Goal: Transaction & Acquisition: Obtain resource

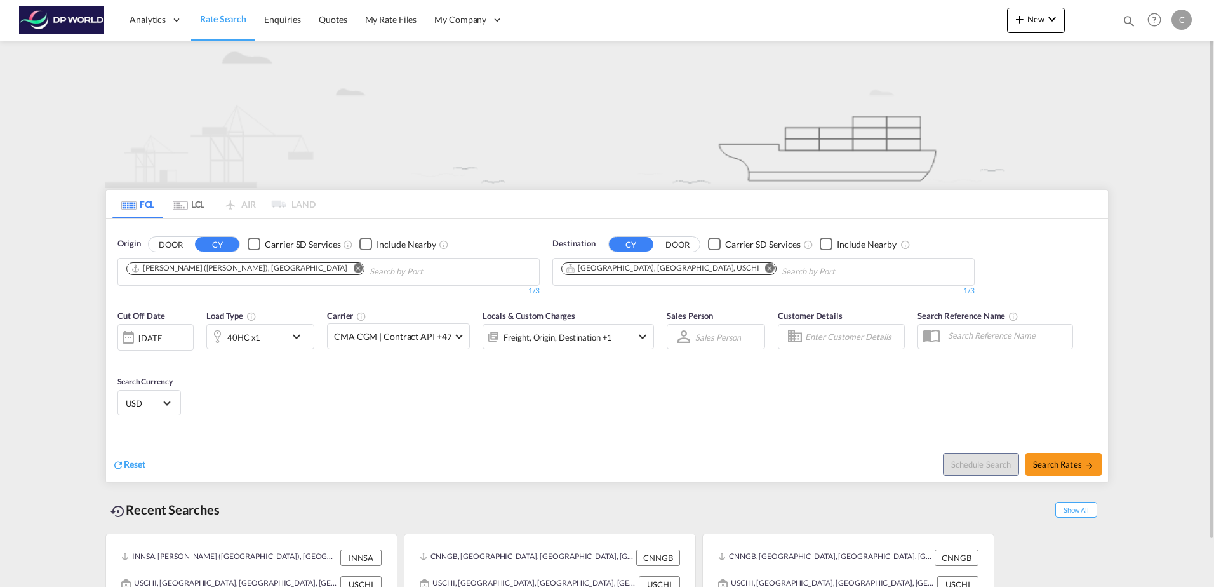
drag, startPoint x: 1084, startPoint y: 0, endPoint x: 632, endPoint y: 356, distance: 574.7
click at [637, 363] on div "Cut Off Date 22 Sep 2025 22/09/2025 Load Type 40HC x1 Carrier CMA CGM | Contrac…" at bounding box center [385, 336] width 549 height 66
click at [353, 265] on md-icon "Remove" at bounding box center [358, 268] width 10 height 10
click at [765, 267] on md-icon "Remove" at bounding box center [770, 268] width 10 height 10
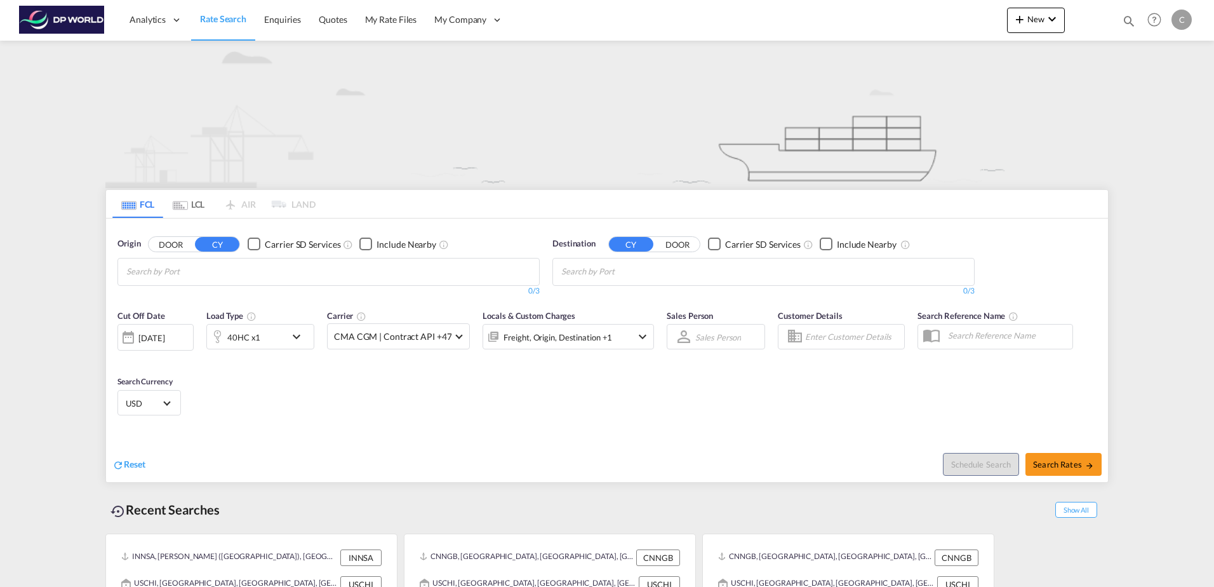
click at [250, 272] on md-chips-wrap "Chips container with autocompletion. Enter the text area, type text to search, …" at bounding box center [188, 269] width 128 height 23
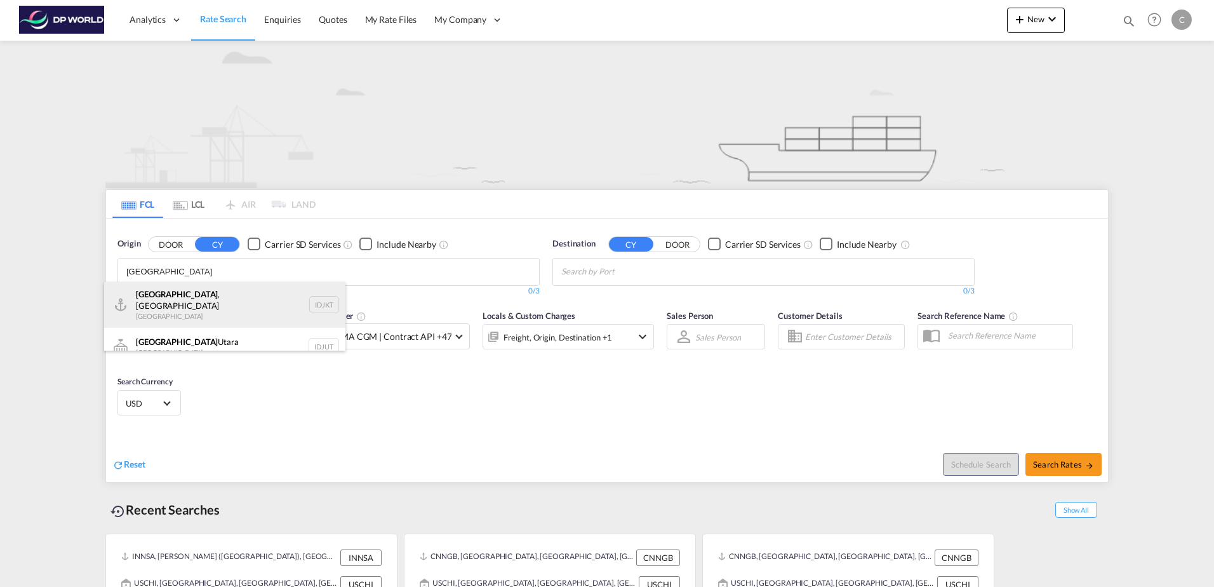
type input "jakarta"
click at [234, 301] on div "Jakarta , Java Indonesia IDJKT" at bounding box center [224, 305] width 241 height 46
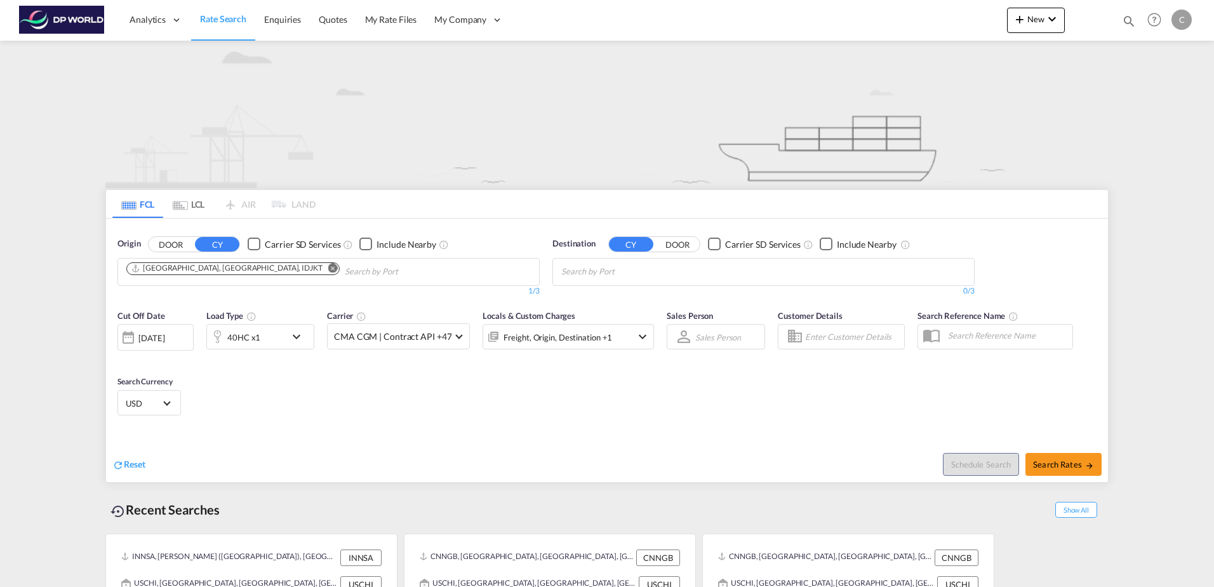
click at [582, 271] on body "Analytics Dashboard Rate Search Enquiries Quotes My Rate Files My Company" at bounding box center [607, 293] width 1214 height 587
drag, startPoint x: 582, startPoint y: 271, endPoint x: 679, endPoint y: 248, distance: 99.9
click at [675, 243] on button "DOOR" at bounding box center [677, 244] width 44 height 15
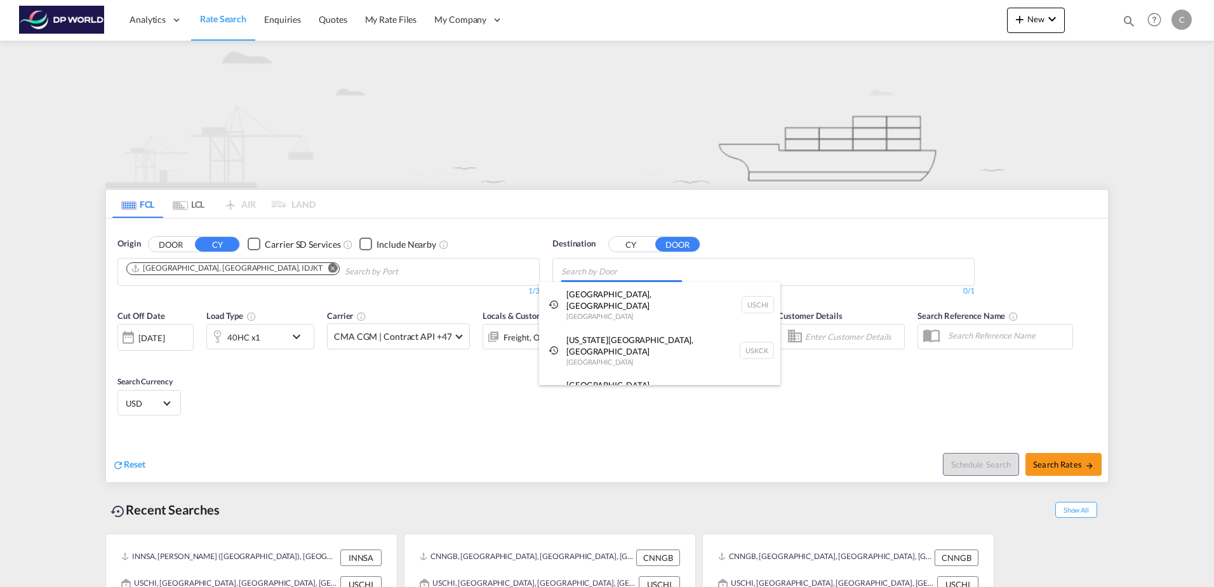
click at [599, 272] on body "Analytics Dashboard Rate Search Enquiries Quotes My Rate Files My Company" at bounding box center [607, 293] width 1214 height 587
paste input "Eau Claire"
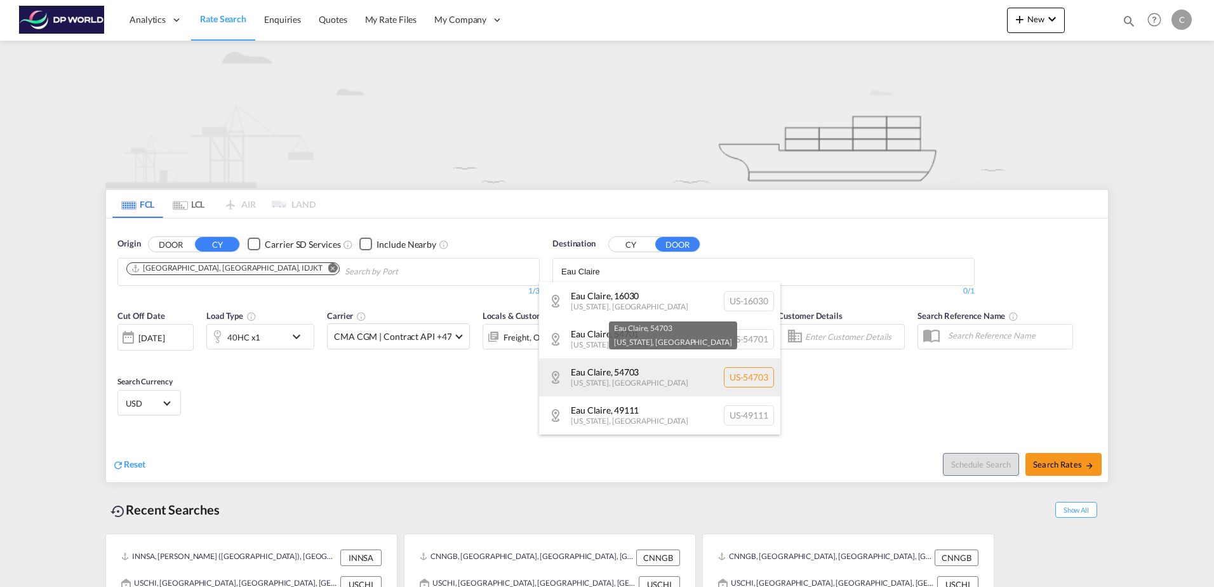
type input "Eau Claire"
click at [677, 380] on div "Eau Claire , 54703 Wisconsin , United States US-54703" at bounding box center [659, 377] width 241 height 38
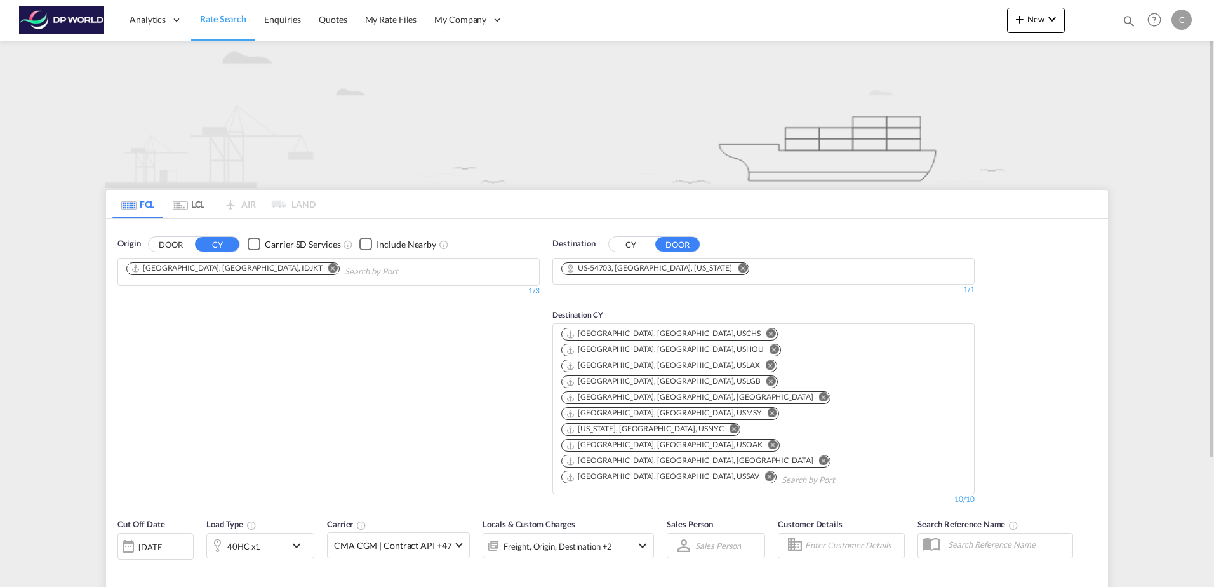
type input "IDJKT to 54703 / [DATE]"
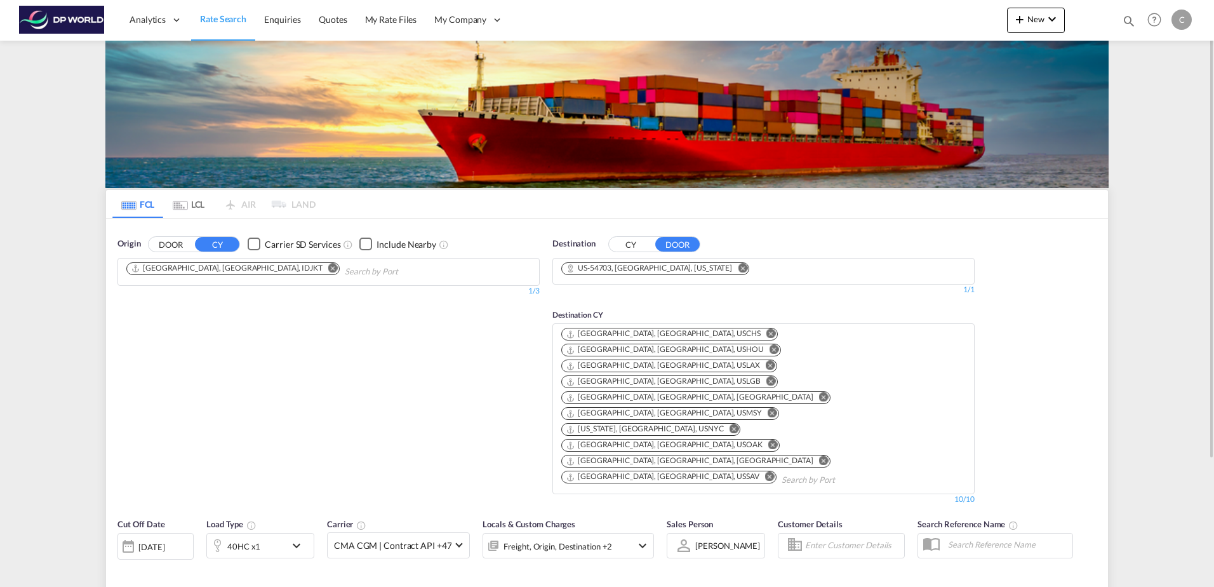
click at [265, 533] on div "40HC x1" at bounding box center [246, 545] width 79 height 25
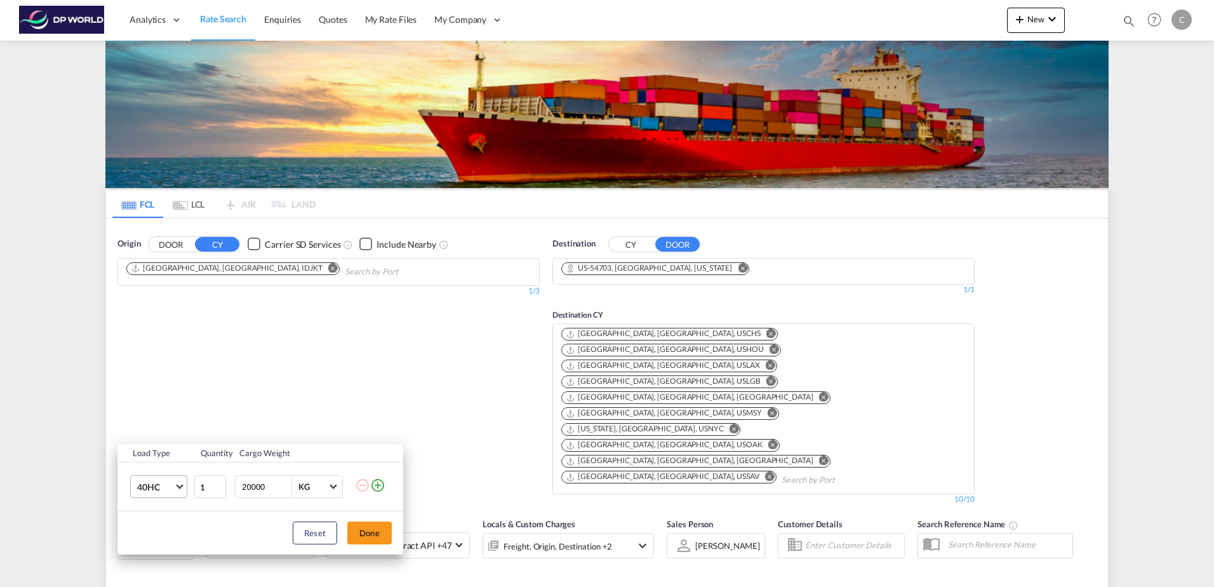
click at [181, 486] on span "Choose: \a40HC" at bounding box center [179, 485] width 7 height 7
click at [160, 424] on md-option "20GP" at bounding box center [170, 426] width 86 height 30
click at [361, 533] on button "Done" at bounding box center [369, 532] width 44 height 23
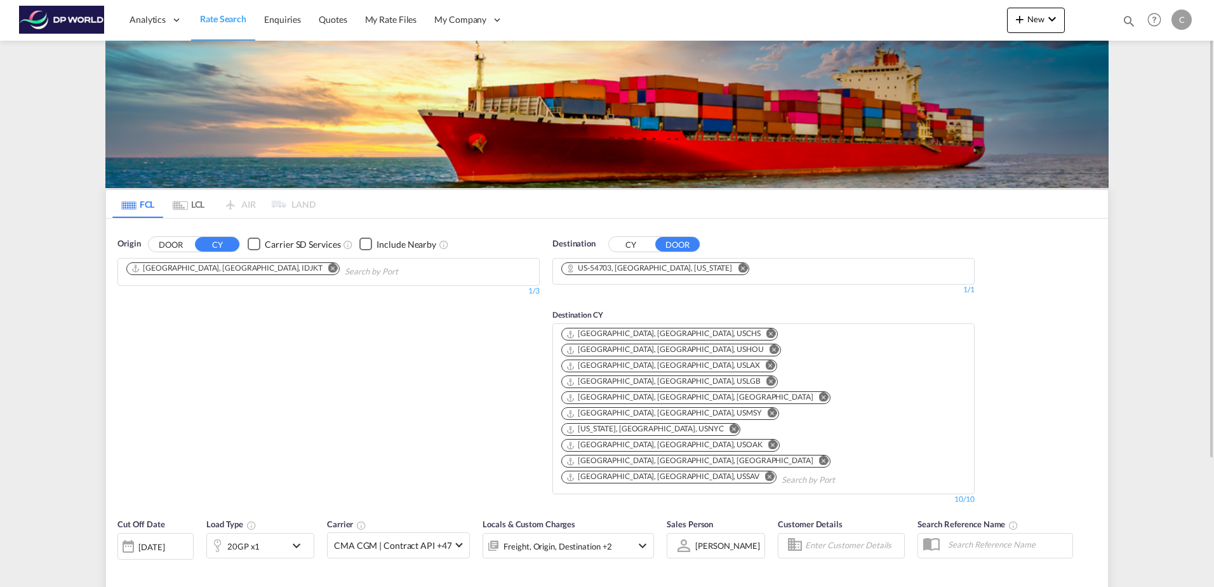
click at [752, 511] on div "Cut Off Date [DATE] [DATE] Load Type 20GP x1 Carrier CMA CGM | Contract API +47…" at bounding box center [607, 573] width 1002 height 124
type input "IDJKT to 54703 / [DATE]"
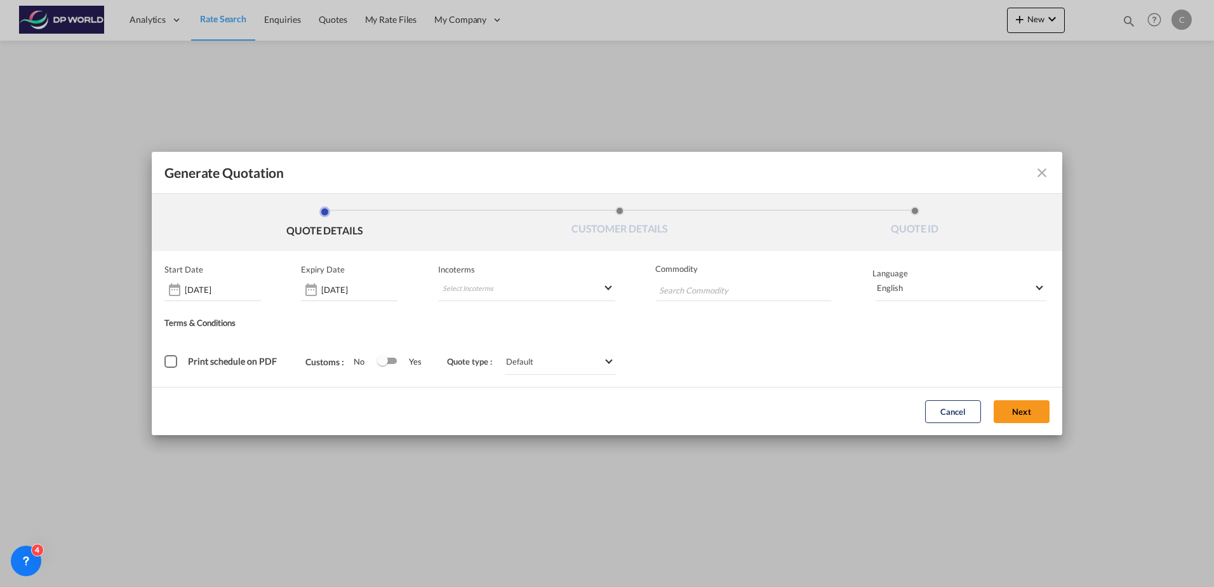
click at [1006, 398] on div "Cancel Next" at bounding box center [987, 411] width 137 height 35
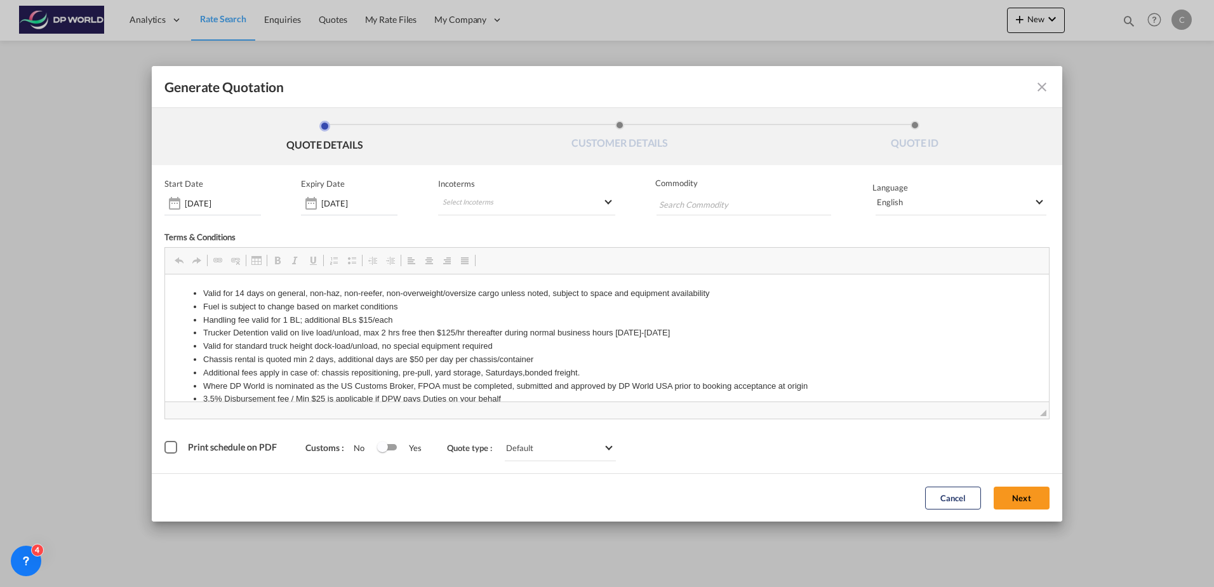
click at [1018, 425] on div "Start Date 22 Sep 2025 Expiry Date 30 Sep 2025 Incoterms Select Incoterms FCA -…" at bounding box center [606, 319] width 885 height 283
click at [1025, 495] on button "Next" at bounding box center [1022, 497] width 56 height 23
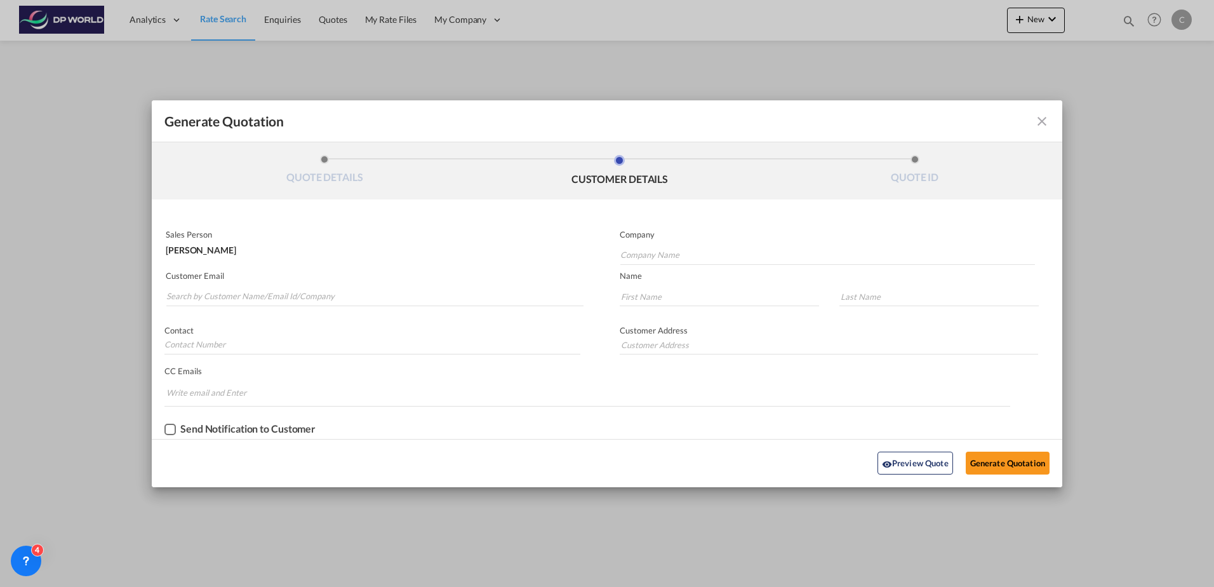
click at [231, 284] on md-autocomplete-wrap "Generate QuotationQUOTE ..." at bounding box center [375, 293] width 418 height 25
click at [234, 291] on input "Search by Customer Name/Email Id/Company" at bounding box center [374, 296] width 417 height 19
type input "m"
drag, startPoint x: 286, startPoint y: 302, endPoint x: -30, endPoint y: 289, distance: 316.5
click at [0, 289] on html "Analytics Dashboard Rate Search Enquiries Quotes My Rate Files" at bounding box center [607, 293] width 1214 height 587
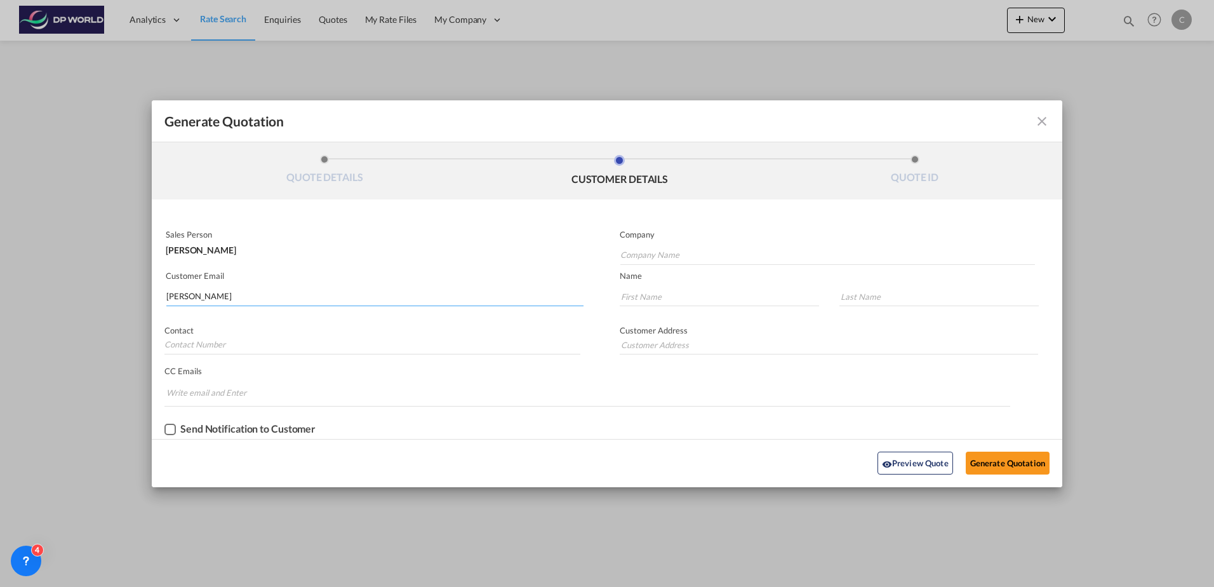
paste input ".[EMAIL_ADDRESS][DOMAIN_NAME]"
type input "[DOMAIN_NAME][EMAIL_ADDRESS][DOMAIN_NAME]"
click at [637, 295] on input "Generate QuotationQUOTE ..." at bounding box center [719, 296] width 199 height 19
type input "[PERSON_NAME]"
drag, startPoint x: 931, startPoint y: 288, endPoint x: 928, endPoint y: 295, distance: 8.0
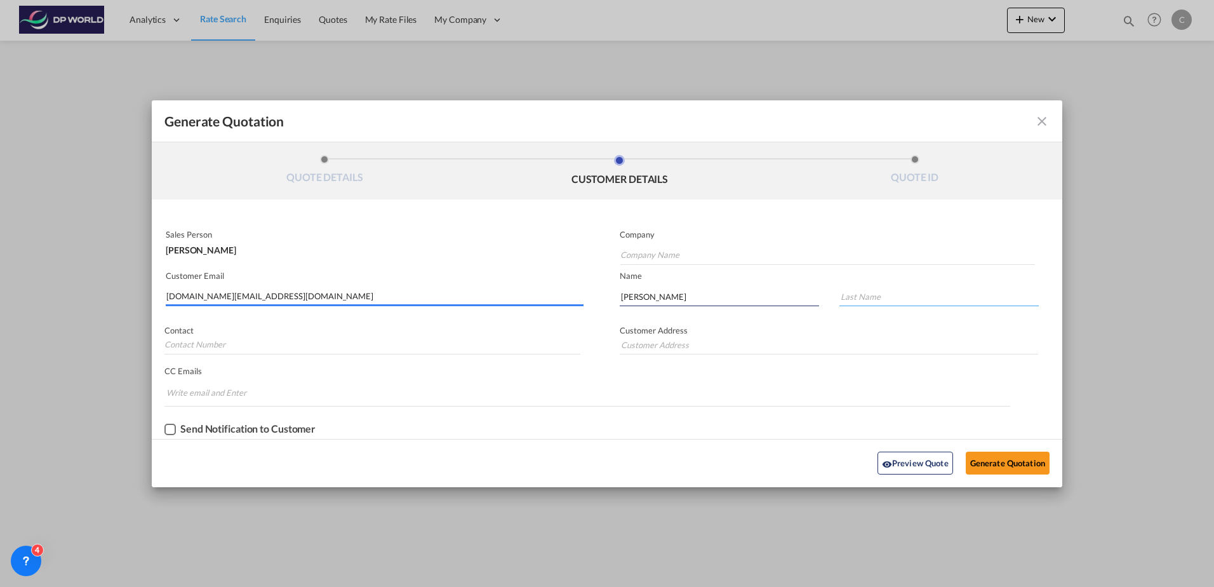
click at [931, 288] on input "Generate QuotationQUOTE ..." at bounding box center [938, 296] width 199 height 19
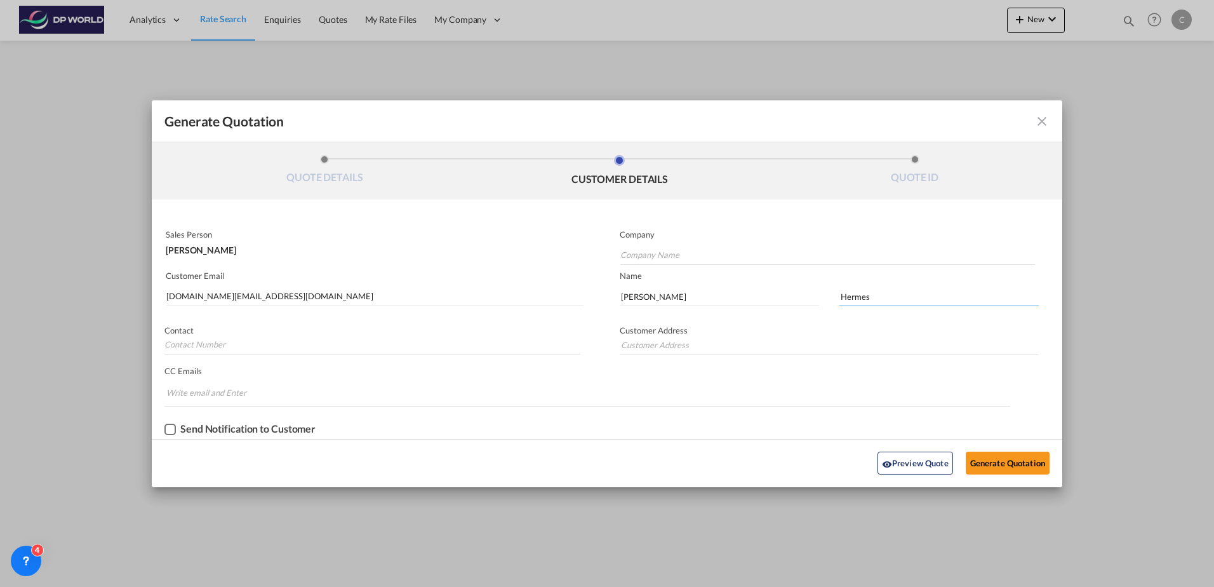
type input "Hermes"
click at [853, 265] on md-input-container "Company" at bounding box center [821, 247] width 429 height 38
click at [841, 258] on input "Company Name" at bounding box center [827, 255] width 415 height 19
type input "Menards"
click at [984, 472] on button "Generate Quotation" at bounding box center [1008, 462] width 84 height 23
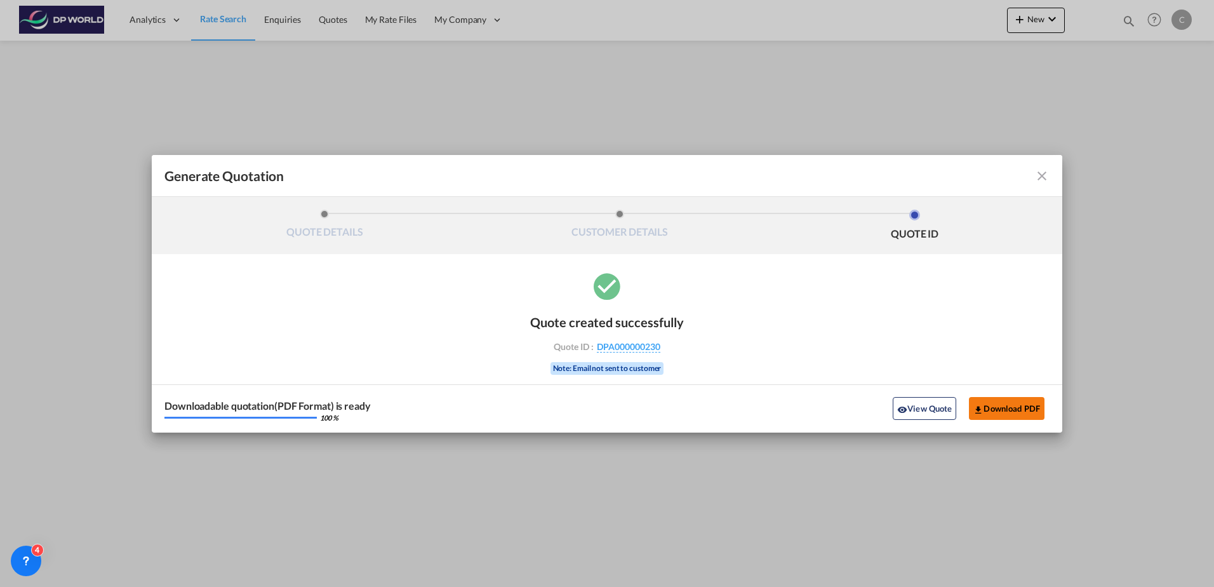
click at [1023, 407] on button "Download PDF" at bounding box center [1007, 408] width 76 height 23
click at [1038, 178] on md-icon "icon-close fg-AAA8AD cursor m-0" at bounding box center [1041, 175] width 15 height 15
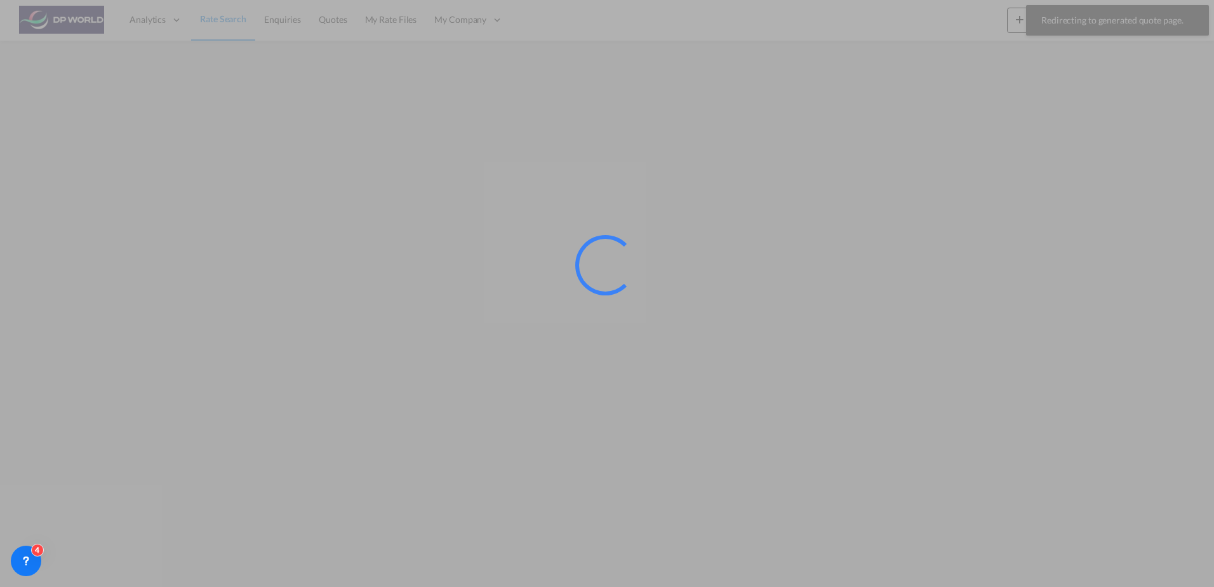
click at [207, 20] on div at bounding box center [607, 293] width 1214 height 587
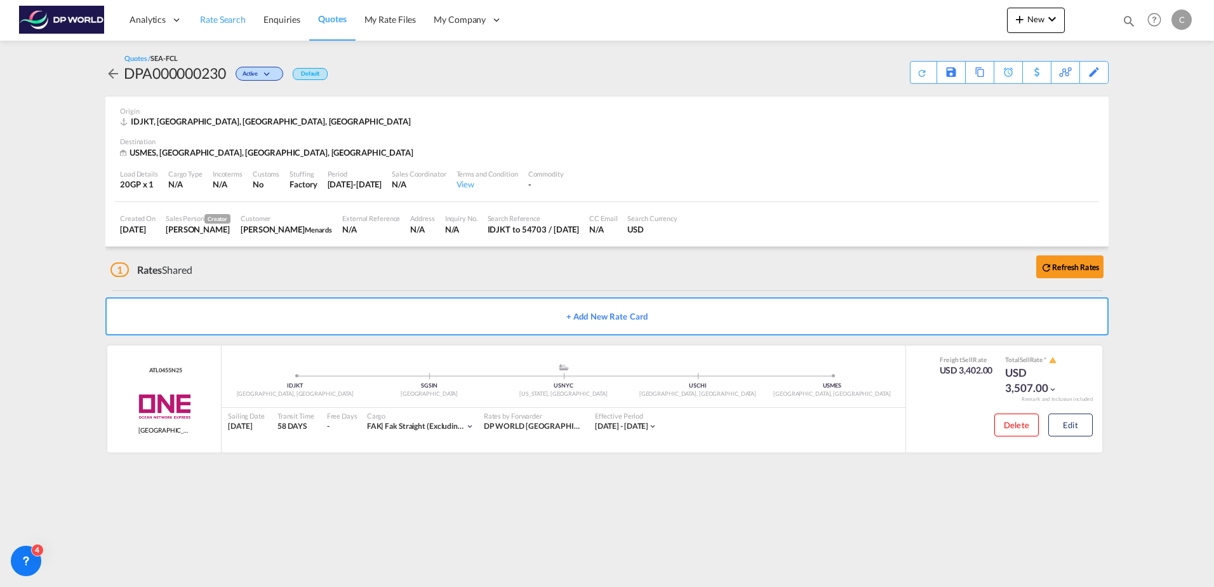
click at [227, 24] on span "Rate Search" at bounding box center [223, 19] width 46 height 11
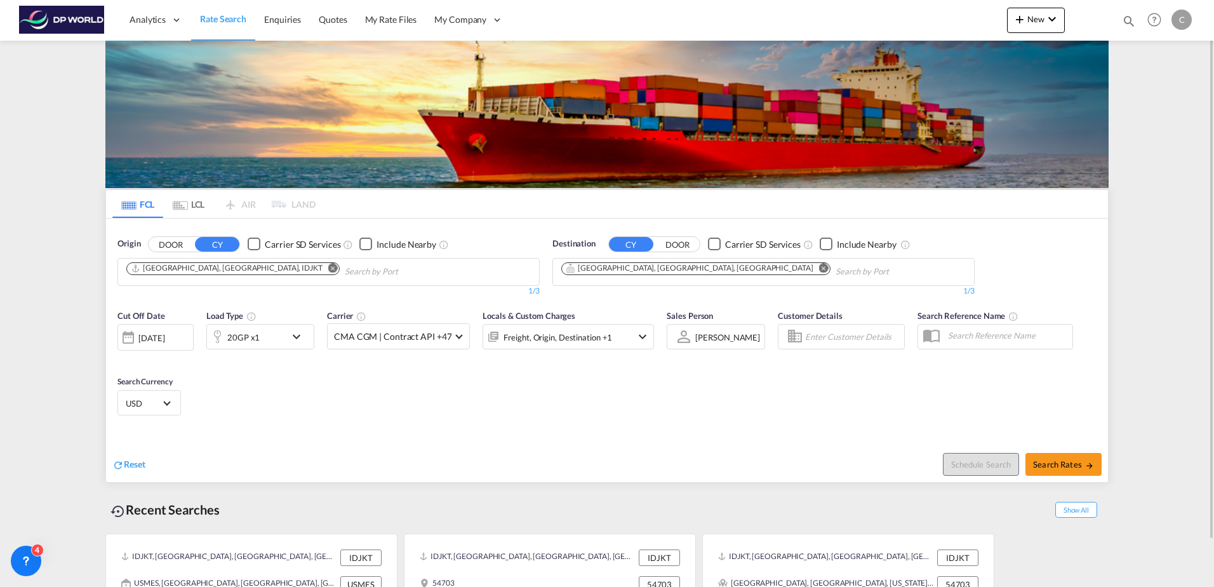
click at [819, 269] on md-icon "Remove" at bounding box center [824, 268] width 10 height 10
click at [674, 246] on button "DOOR" at bounding box center [677, 244] width 44 height 15
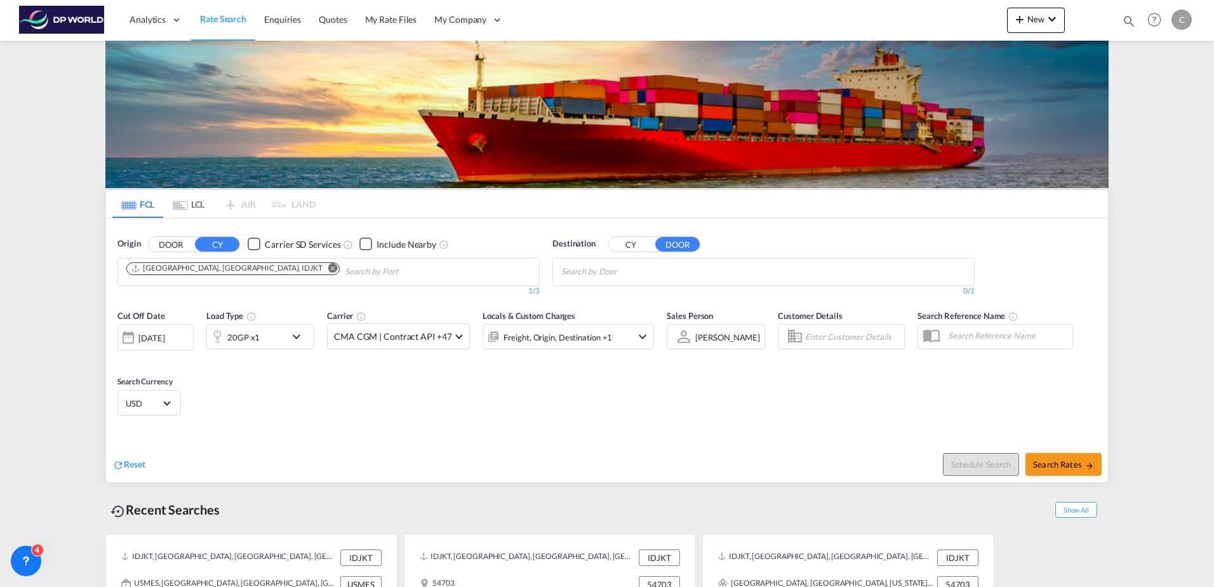
click at [674, 269] on body "Analytics Dashboard Rate Search Enquiries Quotes My Rate Files My Company" at bounding box center [607, 293] width 1214 height 587
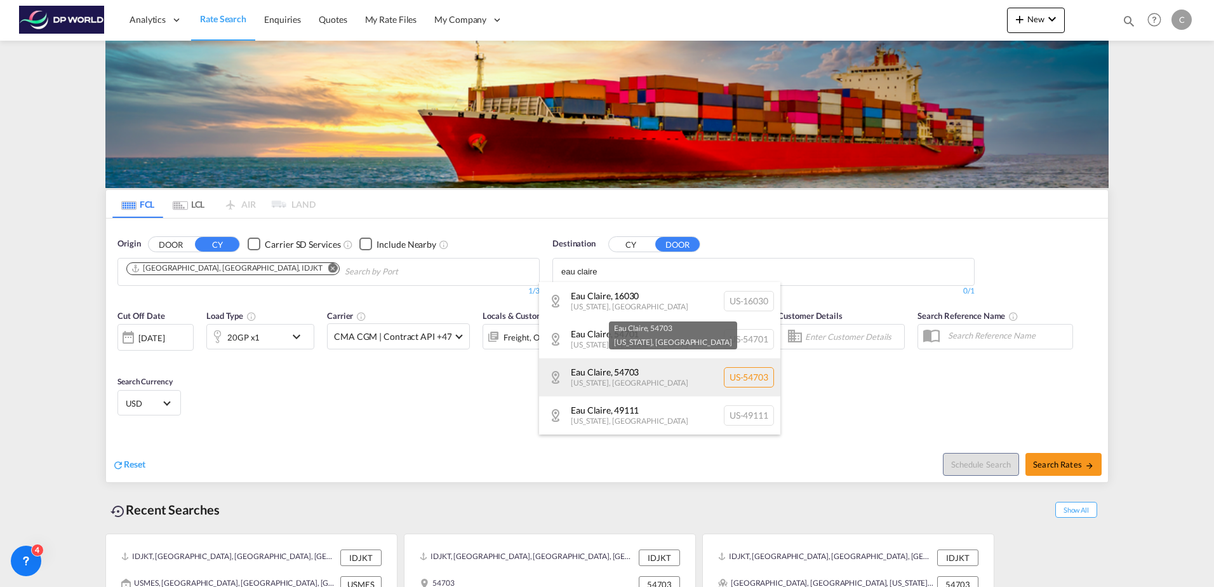
type input "eau claire"
click at [671, 364] on div "Eau Claire , 54703 Wisconsin , United States US-54703" at bounding box center [659, 377] width 241 height 38
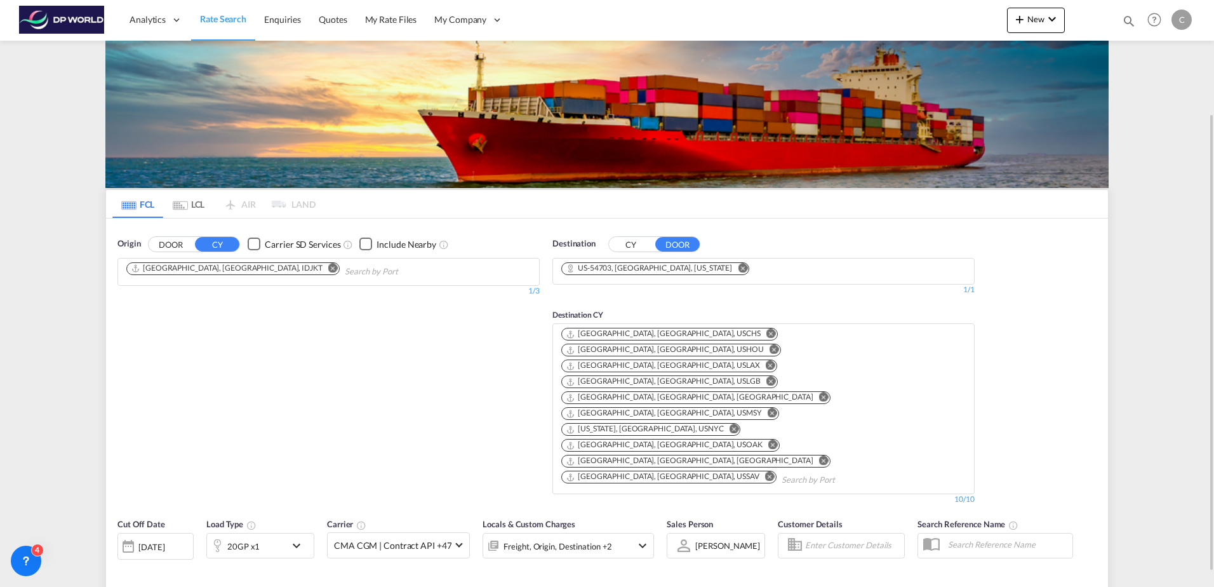
scroll to position [63, 0]
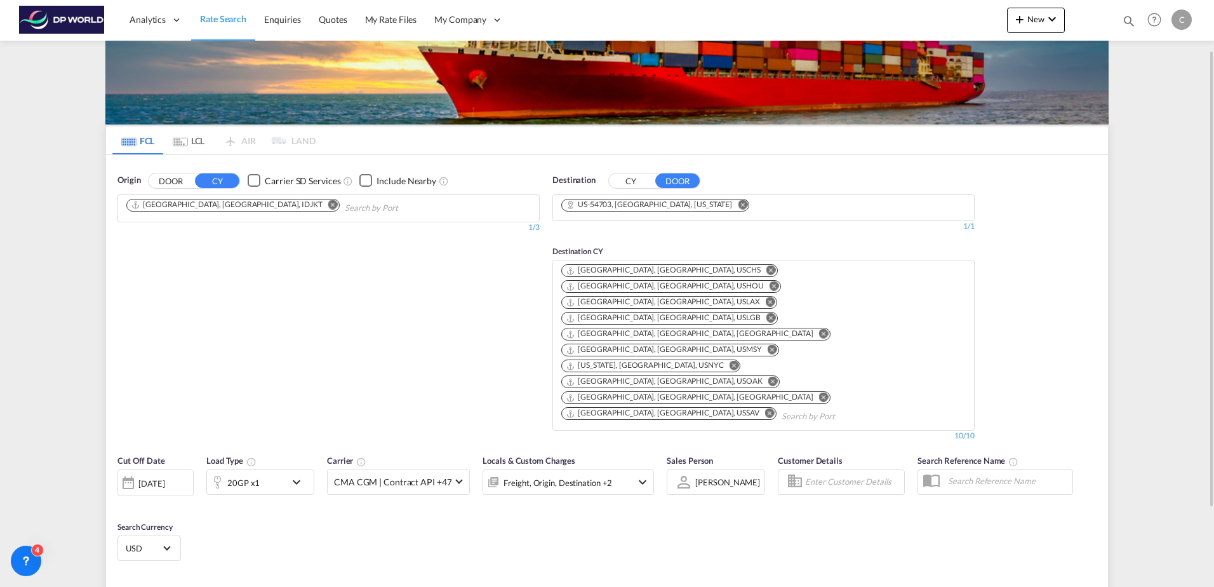
click at [637, 474] on md-icon "icon-chevron-down" at bounding box center [642, 481] width 15 height 15
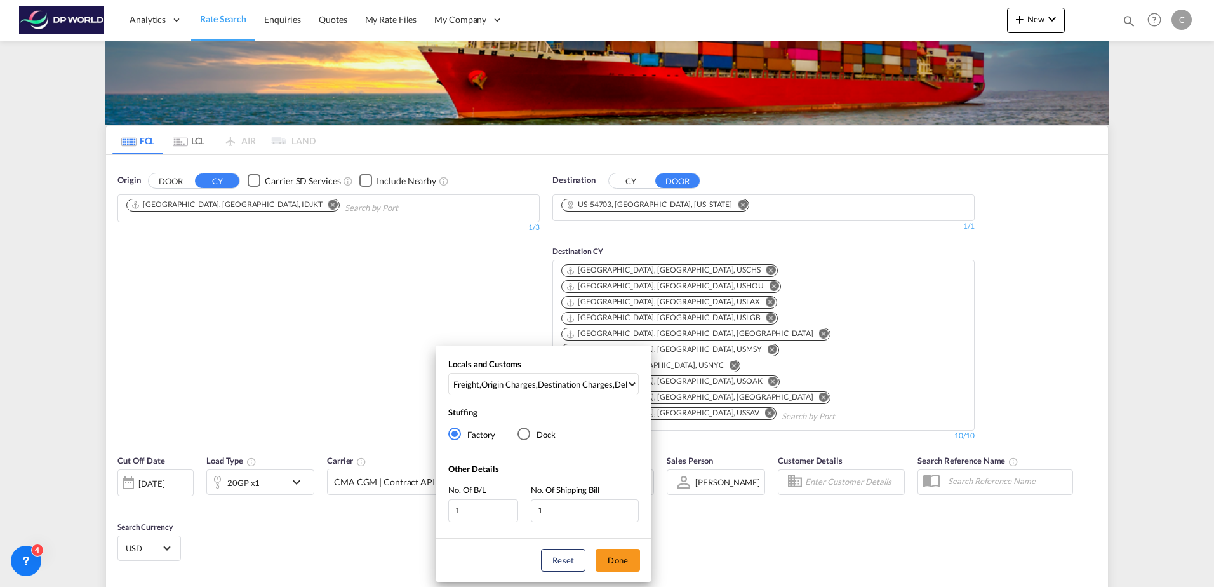
click at [721, 426] on div "Locals and Customs Freight , Origin Charges , Destination Charges , Delivery Ch…" at bounding box center [607, 293] width 1214 height 587
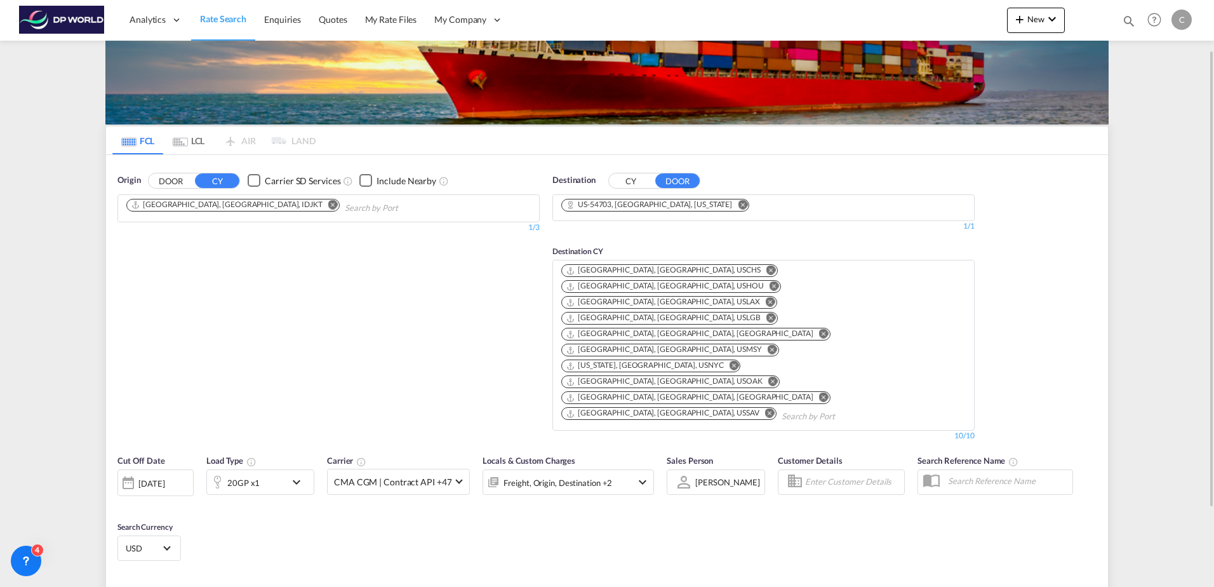
click at [629, 469] on div "Freight, Origin, Destination +2" at bounding box center [568, 481] width 171 height 25
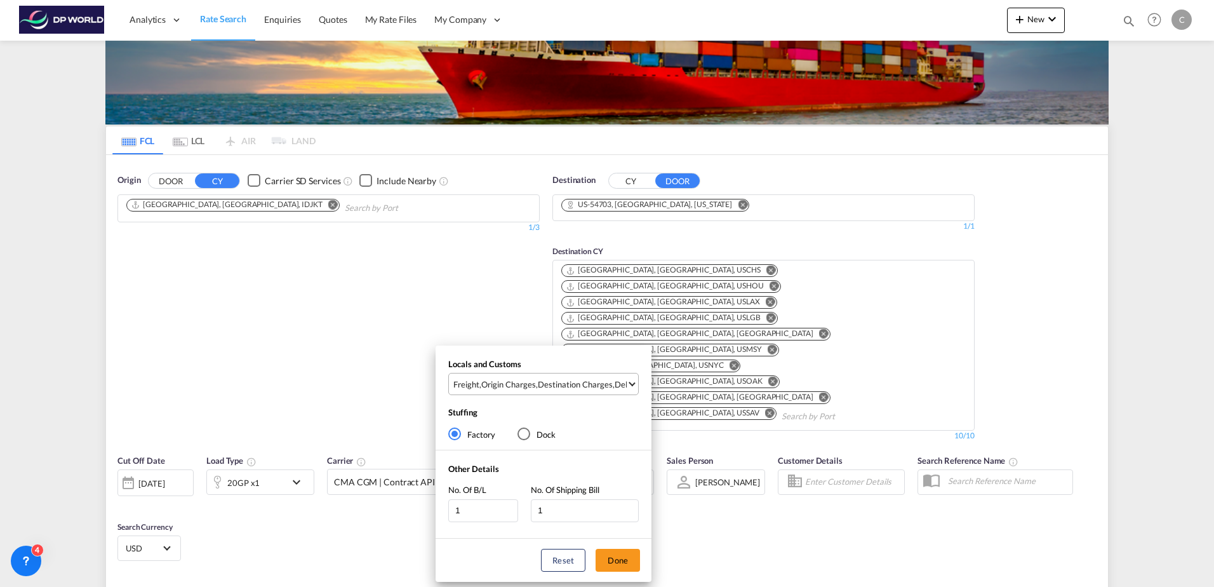
click at [603, 387] on div "Destination Charges" at bounding box center [575, 383] width 75 height 11
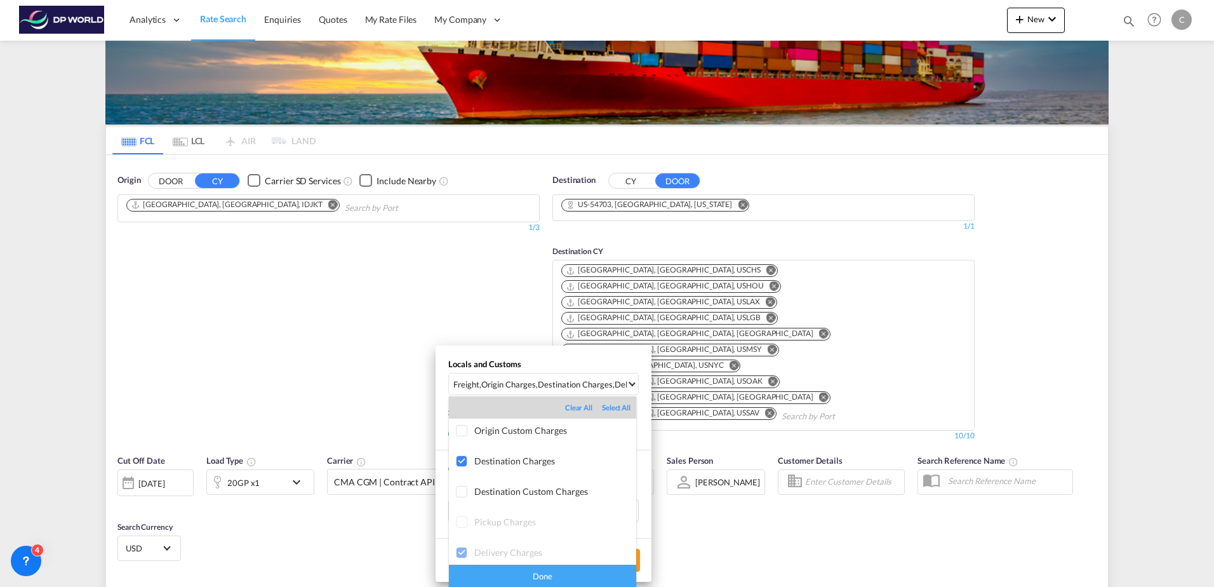
scroll to position [0, 0]
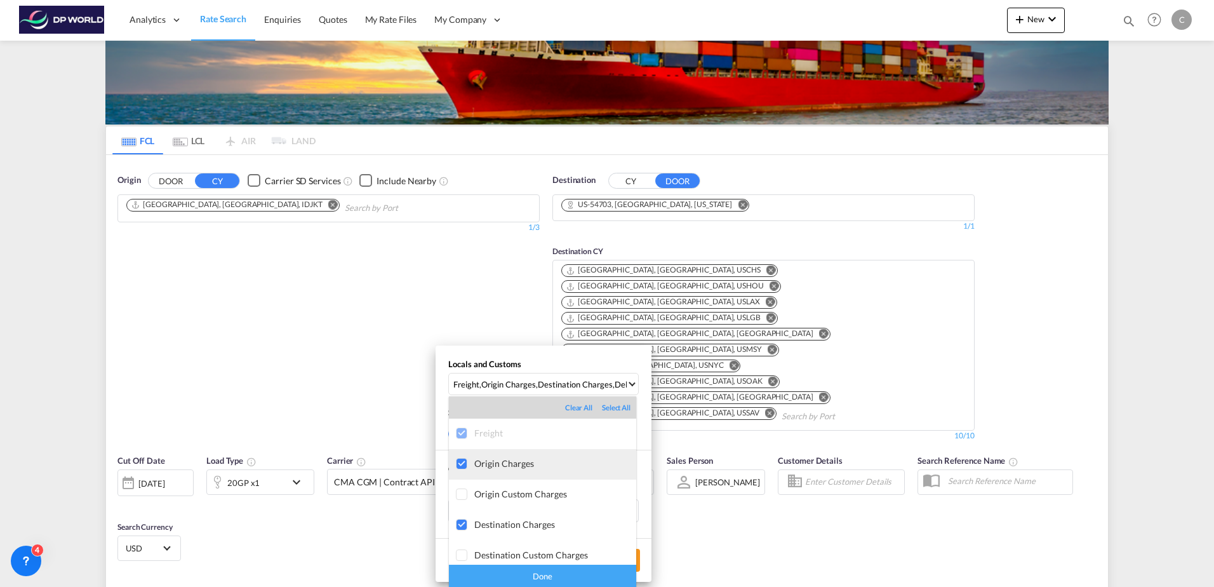
click at [460, 458] on div at bounding box center [462, 464] width 13 height 13
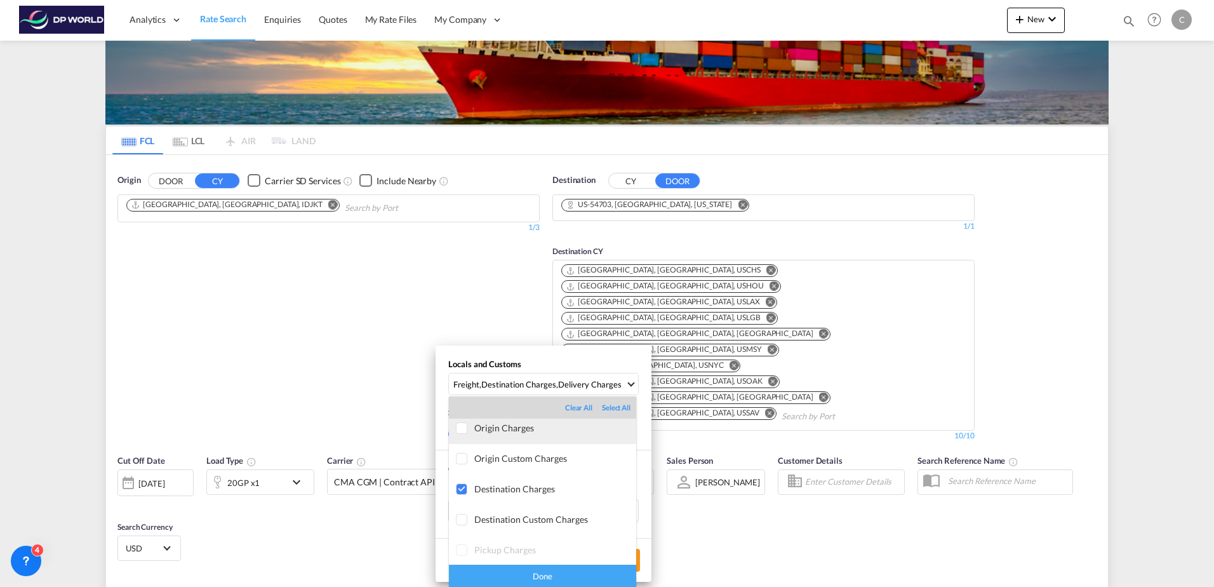
scroll to position [4, 0]
click at [1056, 519] on md-backdrop at bounding box center [607, 293] width 1214 height 587
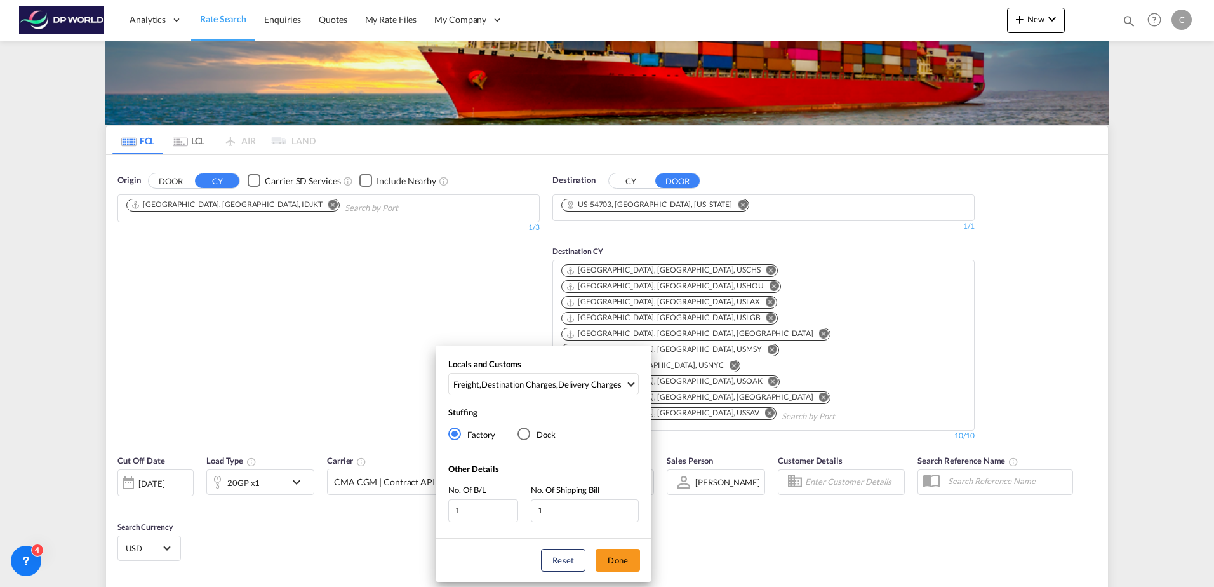
click at [1054, 514] on div "Locals and Customs Freight , Destination Charges , Delivery Charges Stuffing Fa…" at bounding box center [607, 293] width 1214 height 587
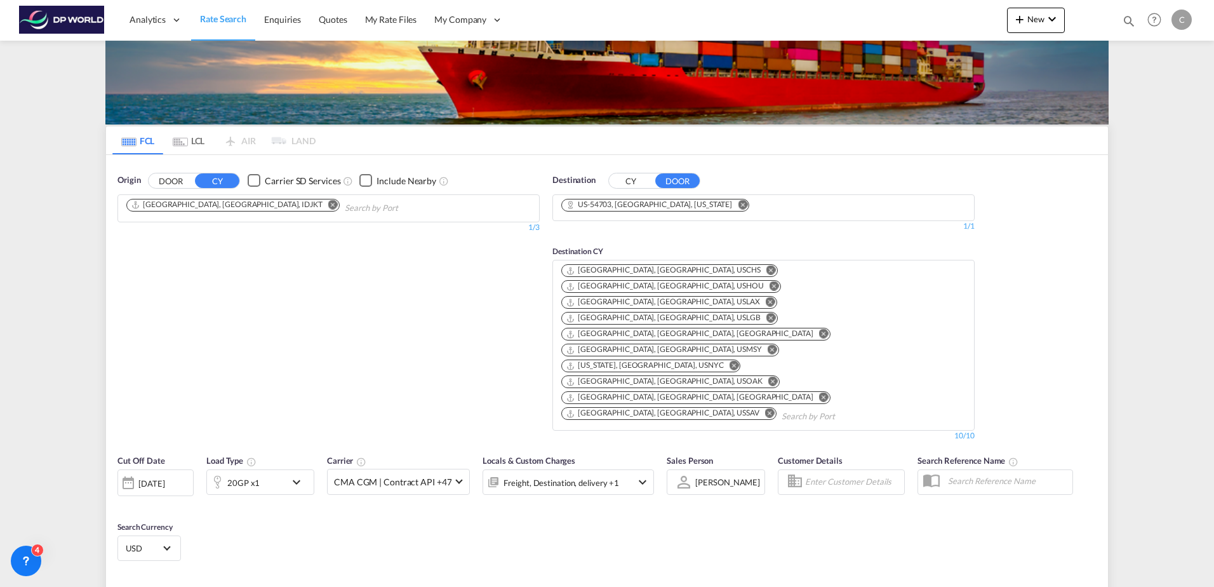
type input "IDJKT to 54703 / [DATE]"
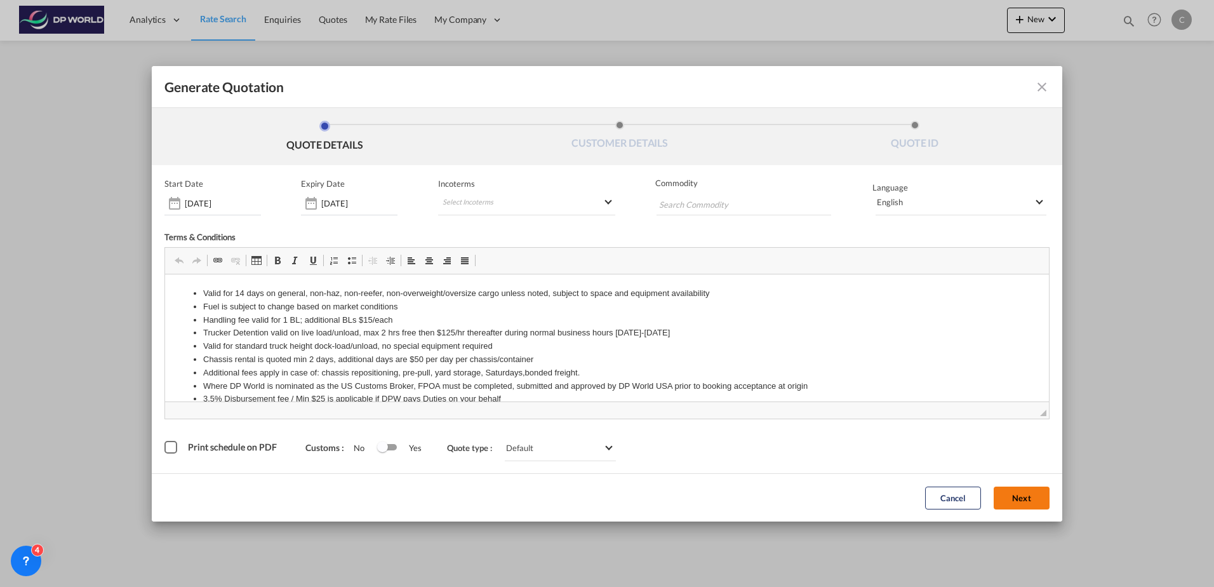
click at [1022, 488] on button "Next" at bounding box center [1022, 497] width 56 height 23
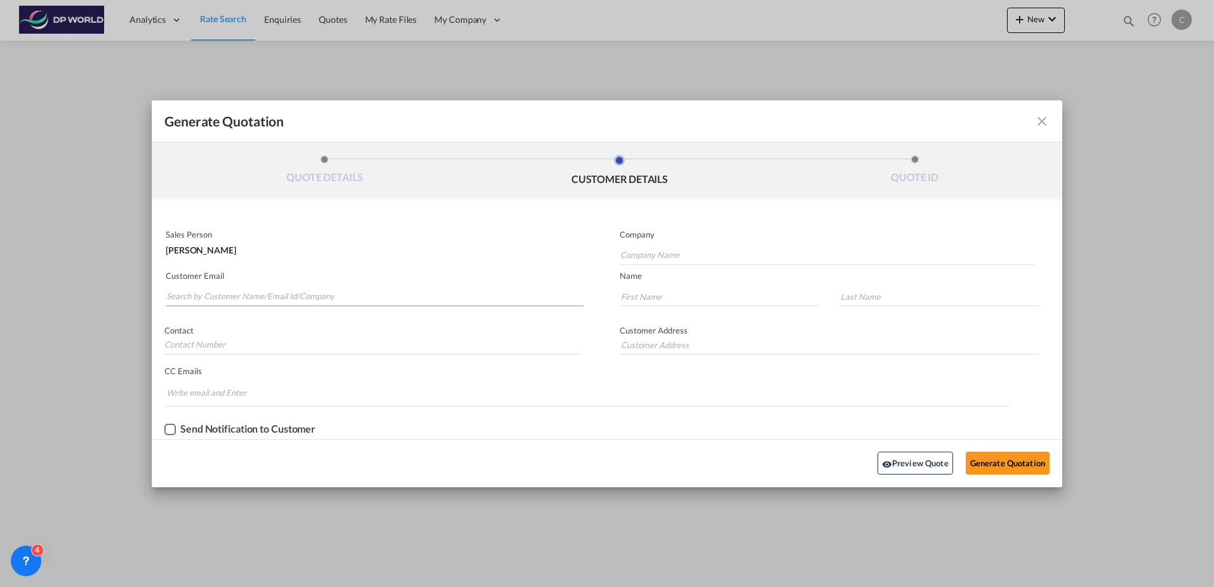
click at [251, 300] on input "Search by Customer Name/Email Id/Company" at bounding box center [374, 296] width 417 height 19
type input "jake"
click at [280, 345] on input "Generate QuotationQUOTE ..." at bounding box center [372, 344] width 416 height 19
click at [275, 310] on div "Customer Email jake" at bounding box center [379, 289] width 455 height 46
click at [286, 303] on input "jake" at bounding box center [374, 296] width 417 height 19
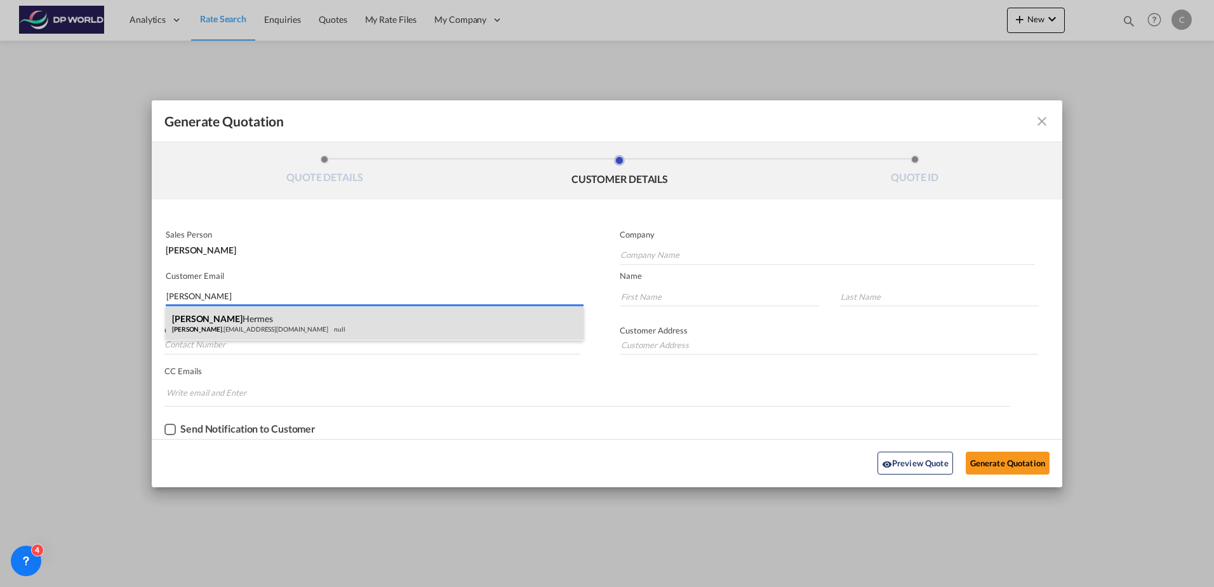
click at [283, 324] on div "Jake Hermes jake .hermes@hermesnow.com null" at bounding box center [375, 323] width 418 height 34
type input "Menards"
type input "jake.hermes@hermesnow.com"
type input "Jake"
type input "Hermes"
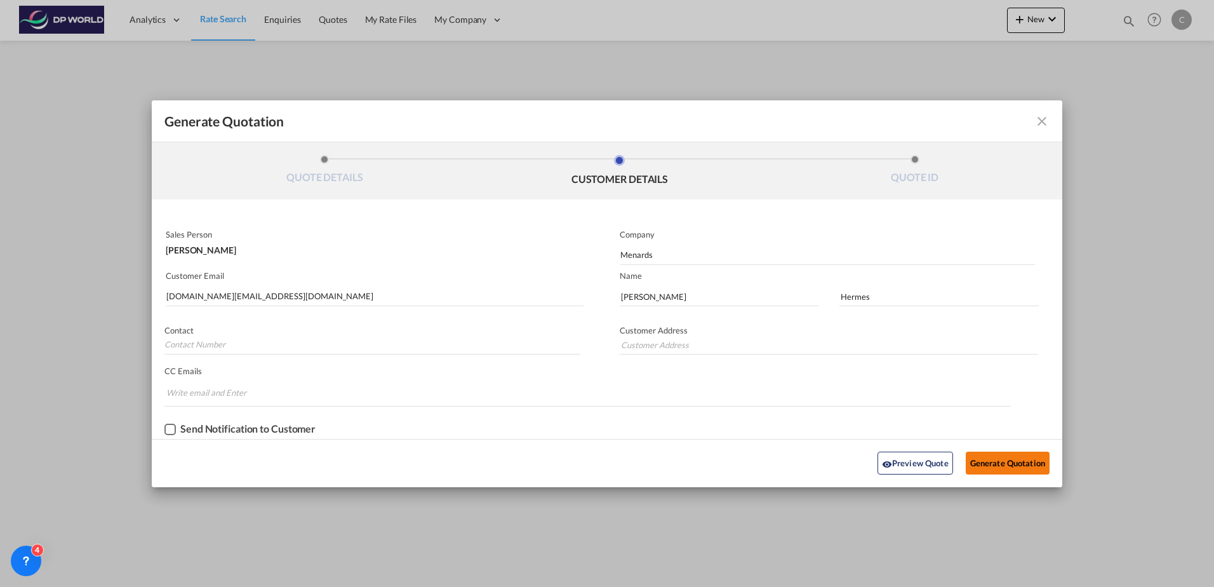
click at [994, 459] on button "Generate Quotation" at bounding box center [1008, 462] width 84 height 23
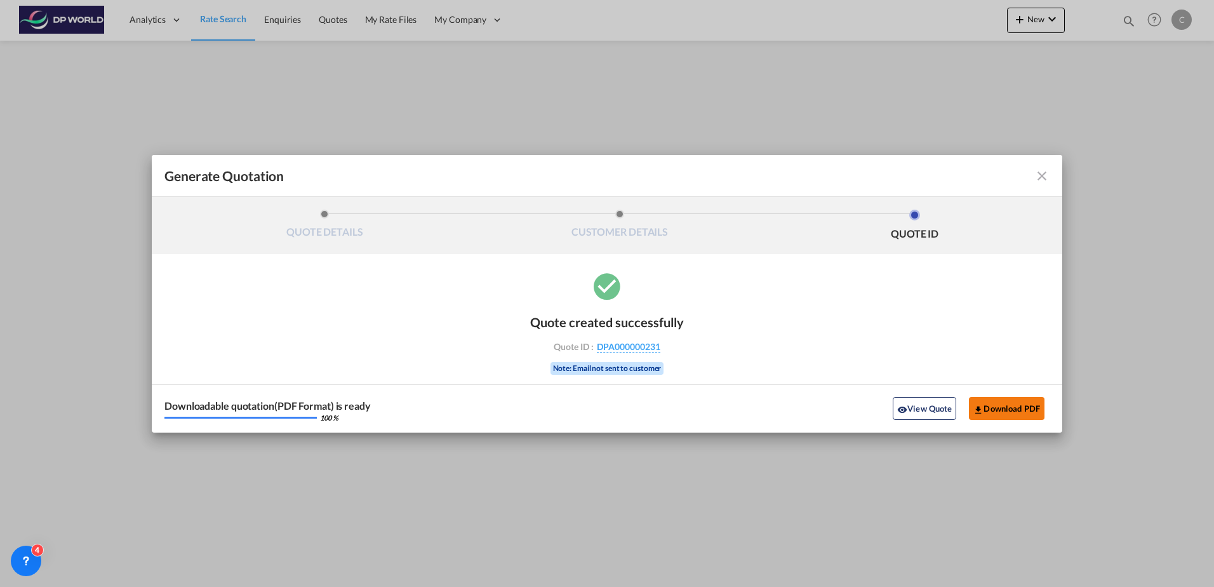
click at [996, 404] on button "Download PDF" at bounding box center [1007, 408] width 76 height 23
click at [1050, 176] on md-toolbar "Generate Quotation" at bounding box center [607, 176] width 911 height 42
click at [1042, 176] on md-icon "icon-close fg-AAA8AD cursor m-0" at bounding box center [1041, 175] width 15 height 15
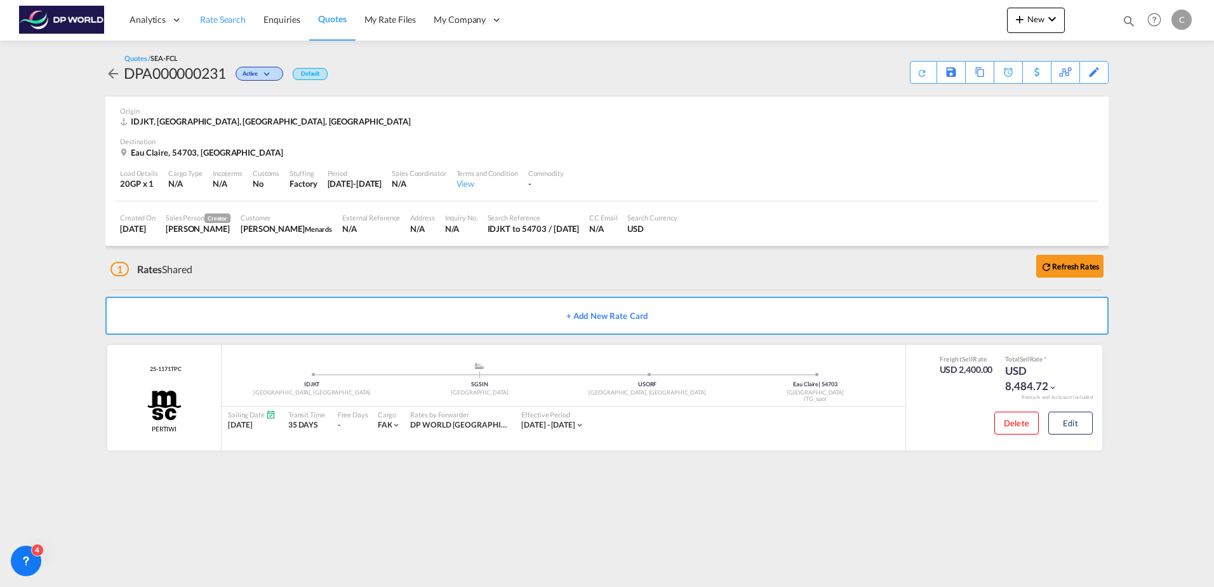
click at [214, 22] on span "Rate Search" at bounding box center [223, 19] width 46 height 11
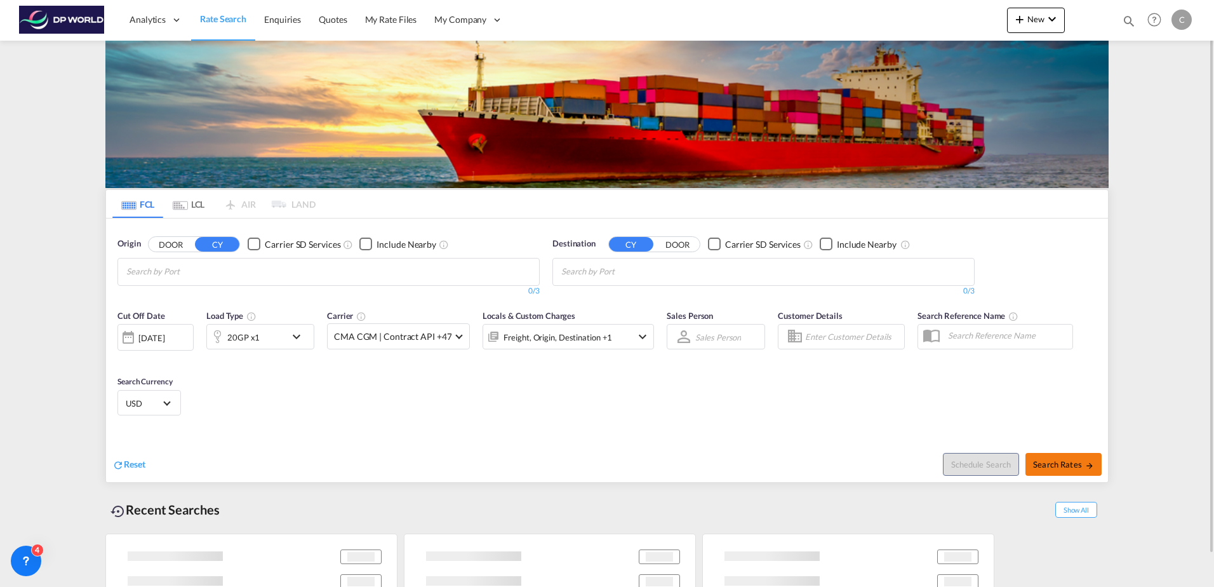
click at [1050, 467] on span "Search Rates" at bounding box center [1063, 464] width 61 height 10
click at [316, 249] on div "Carrier SD Services" at bounding box center [303, 244] width 76 height 13
click at [311, 263] on md-chips at bounding box center [328, 271] width 421 height 27
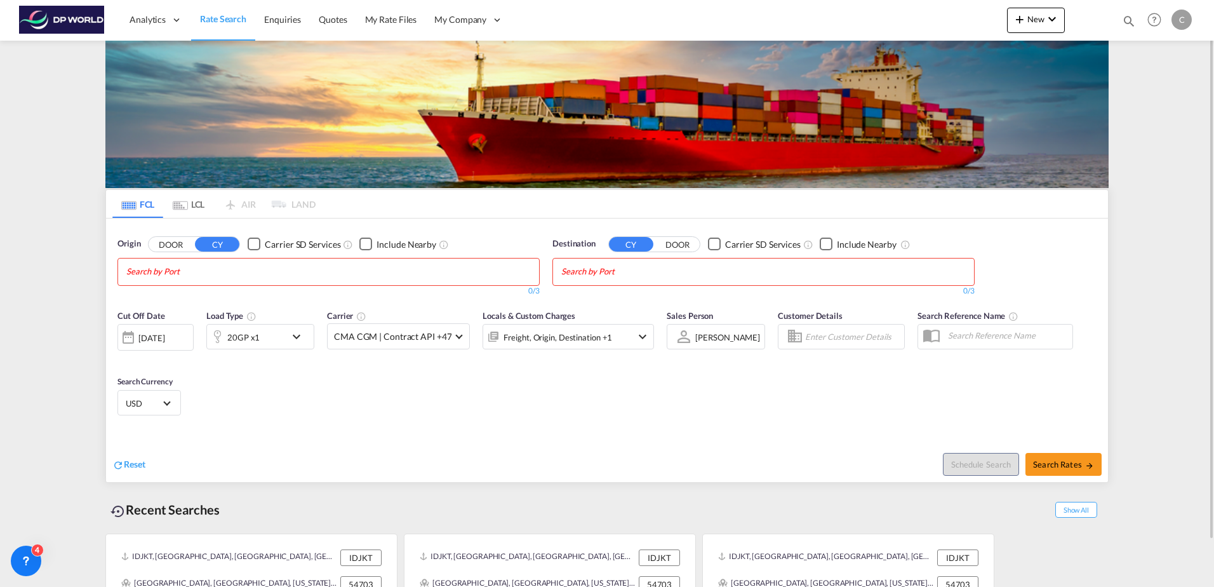
click at [260, 268] on body "Analytics Dashboard Rate Search Enquiries Quotes My Rate Files My Company" at bounding box center [607, 293] width 1214 height 587
drag, startPoint x: 260, startPoint y: 268, endPoint x: 254, endPoint y: 273, distance: 8.1
click at [254, 273] on body "Analytics Dashboard Rate Search Enquiries Quotes My Rate Files My Company" at bounding box center [607, 293] width 1214 height 587
click at [163, 276] on body "Analytics Dashboard Rate Search Enquiries Quotes My Rate Files My Company" at bounding box center [607, 293] width 1214 height 587
click at [161, 274] on body "Analytics Dashboard Rate Search Enquiries Quotes My Rate Files My Company" at bounding box center [607, 293] width 1214 height 587
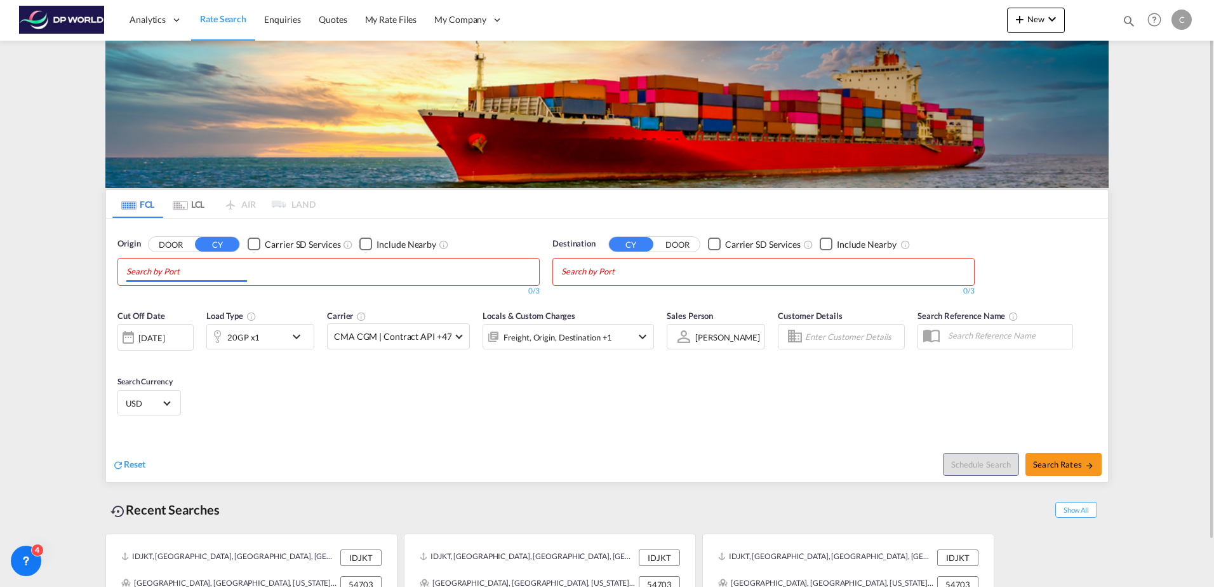
click at [148, 271] on input "Chips input." at bounding box center [186, 272] width 121 height 20
click at [144, 270] on body "Analytics Dashboard Rate Search Enquiries Quotes My Rate Files My Company" at bounding box center [607, 293] width 1214 height 587
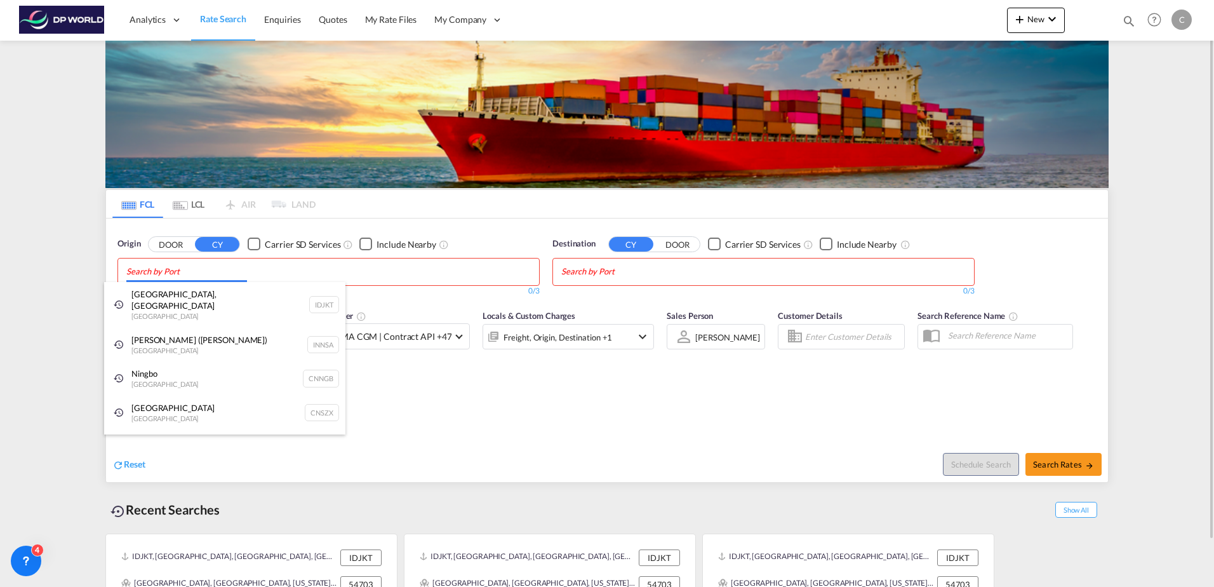
click at [144, 268] on body "Analytics Dashboard Rate Search Enquiries Quotes My Rate Files My Company" at bounding box center [607, 293] width 1214 height 587
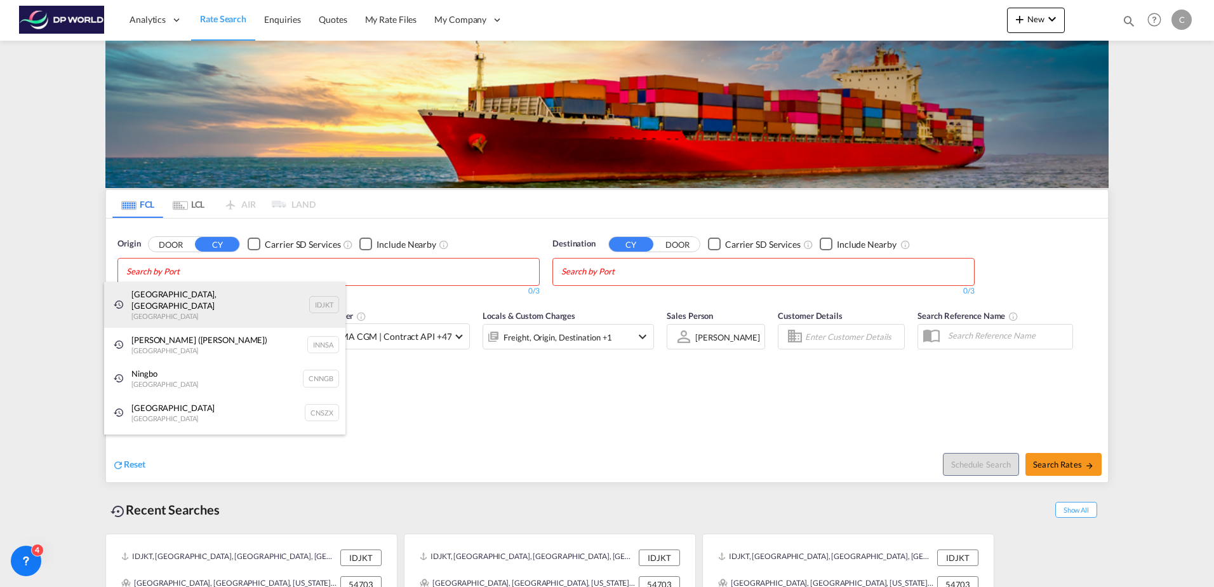
click at [152, 298] on div "Jakarta, Java Indonesia IDJKT" at bounding box center [224, 305] width 241 height 46
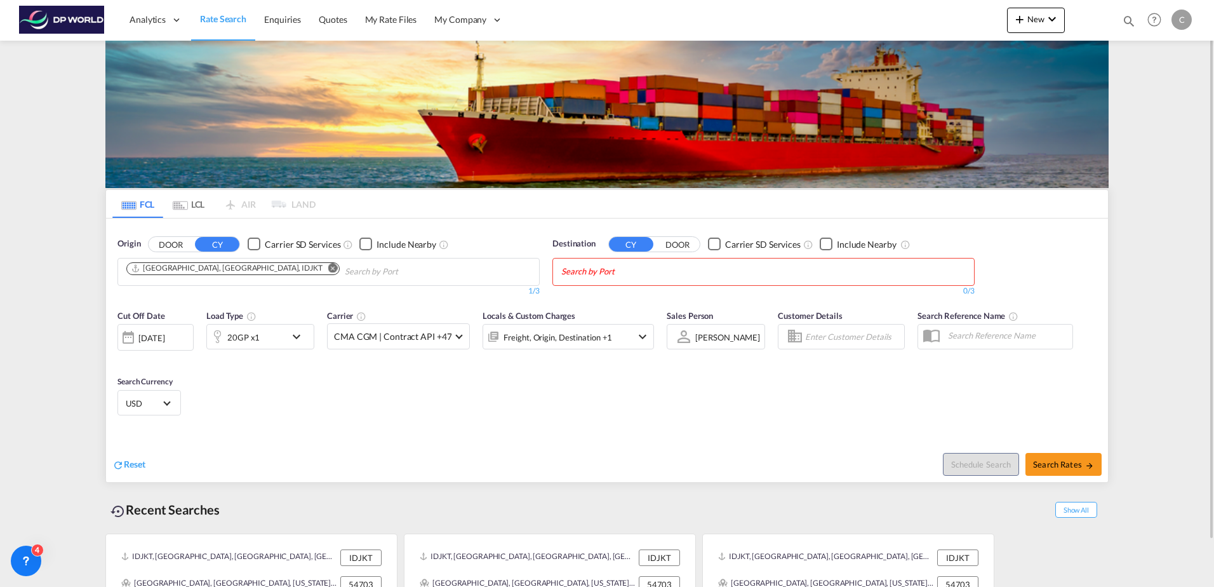
click at [678, 242] on button "DOOR" at bounding box center [677, 244] width 44 height 15
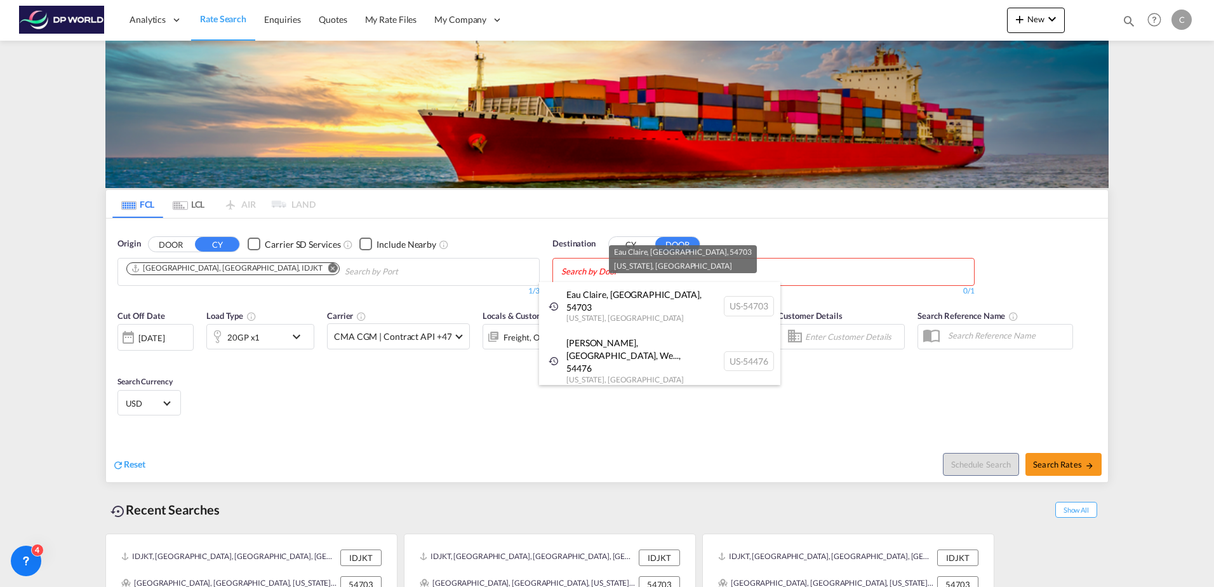
click at [579, 269] on body "Analytics Dashboard Rate Search Enquiries Quotes My Rate Files My Company" at bounding box center [607, 293] width 1214 height 587
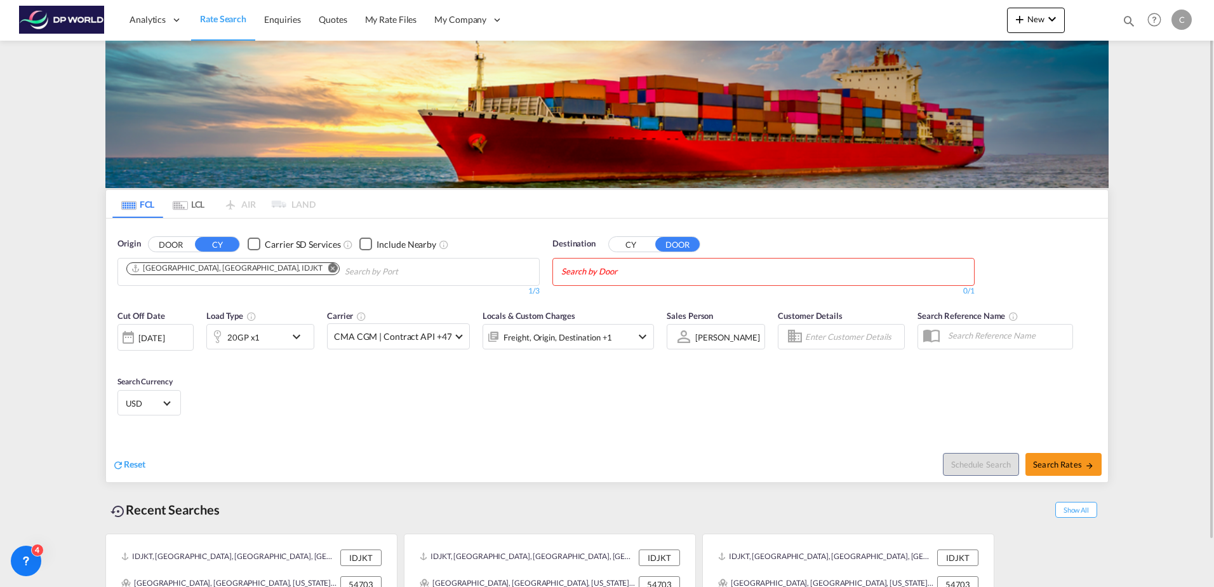
click at [582, 273] on input "Chips input." at bounding box center [621, 272] width 121 height 20
click at [596, 270] on input "Chips input." at bounding box center [621, 272] width 121 height 20
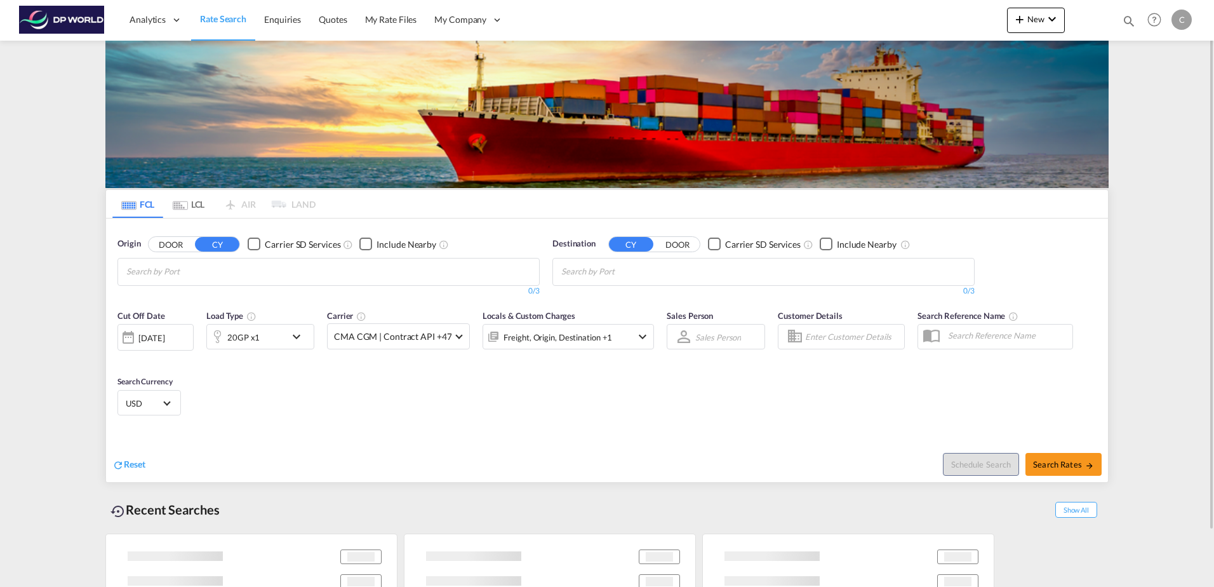
click at [691, 242] on button "DOOR" at bounding box center [677, 244] width 44 height 15
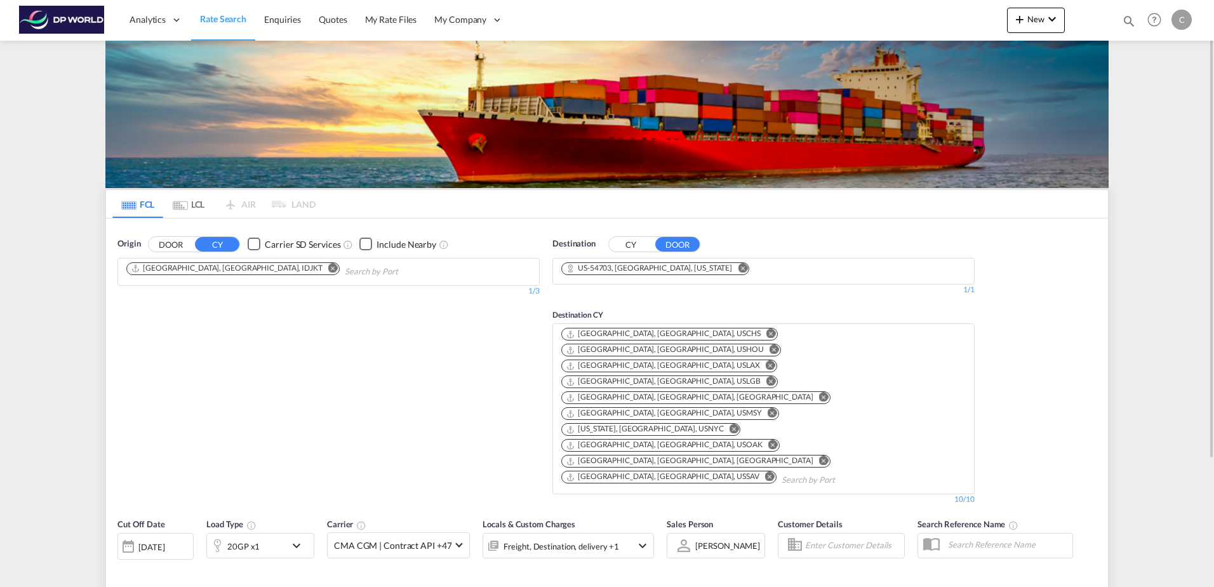
type input "IDJKT to 54703 / [DATE]"
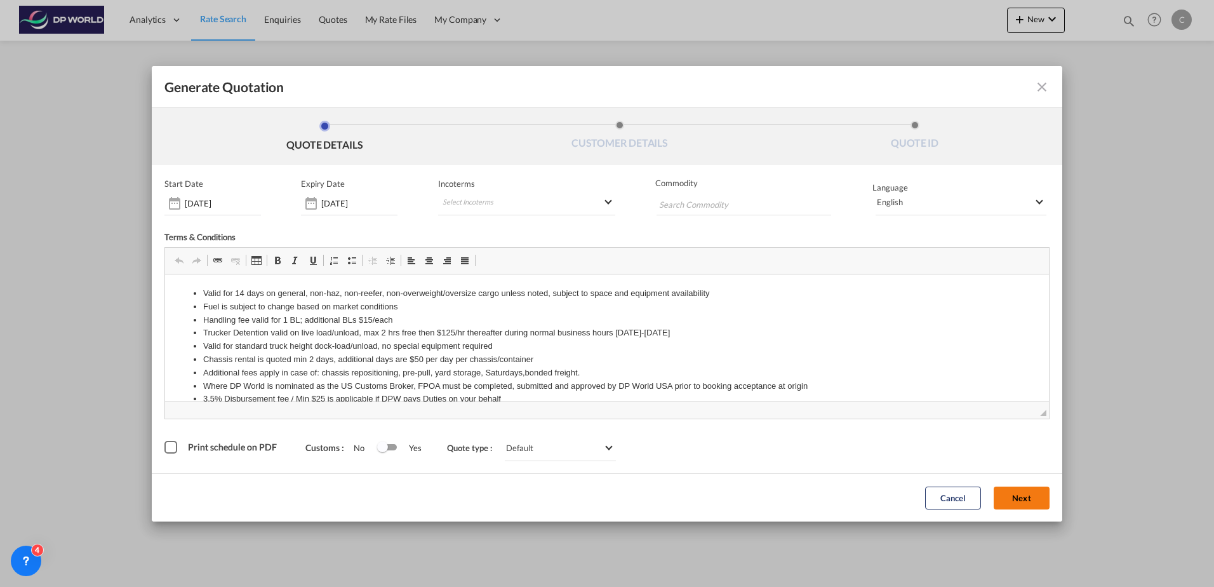
drag, startPoint x: 996, startPoint y: 485, endPoint x: 1017, endPoint y: 497, distance: 23.9
click at [1001, 490] on div "Cancel Next" at bounding box center [987, 497] width 137 height 35
click at [1017, 497] on button "Next" at bounding box center [1022, 497] width 56 height 23
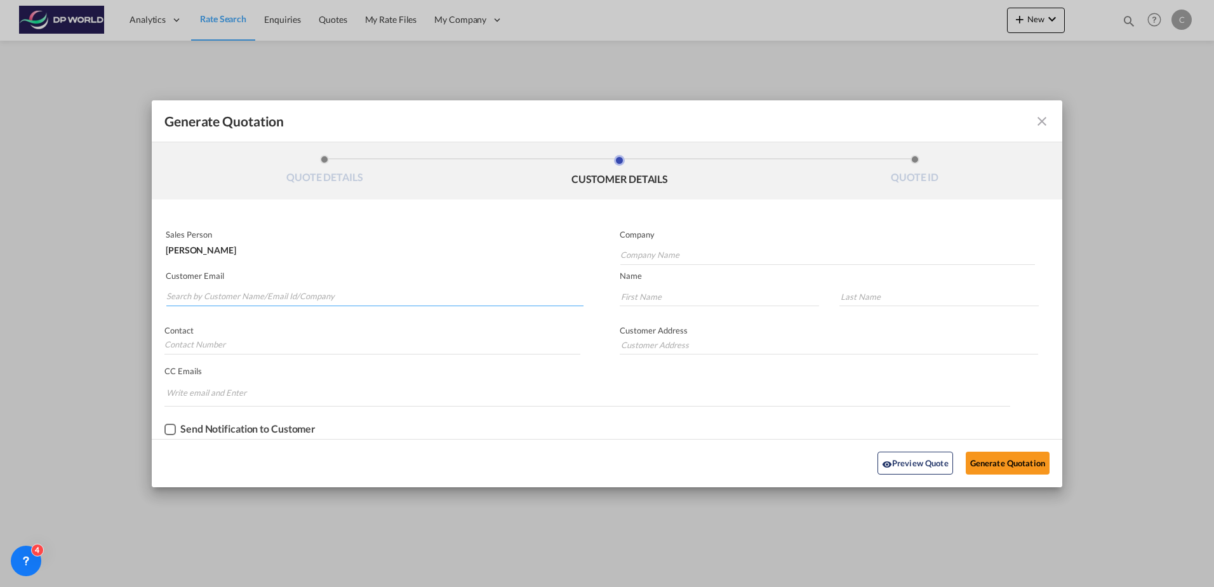
click at [239, 293] on input "Search by Customer Name/Email Id/Company" at bounding box center [374, 296] width 417 height 19
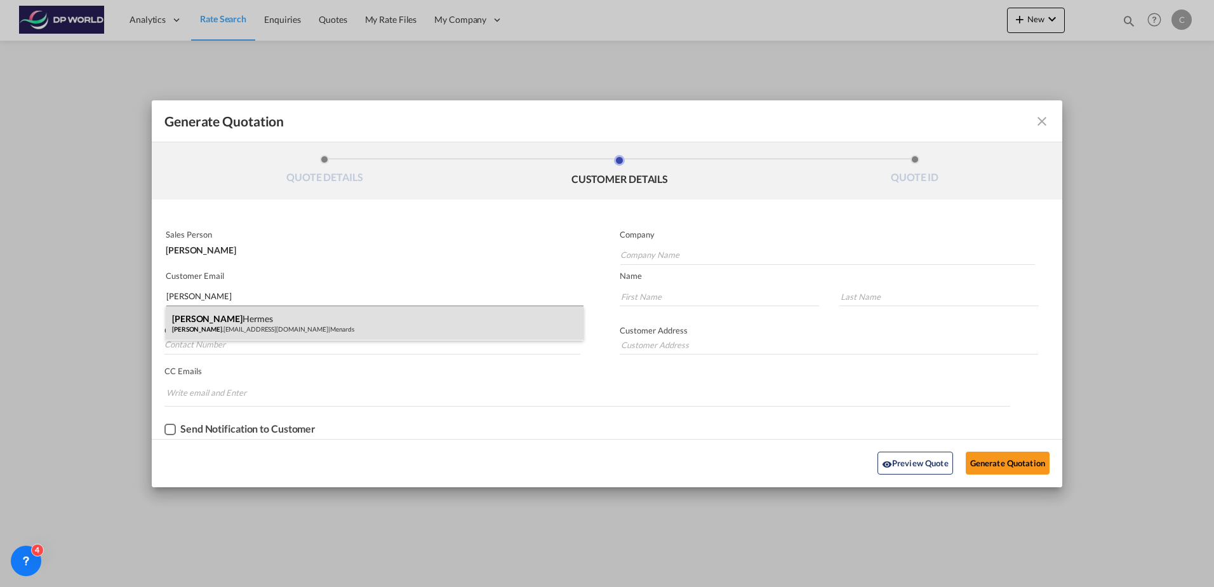
type input "jake"
click at [249, 326] on div "Jake Hermes jake .hermes@hermesnow.com | Menards" at bounding box center [375, 323] width 418 height 34
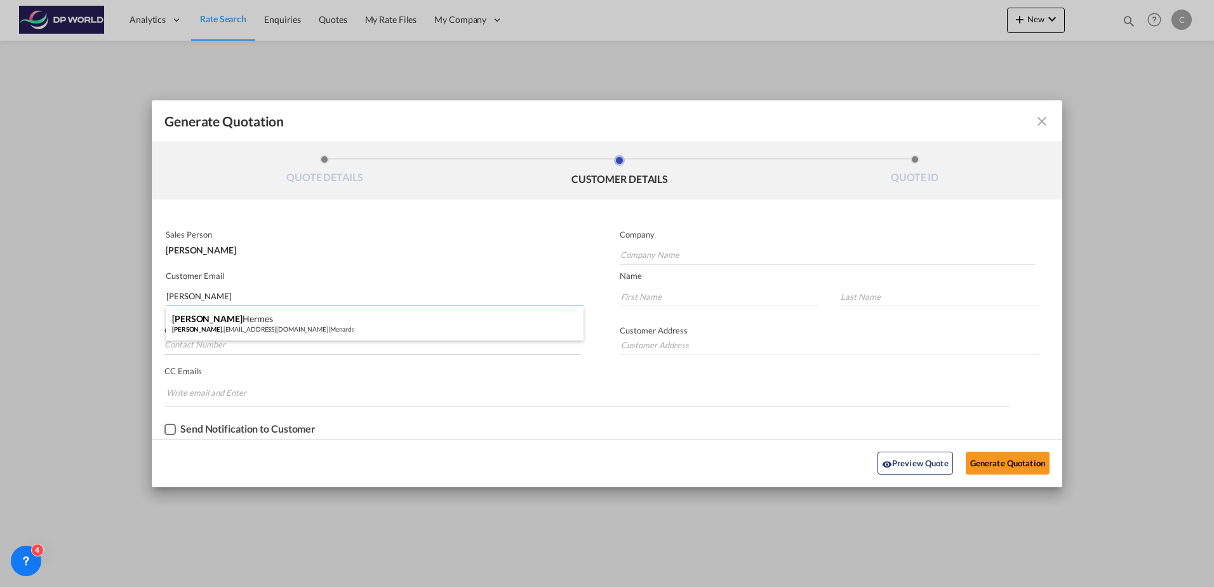
type input "Menards"
type input "jake.hermes@hermesnow.com"
type input "Jake"
type input "Hermes"
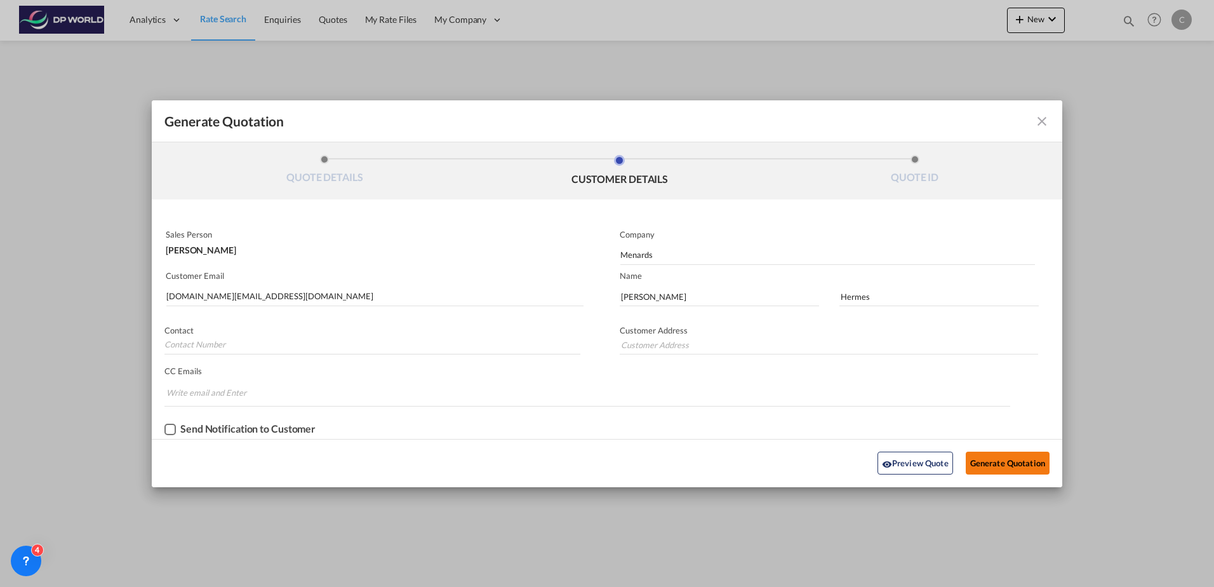
click at [990, 466] on button "Generate Quotation" at bounding box center [1008, 462] width 84 height 23
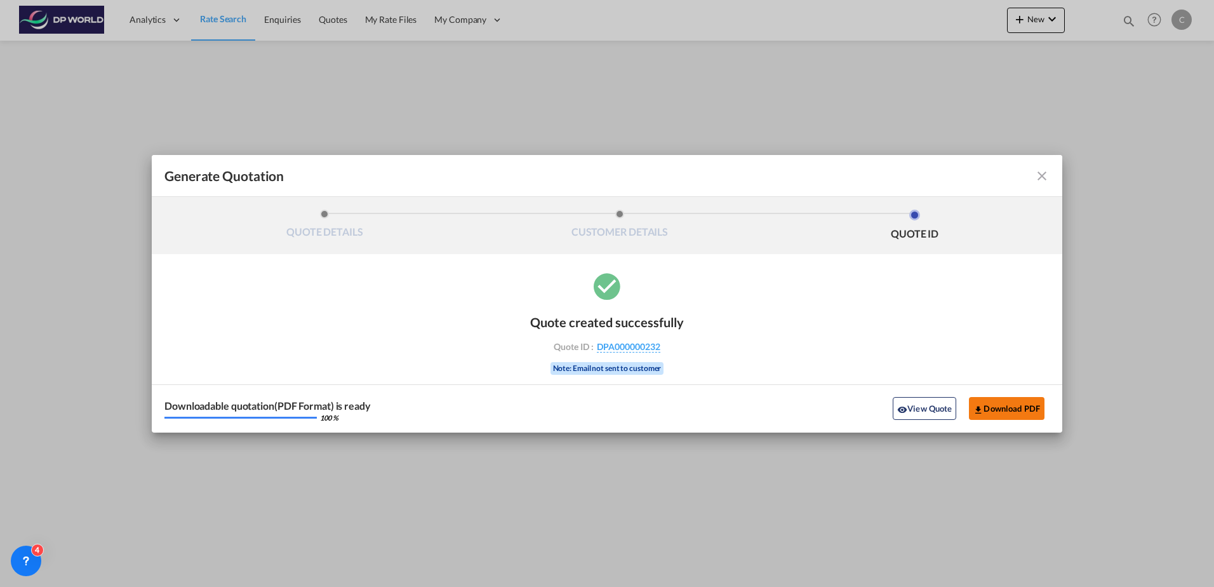
click at [994, 407] on button "Download PDF" at bounding box center [1007, 408] width 76 height 23
click at [953, 400] on button "View Quote" at bounding box center [924, 408] width 63 height 23
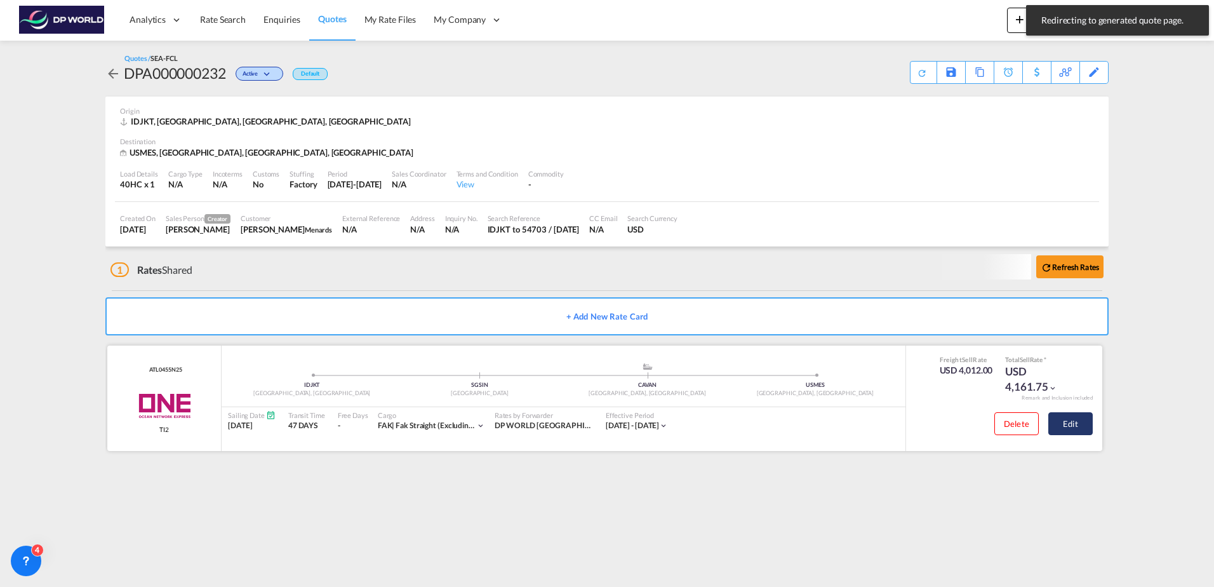
click at [1083, 420] on button "Edit" at bounding box center [1070, 423] width 44 height 23
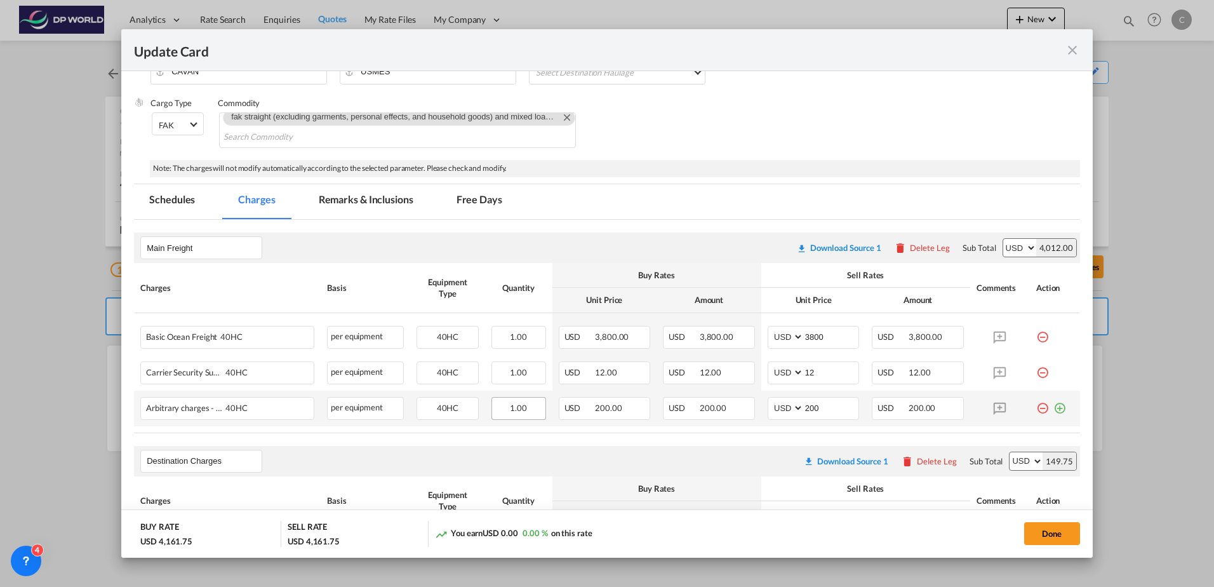
scroll to position [254, 0]
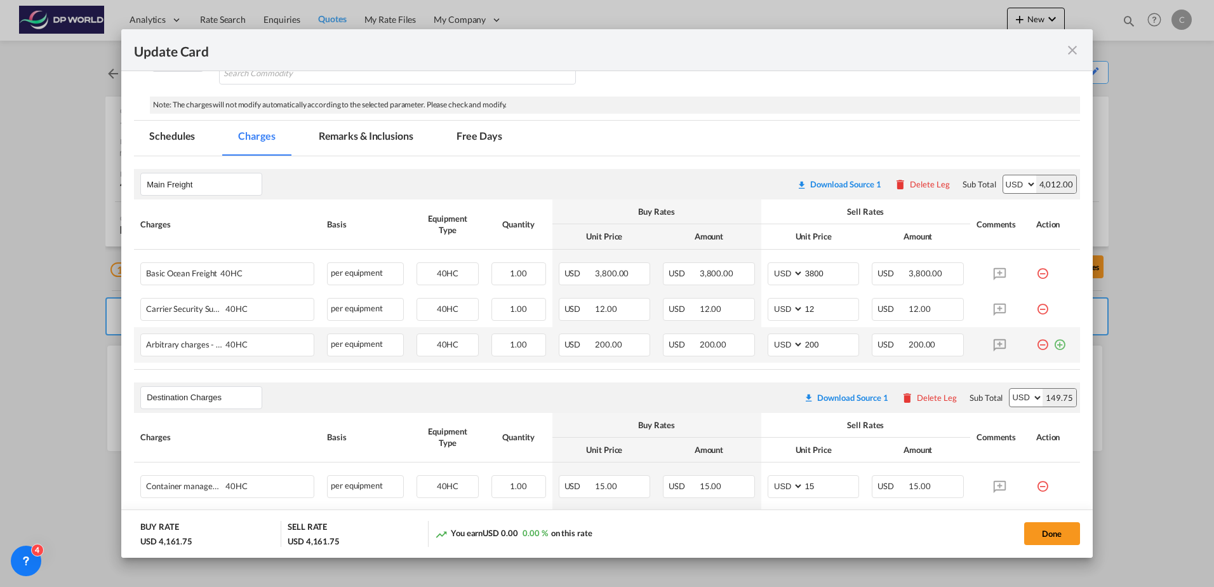
click at [1036, 346] on md-icon "icon-minus-circle-outline red-400-fg" at bounding box center [1042, 339] width 13 height 13
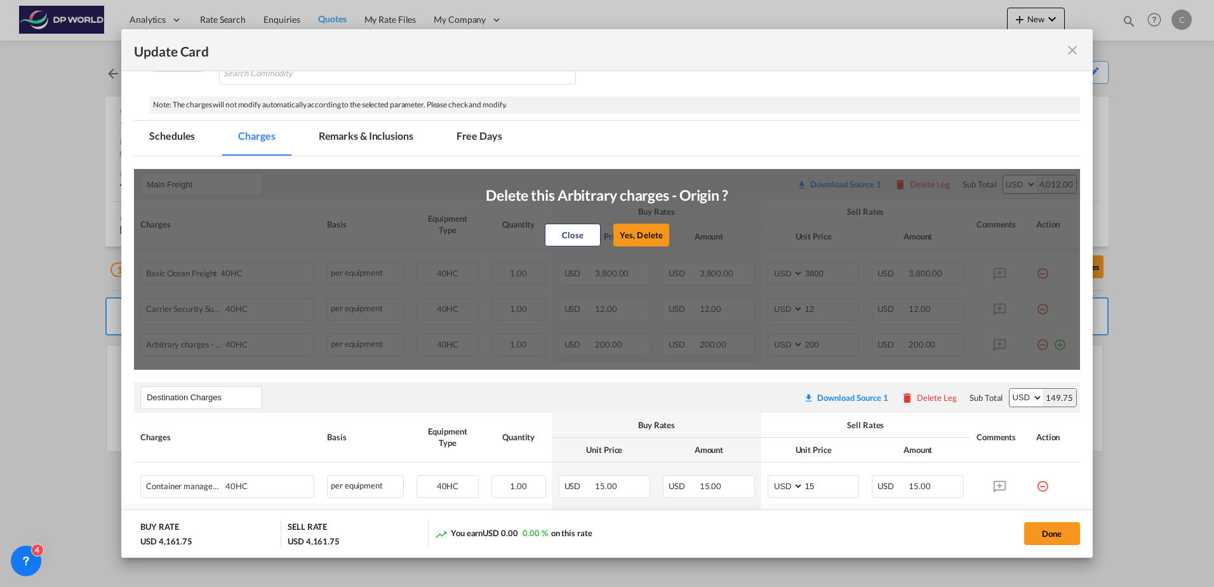
click at [642, 229] on button "Yes, Delete" at bounding box center [641, 235] width 56 height 23
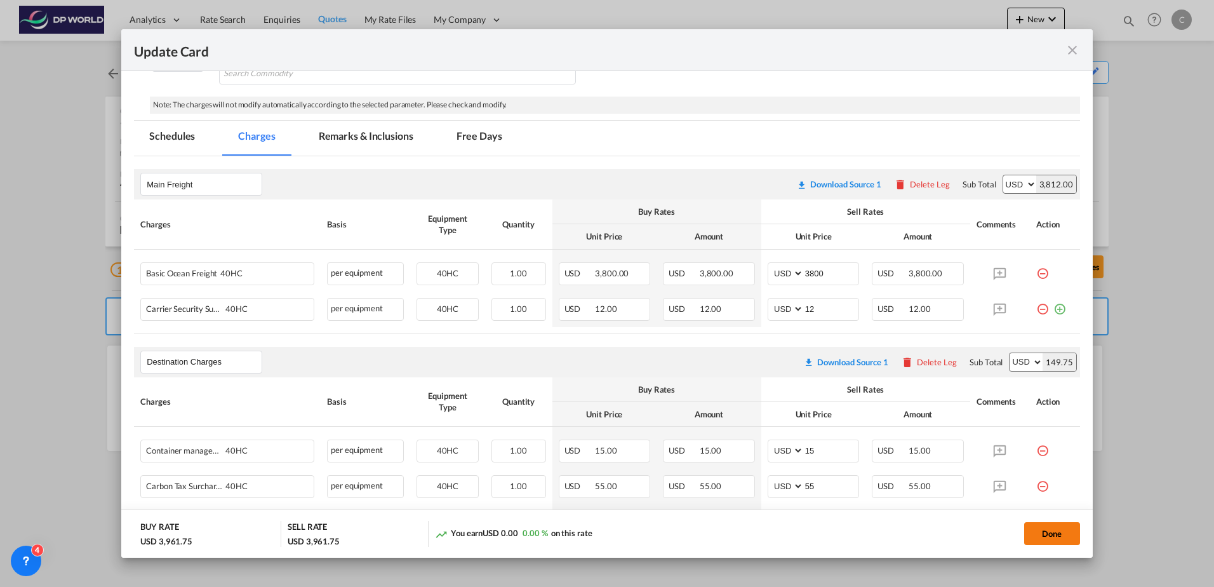
click at [1048, 532] on button "Done" at bounding box center [1052, 533] width 56 height 23
type input "17 Sep 2025"
type input "29 Sep 2025"
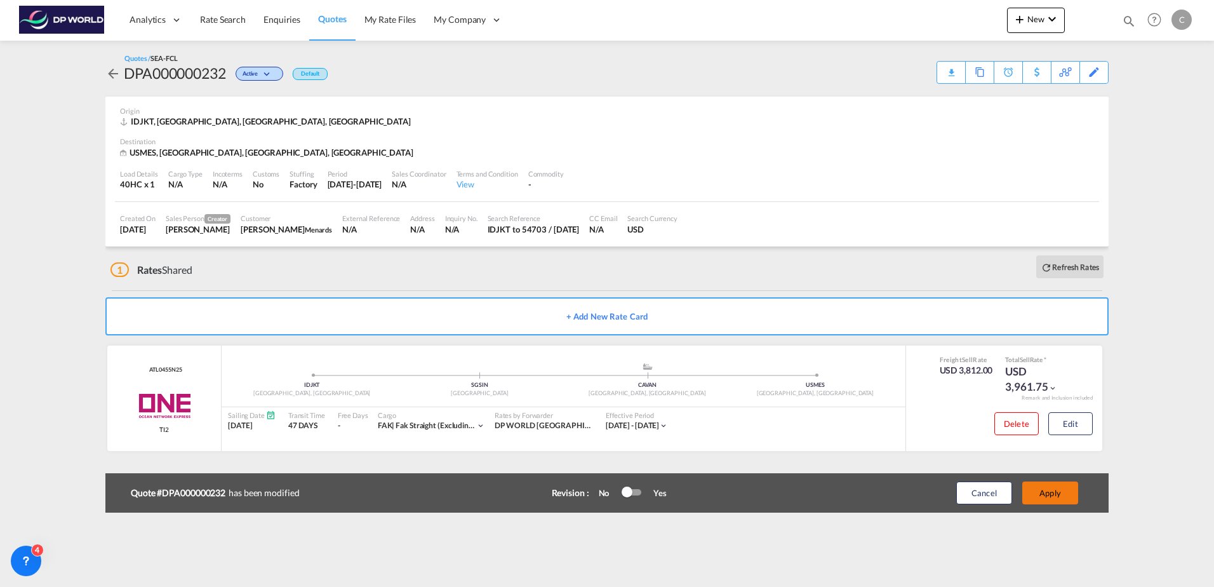
click at [1045, 491] on button "Apply" at bounding box center [1050, 492] width 56 height 23
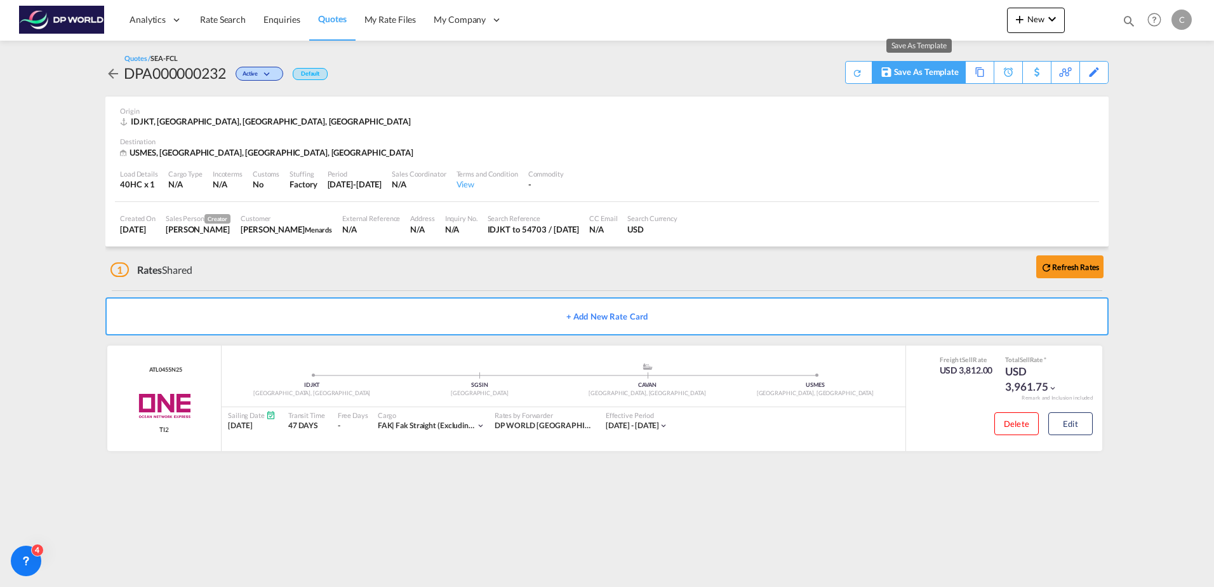
click at [950, 78] on div "Save As Template" at bounding box center [926, 73] width 65 height 22
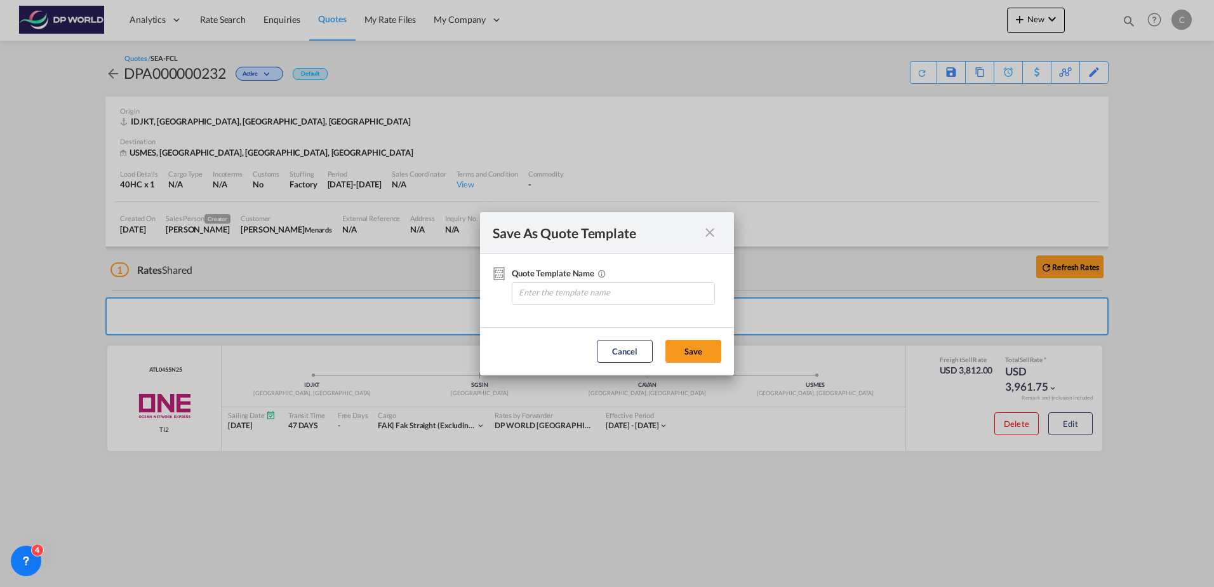
drag, startPoint x: 705, startPoint y: 234, endPoint x: 856, endPoint y: 166, distance: 165.1
click at [707, 234] on md-icon "icon-close fg-AAA8AD cursor" at bounding box center [709, 232] width 15 height 15
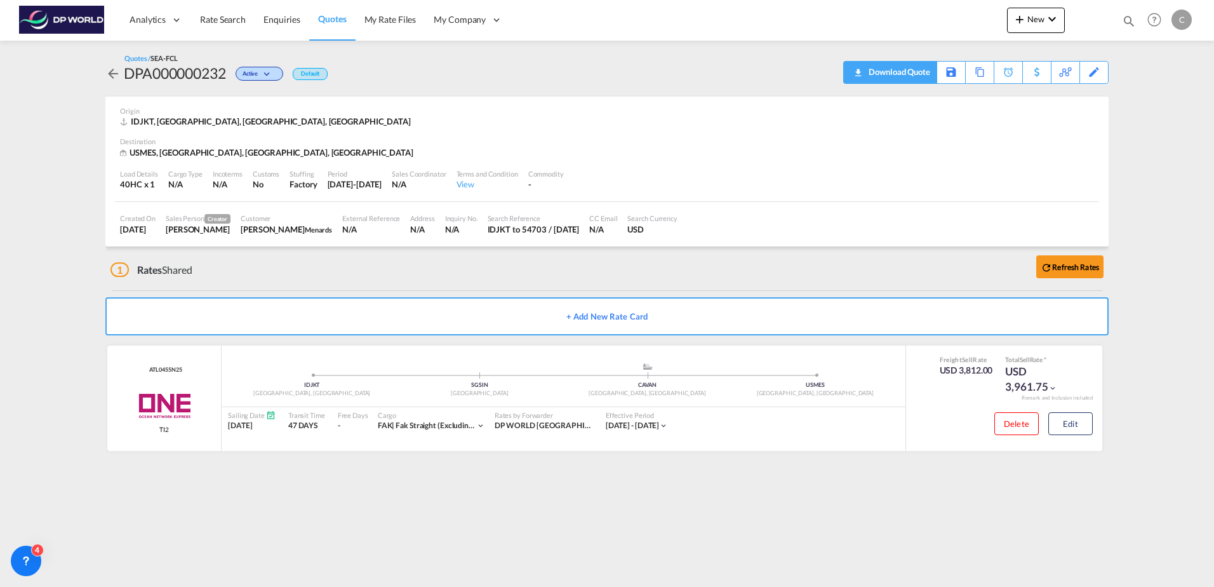
click at [909, 72] on div "Download Quote" at bounding box center [897, 72] width 65 height 20
click at [243, 20] on span "Rate Search" at bounding box center [223, 19] width 46 height 11
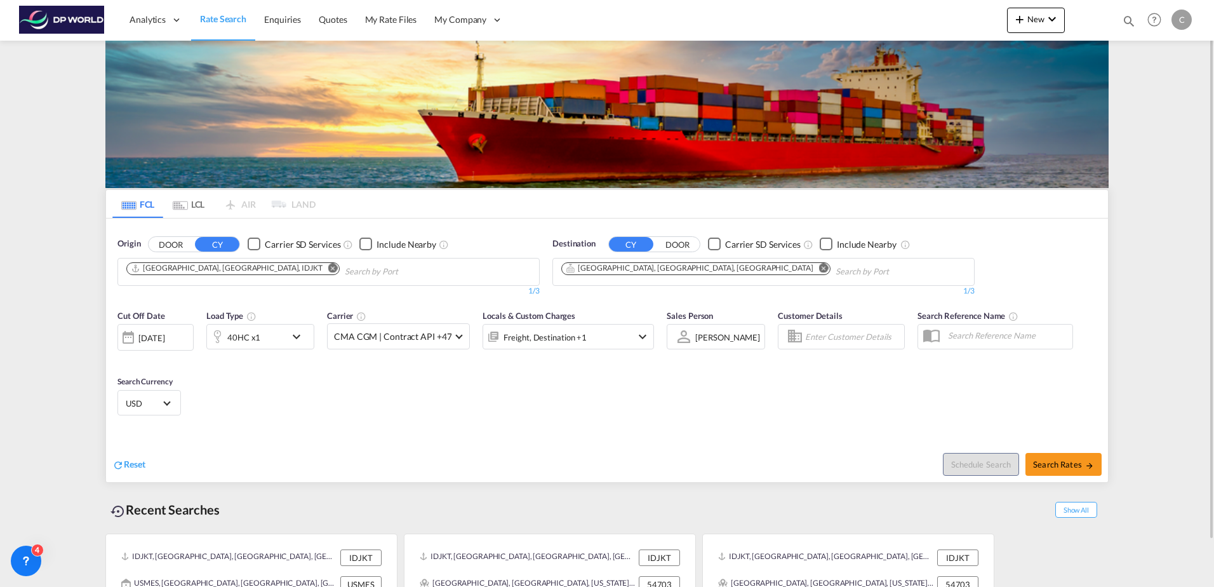
click at [679, 248] on button "DOOR" at bounding box center [677, 244] width 44 height 15
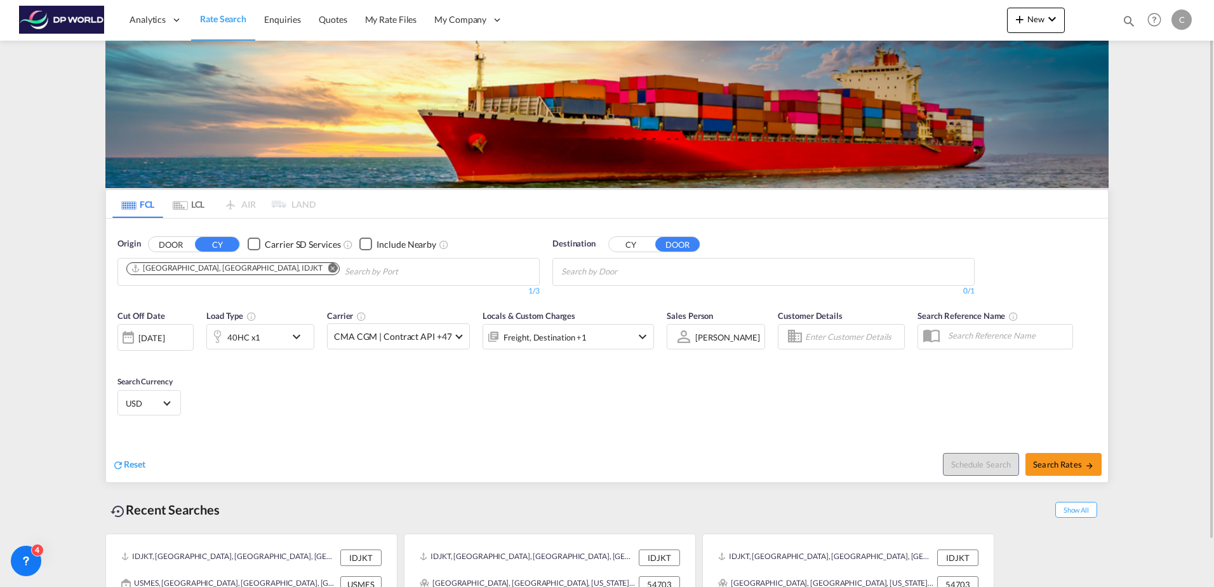
click at [672, 273] on input "Search by Door" at bounding box center [621, 272] width 121 height 20
paste input "Eau Claire,54703"
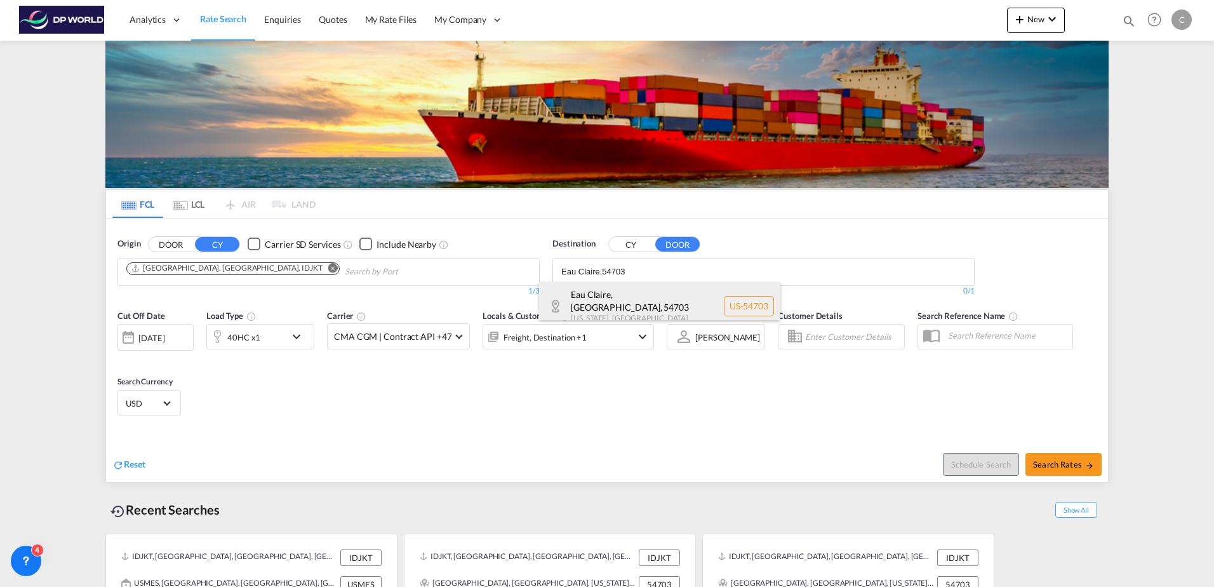
type input "Eau Claire,54703"
click at [661, 301] on div "Eau Claire, WI , 54703 Wisconsin , United States US-54703" at bounding box center [659, 306] width 241 height 48
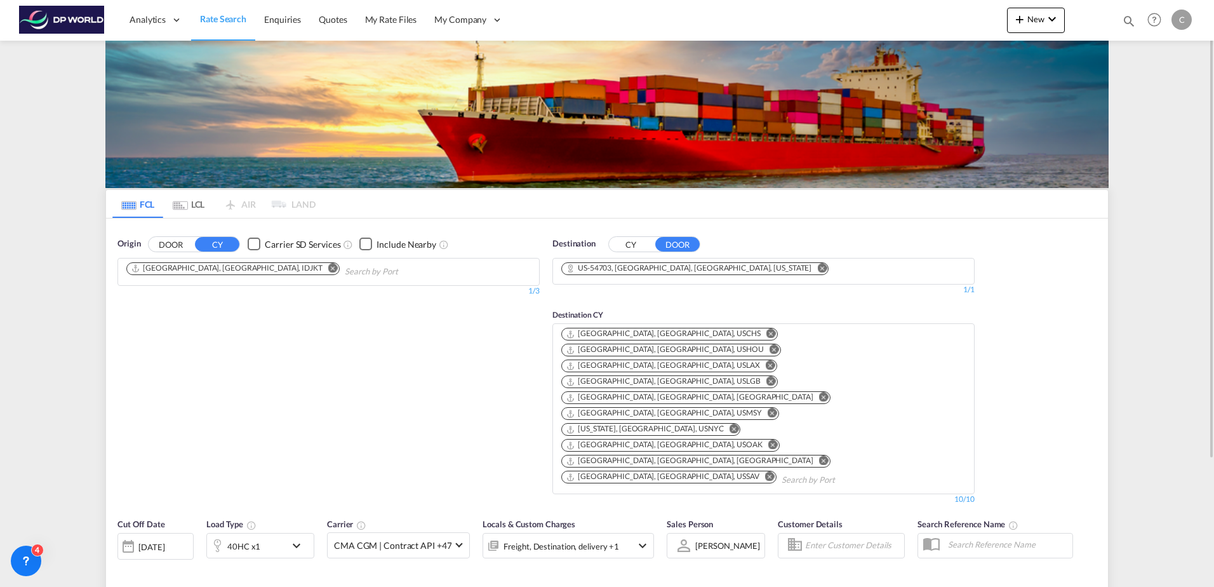
type input "IDJKT to 54703 / [DATE]"
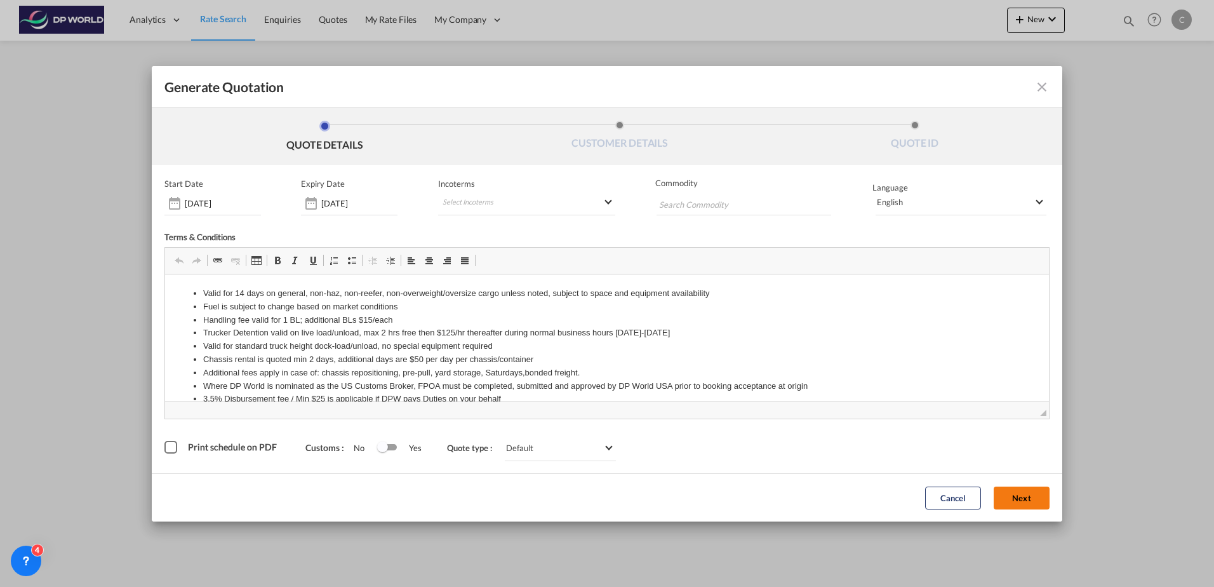
click at [1034, 502] on button "Next" at bounding box center [1022, 497] width 56 height 23
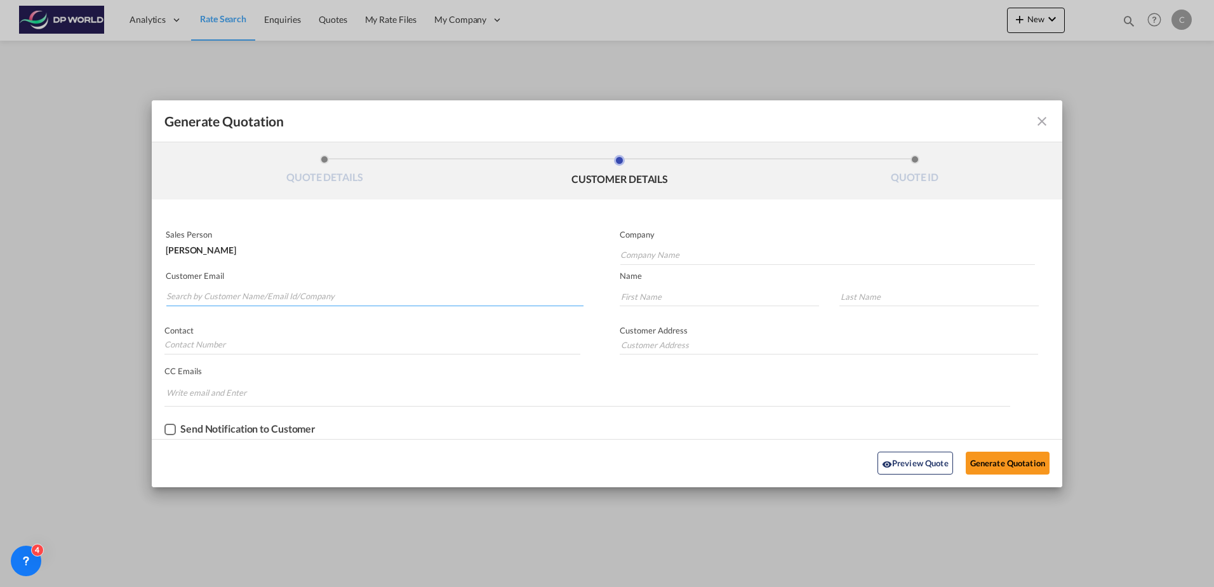
click at [231, 294] on input "Search by Customer Name/Email Id/Company" at bounding box center [374, 296] width 417 height 19
type input "jake"
click at [231, 297] on input "jake" at bounding box center [374, 296] width 417 height 19
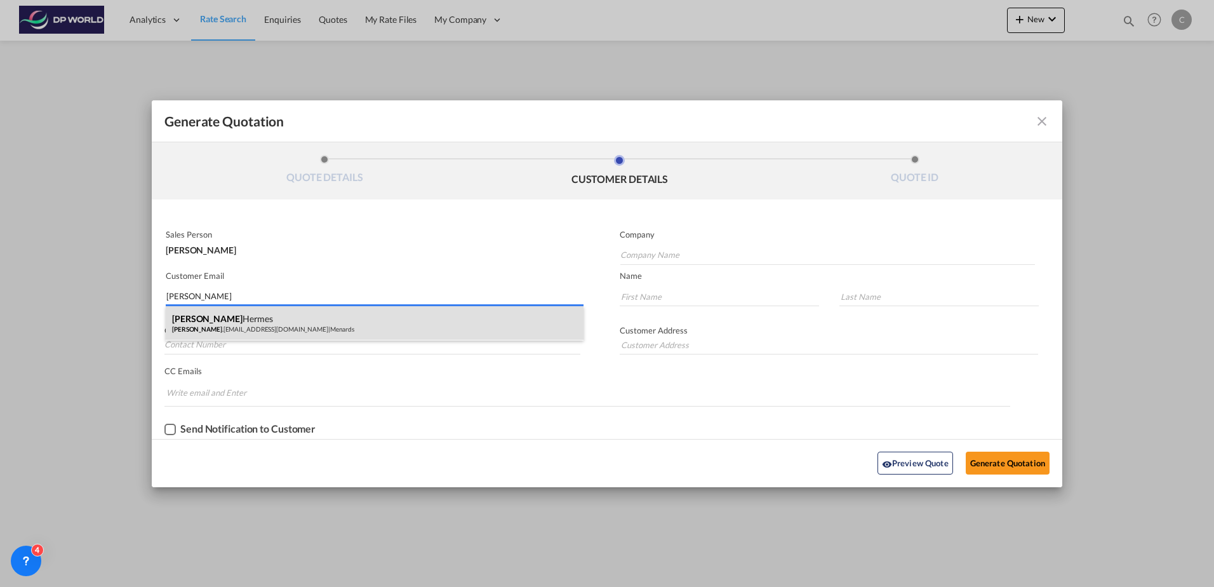
click at [229, 327] on div "Jake Hermes jake .hermes@hermesnow.com | Menards" at bounding box center [375, 323] width 418 height 34
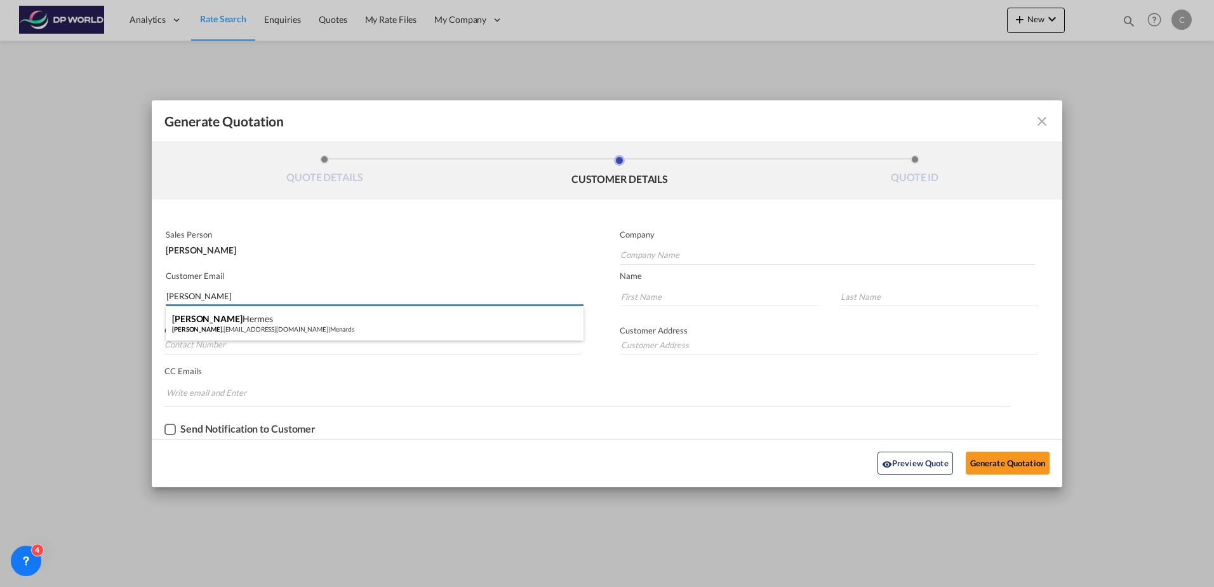
type input "Menards"
type input "jake.hermes@hermesnow.com"
type input "Jake"
type input "Hermes"
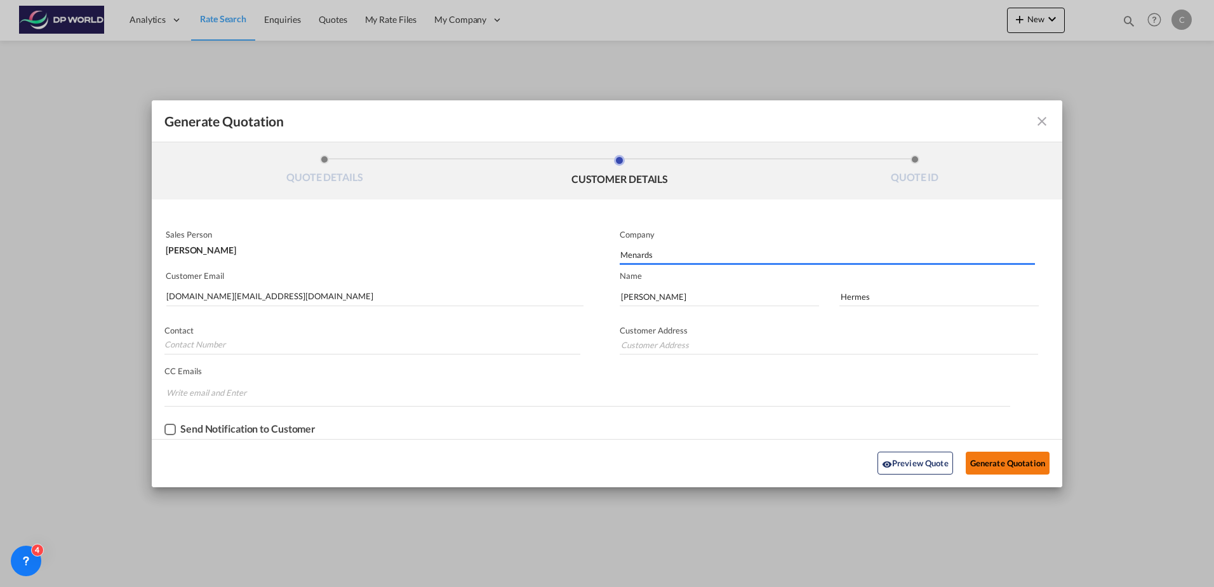
click at [1005, 461] on button "Generate Quotation" at bounding box center [1008, 462] width 84 height 23
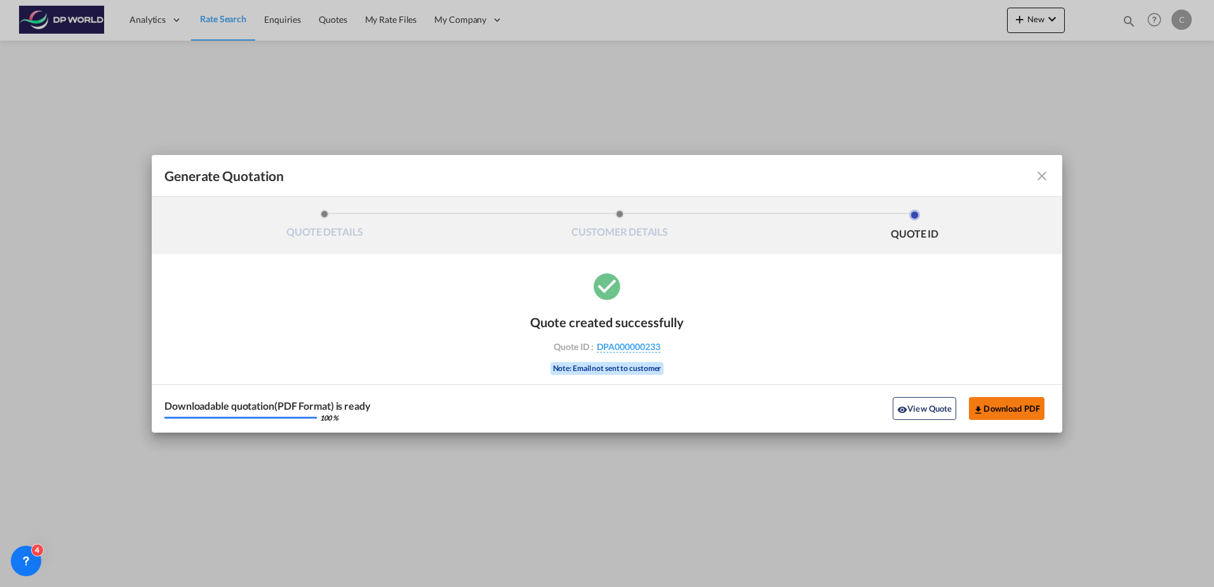
click at [998, 407] on button "Download PDF" at bounding box center [1007, 408] width 76 height 23
click at [910, 411] on button "View Quote" at bounding box center [924, 408] width 63 height 23
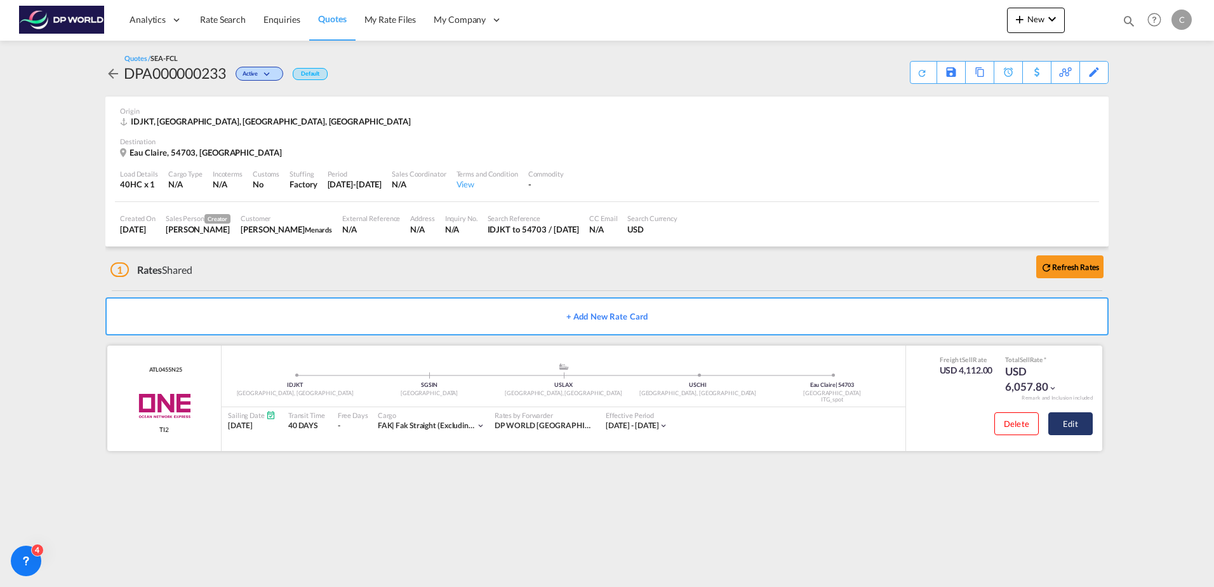
click at [1064, 417] on button "Edit" at bounding box center [1070, 423] width 44 height 23
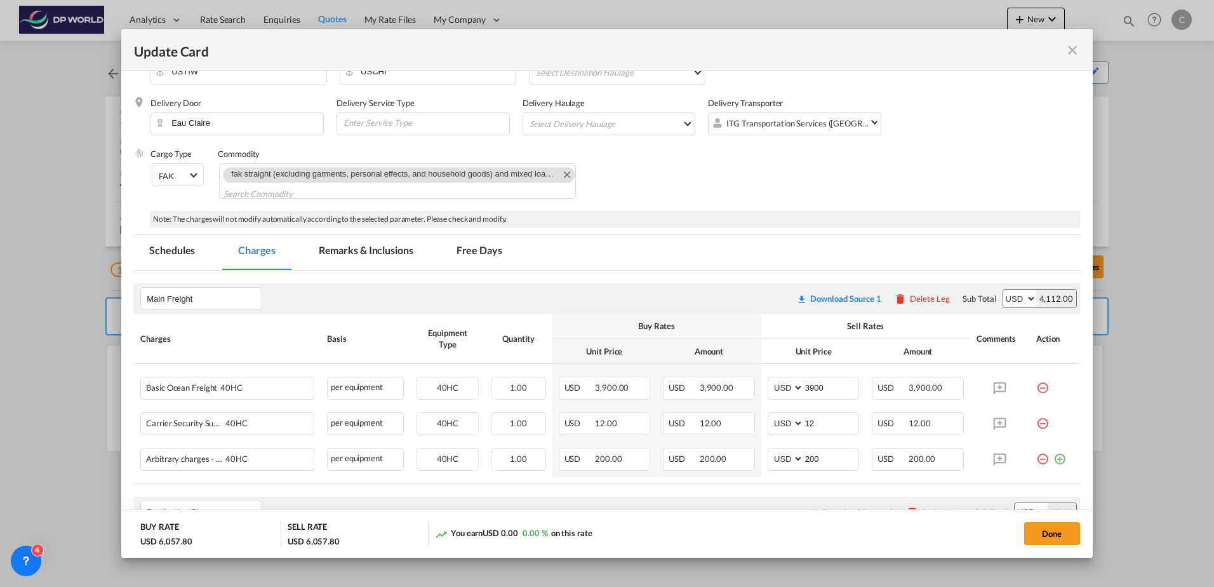
scroll to position [317, 0]
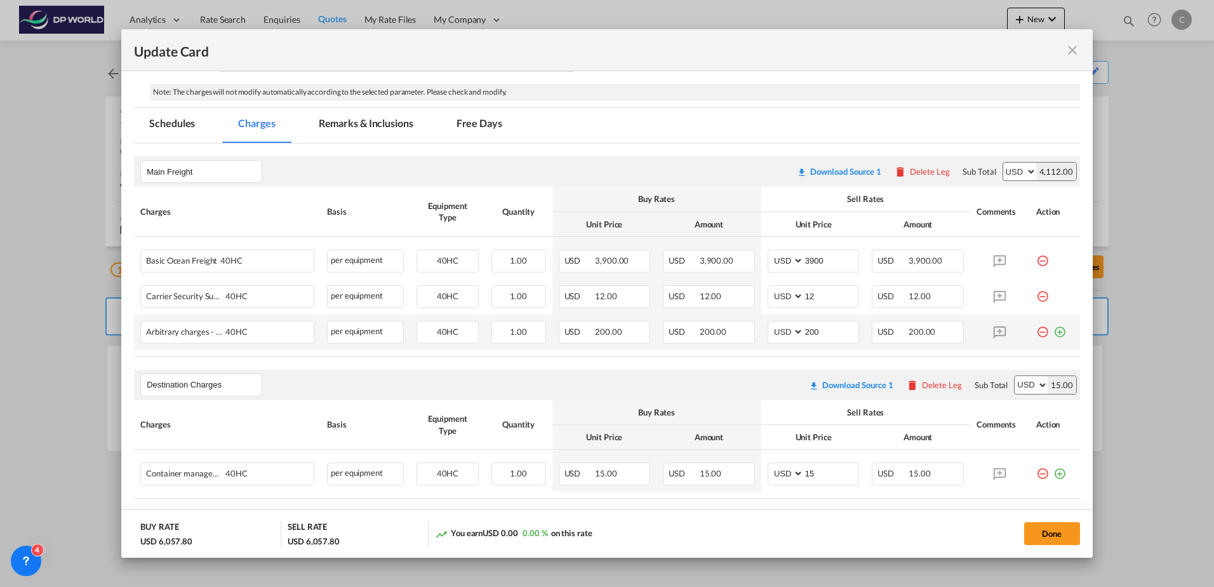
click at [1036, 330] on md-icon "icon-minus-circle-outline red-400-fg" at bounding box center [1042, 327] width 13 height 13
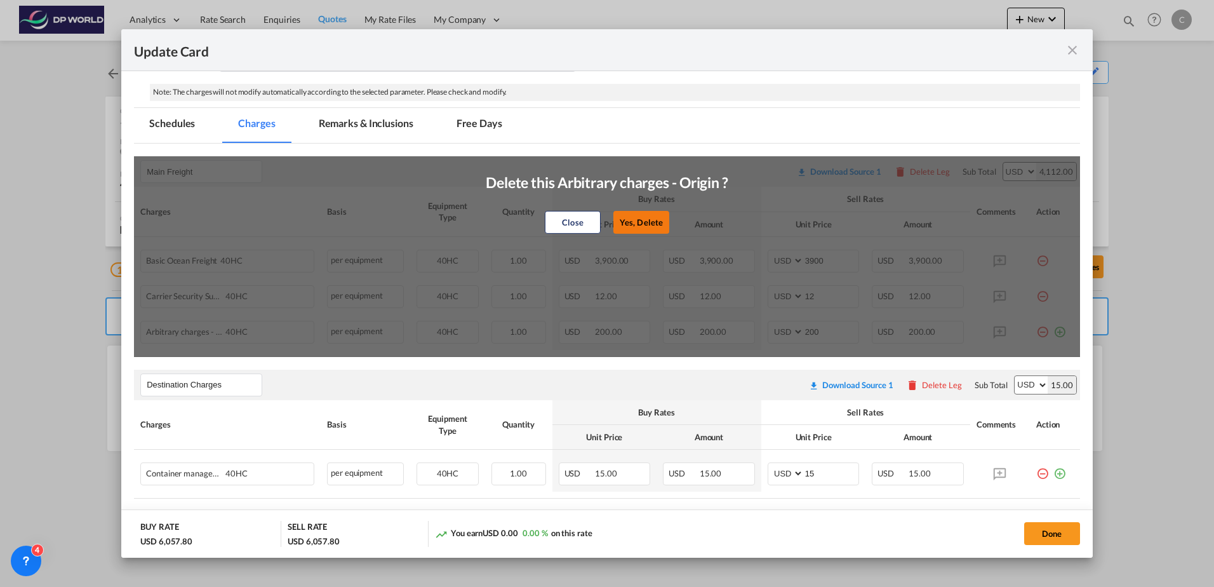
click at [631, 227] on button "Yes, Delete" at bounding box center [641, 222] width 56 height 23
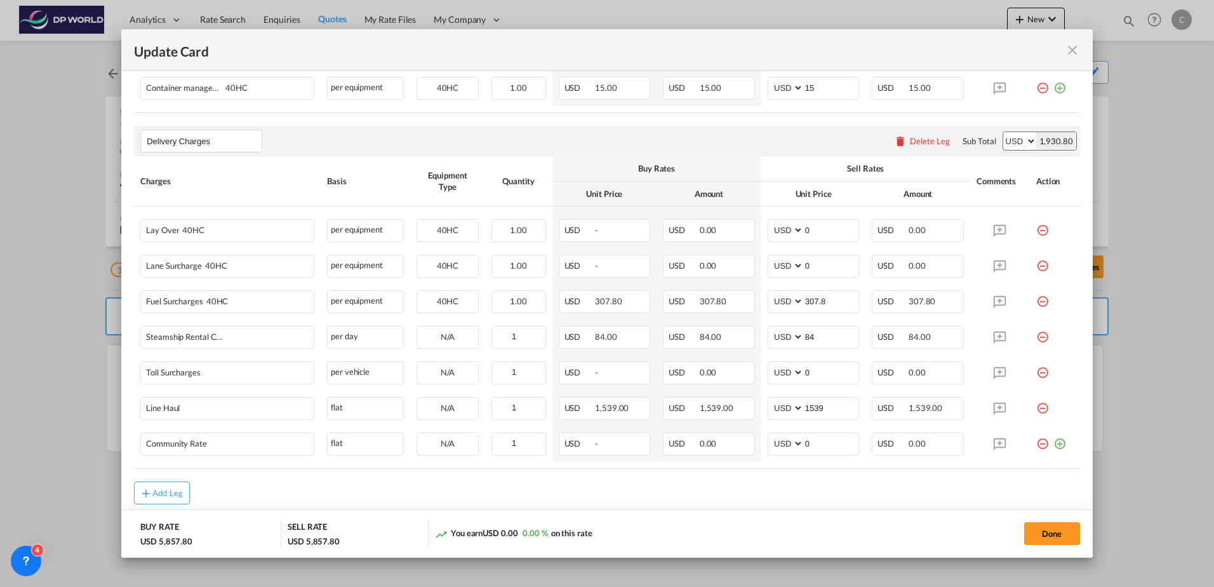
scroll to position [698, 0]
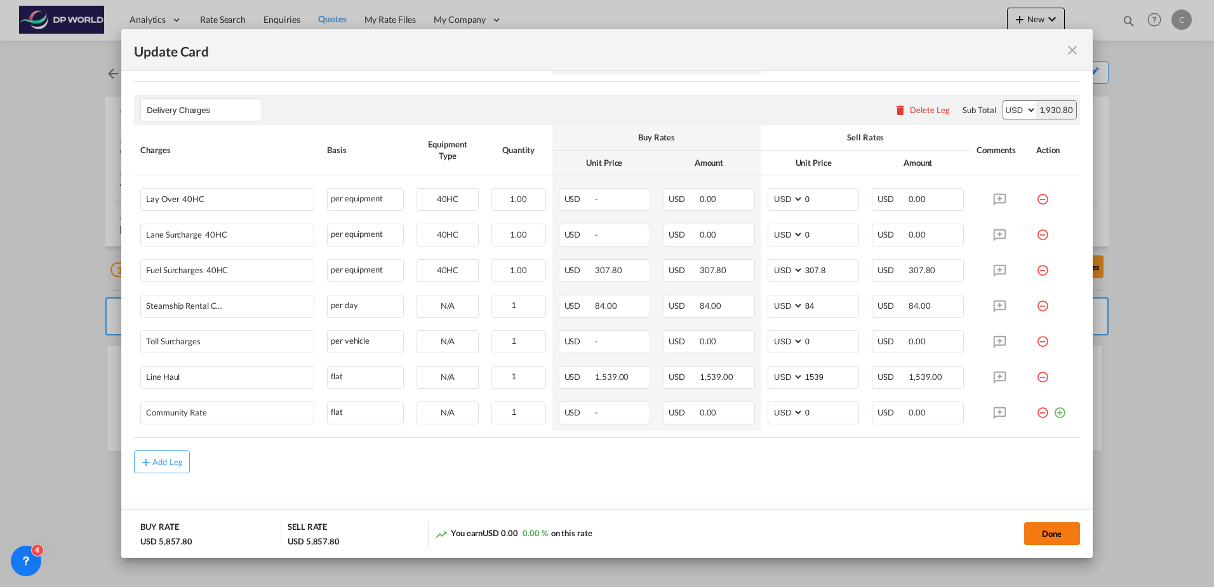
click at [1049, 533] on button "Done" at bounding box center [1052, 533] width 56 height 23
type input "17 Sep 2025"
type input "29 Sep 2025"
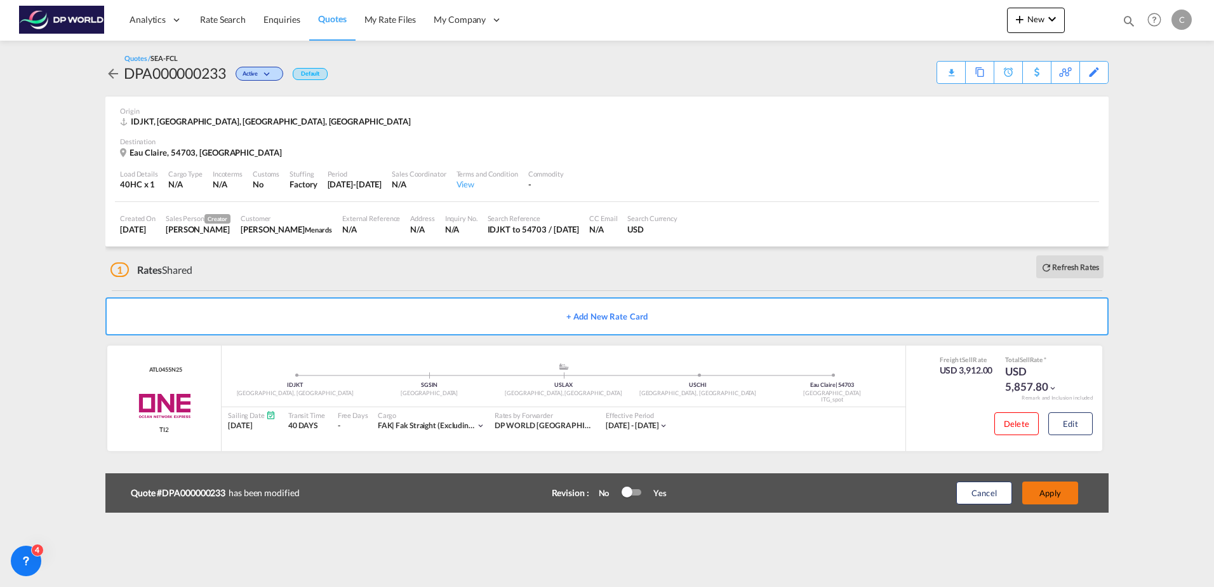
click at [1035, 493] on button "Apply" at bounding box center [1050, 492] width 56 height 23
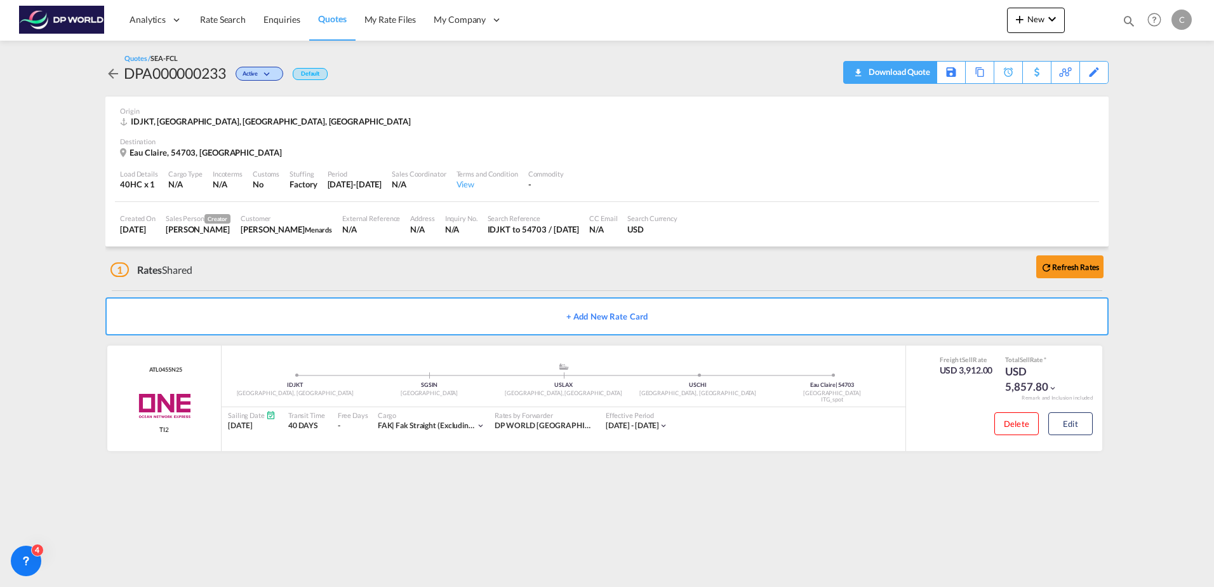
click at [930, 77] on div "Download Quote" at bounding box center [889, 72] width 93 height 23
click at [916, 72] on div "Download Quote" at bounding box center [897, 72] width 65 height 20
drag, startPoint x: 206, startPoint y: 22, endPoint x: 84, endPoint y: 99, distance: 143.6
click at [206, 22] on span "Rate Search" at bounding box center [223, 19] width 46 height 11
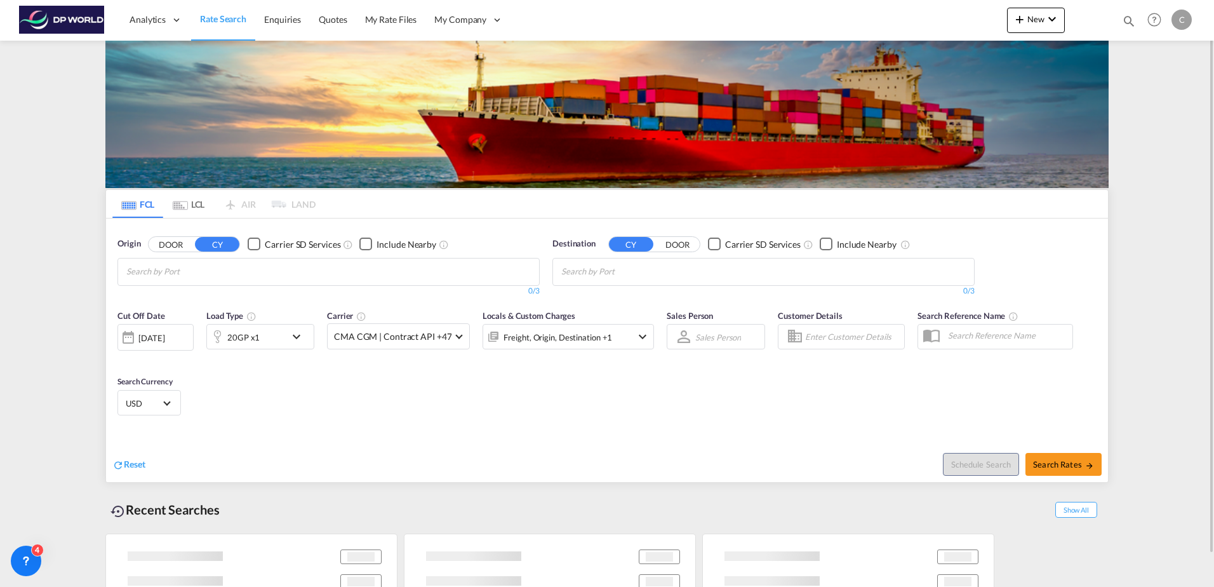
click at [260, 334] on div "20GP x1" at bounding box center [246, 336] width 79 height 25
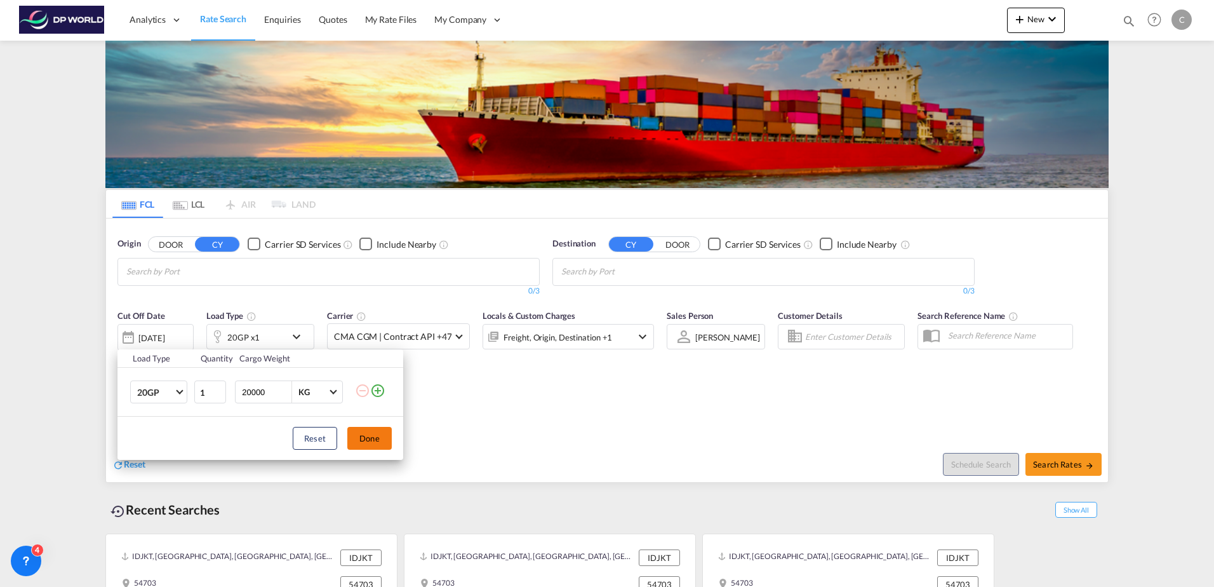
click at [366, 443] on button "Done" at bounding box center [369, 438] width 44 height 23
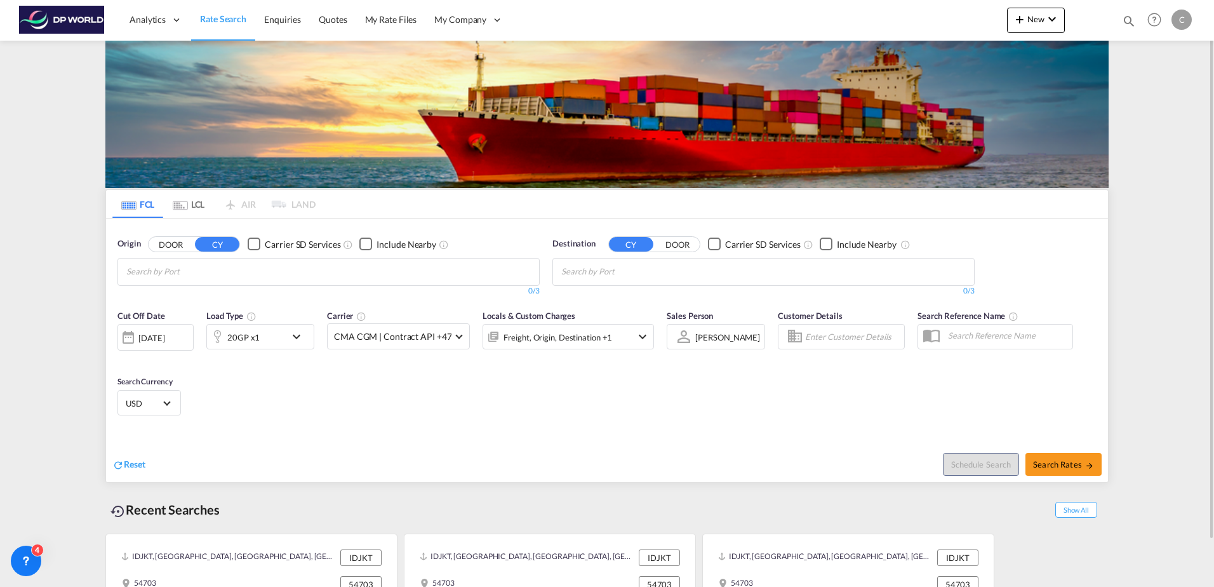
click at [530, 403] on div "Cut Off Date 22 Sep 2025 22 Sep 2025 Load Type 20GP x1 Carrier CMA CGM | Contra…" at bounding box center [607, 365] width 1002 height 124
click at [197, 275] on input "Chips input." at bounding box center [186, 272] width 121 height 20
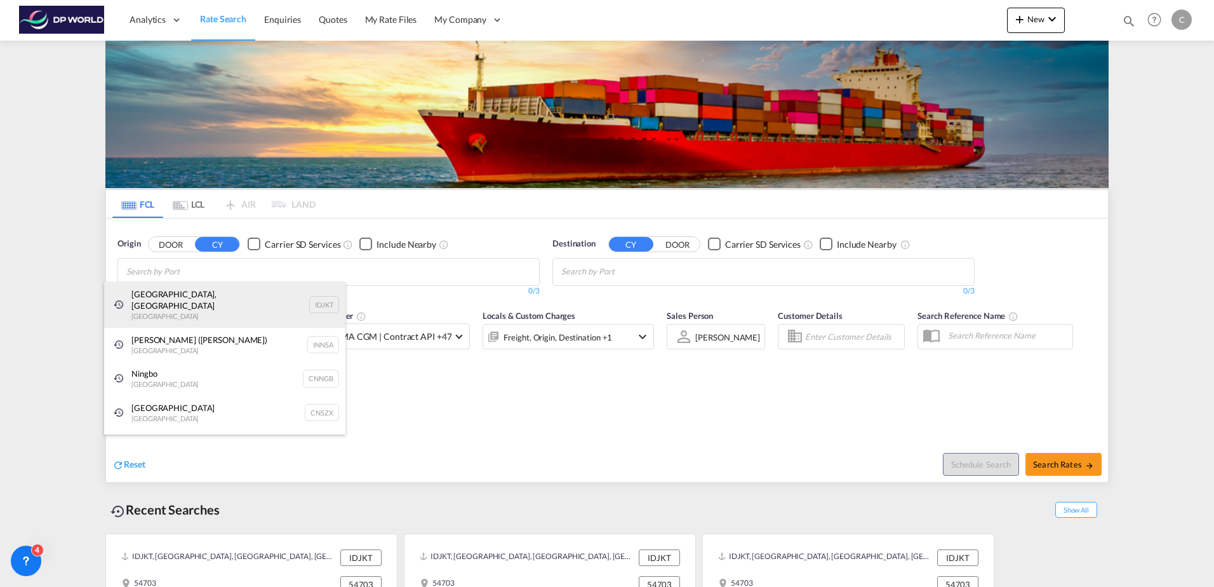
click at [196, 287] on div "Jakarta, Java Indonesia IDJKT" at bounding box center [224, 305] width 241 height 46
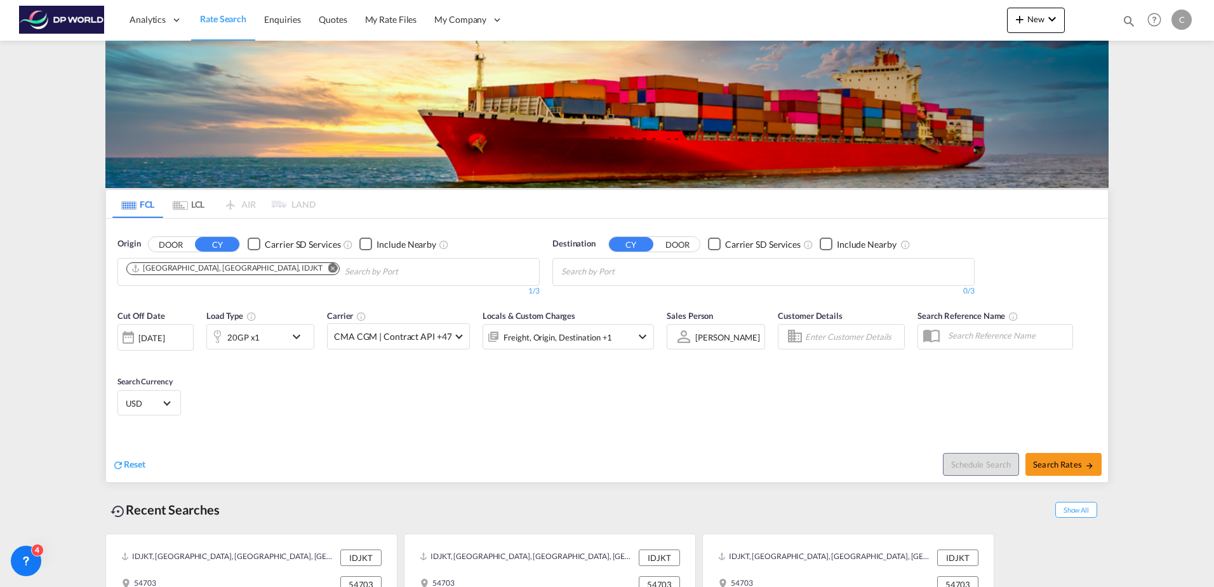
click at [670, 246] on button "DOOR" at bounding box center [677, 244] width 44 height 15
click at [626, 281] on md-autocomplete-wrap "Chips container with autocompletion. Enter the text area, type text to search, …" at bounding box center [621, 272] width 121 height 20
paste input "Eau Claire,54703"
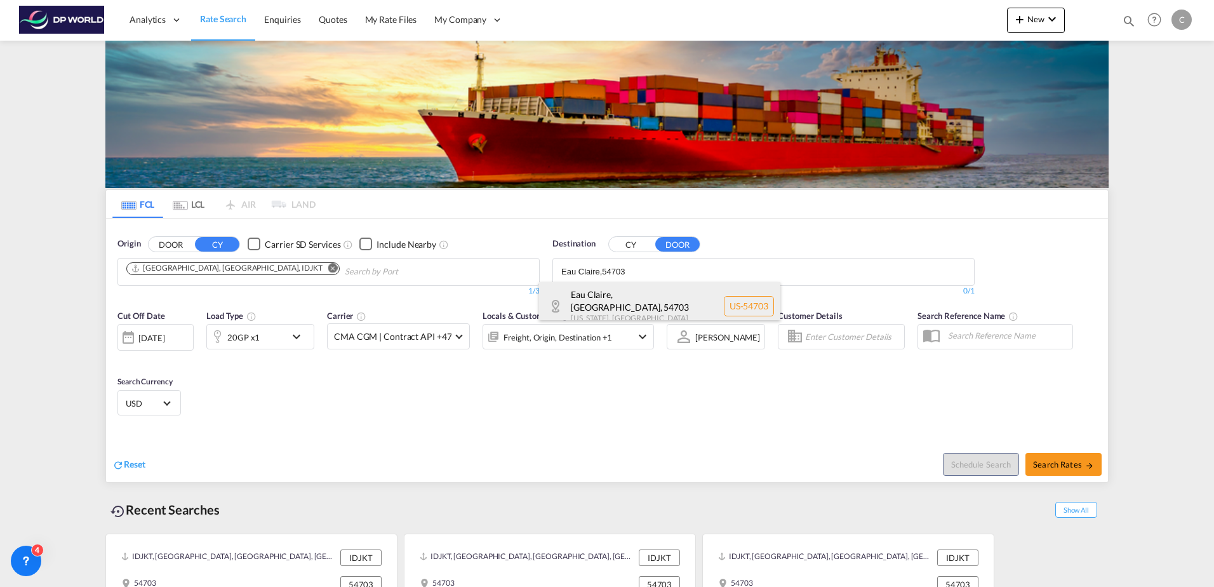
type input "Eau Claire,54703"
drag, startPoint x: 618, startPoint y: 297, endPoint x: 618, endPoint y: 284, distance: 12.7
click at [618, 290] on div "Eau Claire, WI , 54703 Wisconsin , United States US-54703" at bounding box center [659, 306] width 241 height 48
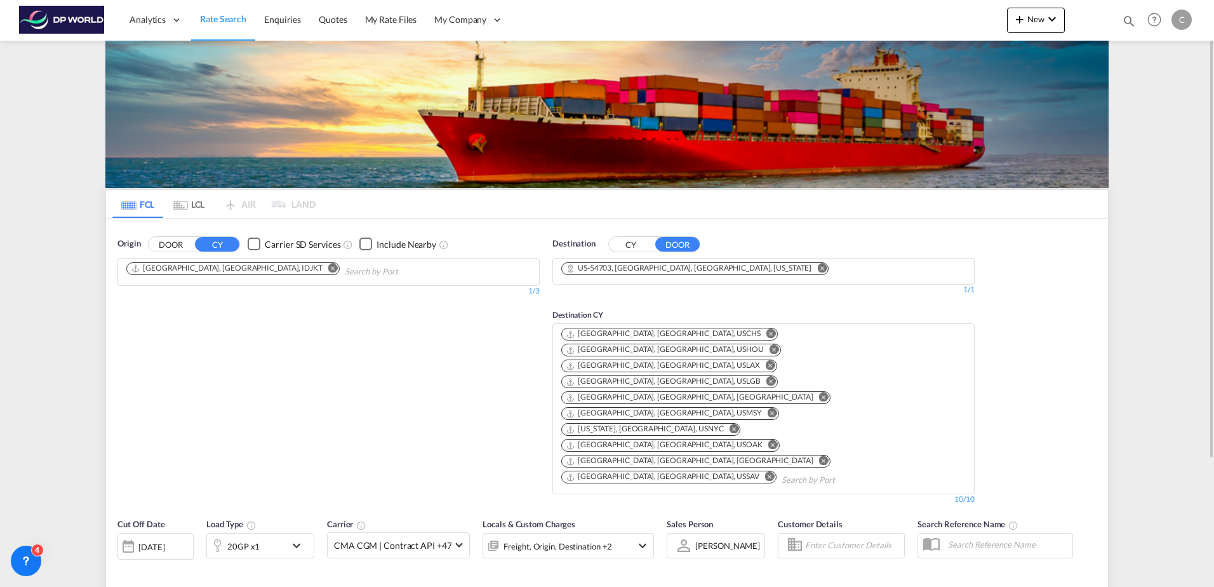
click at [782, 470] on input "Chips input." at bounding box center [842, 480] width 121 height 20
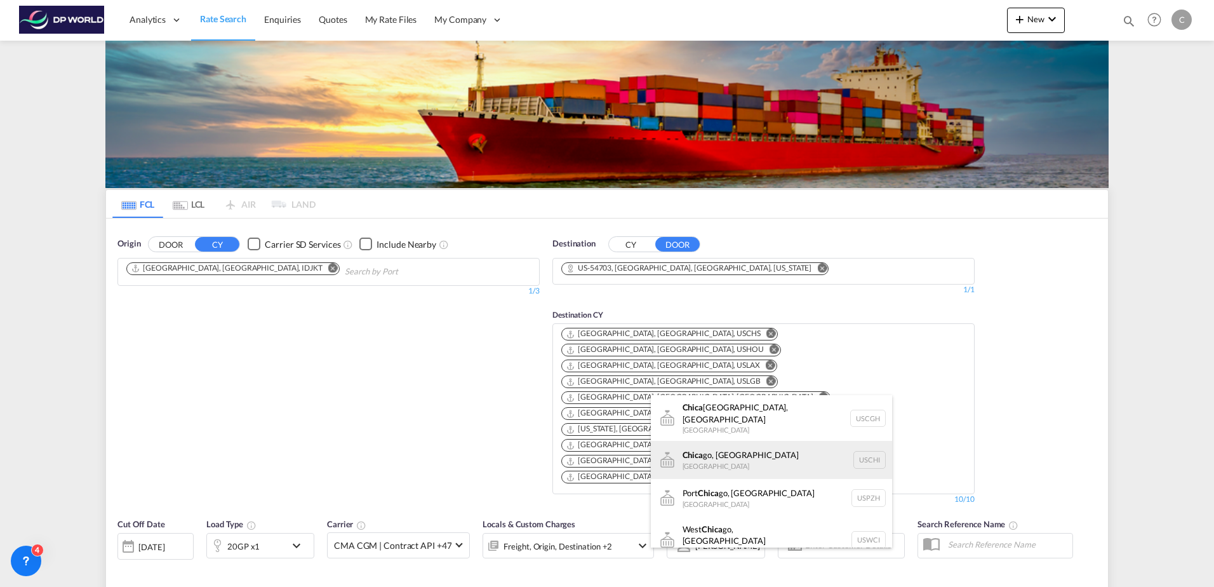
type input "chica"
click at [703, 441] on div "Chica go, IL United States USCHI" at bounding box center [771, 460] width 241 height 38
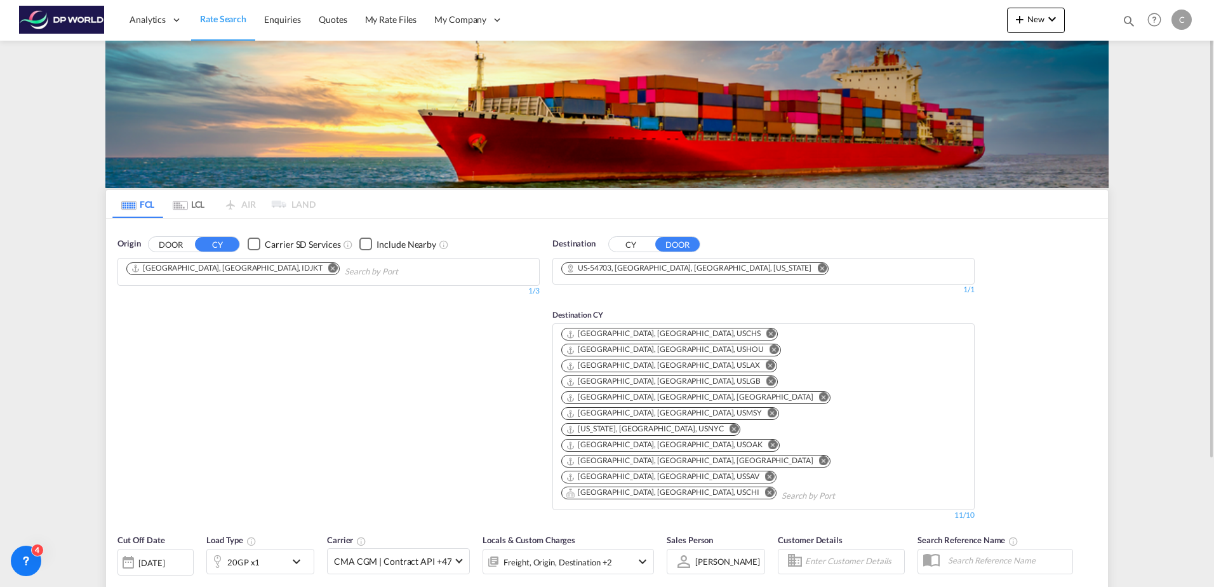
click at [819, 392] on md-icon "Remove" at bounding box center [824, 397] width 10 height 10
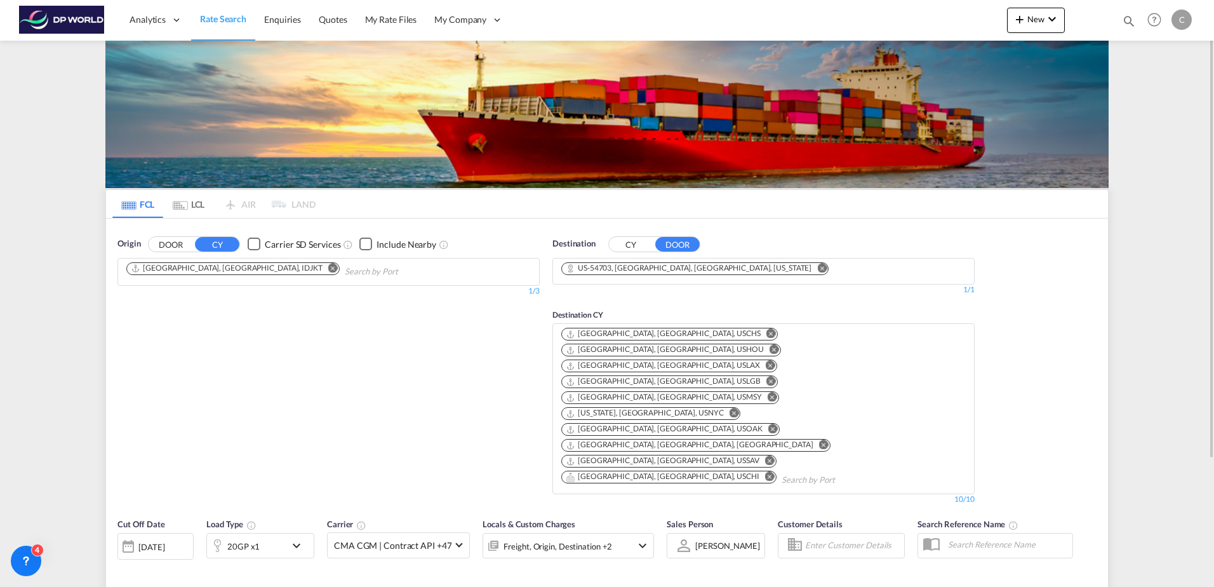
click at [777, 392] on md-icon "Remove" at bounding box center [773, 397] width 10 height 10
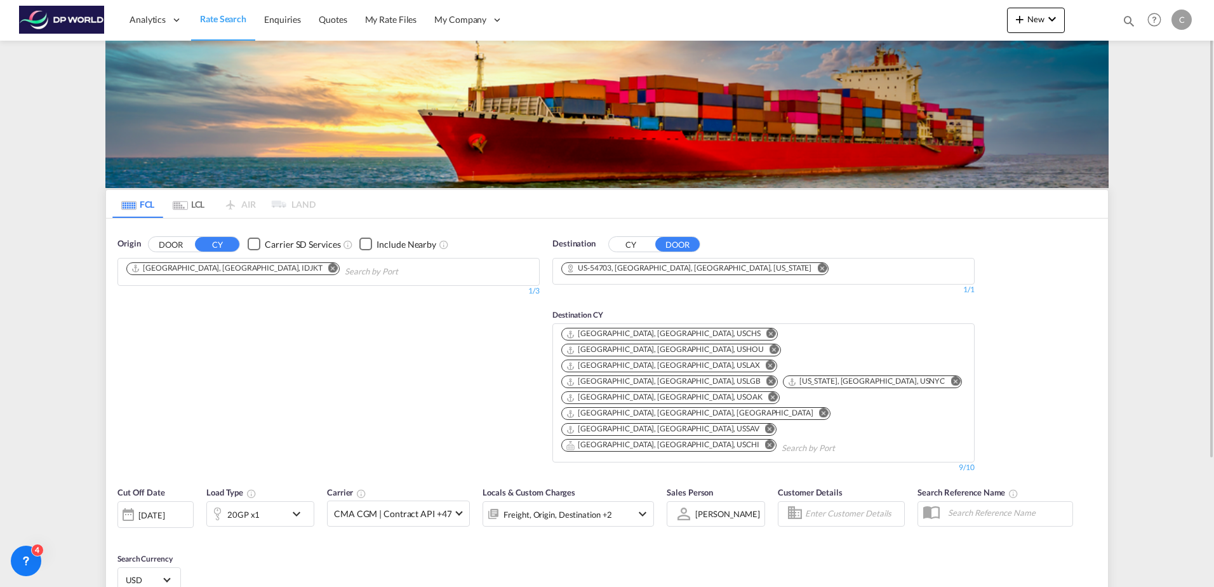
click at [768, 424] on md-icon "Remove" at bounding box center [770, 429] width 10 height 10
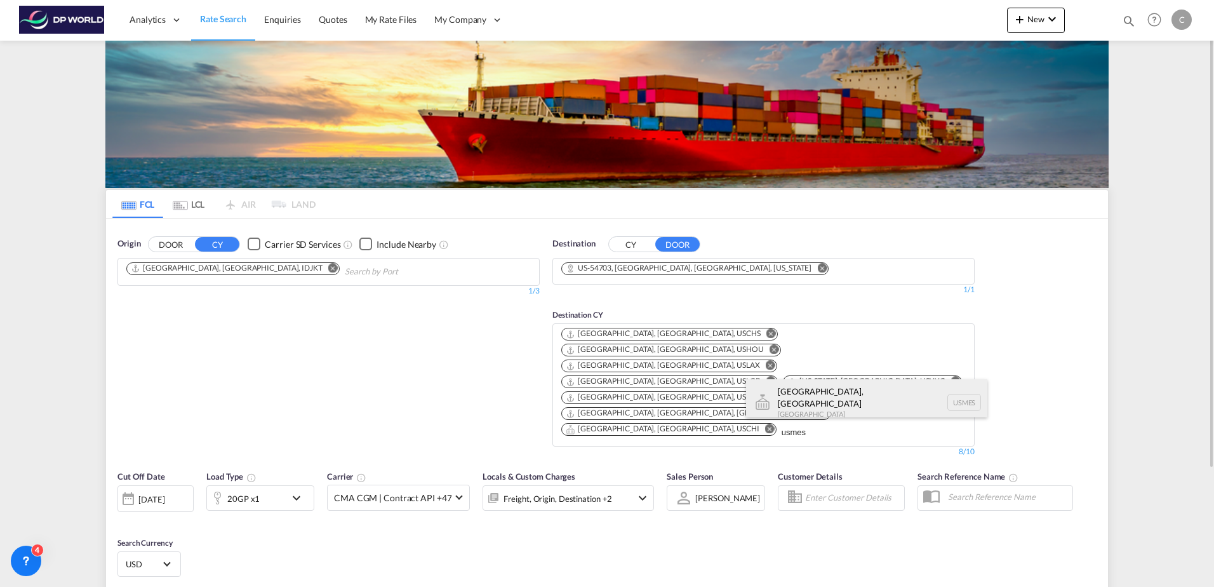
type input "usmes"
click at [804, 389] on div "Minneapolis, MN United States USMES" at bounding box center [866, 402] width 241 height 46
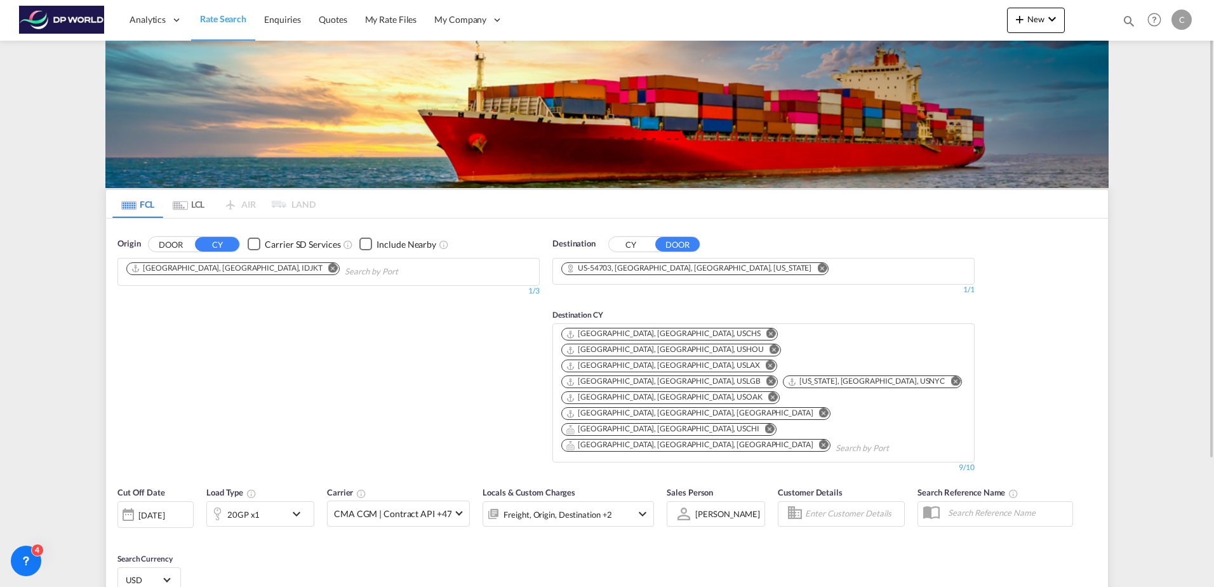
type input "IDJKT to 54703 / [DATE]"
